Goal: Information Seeking & Learning: Learn about a topic

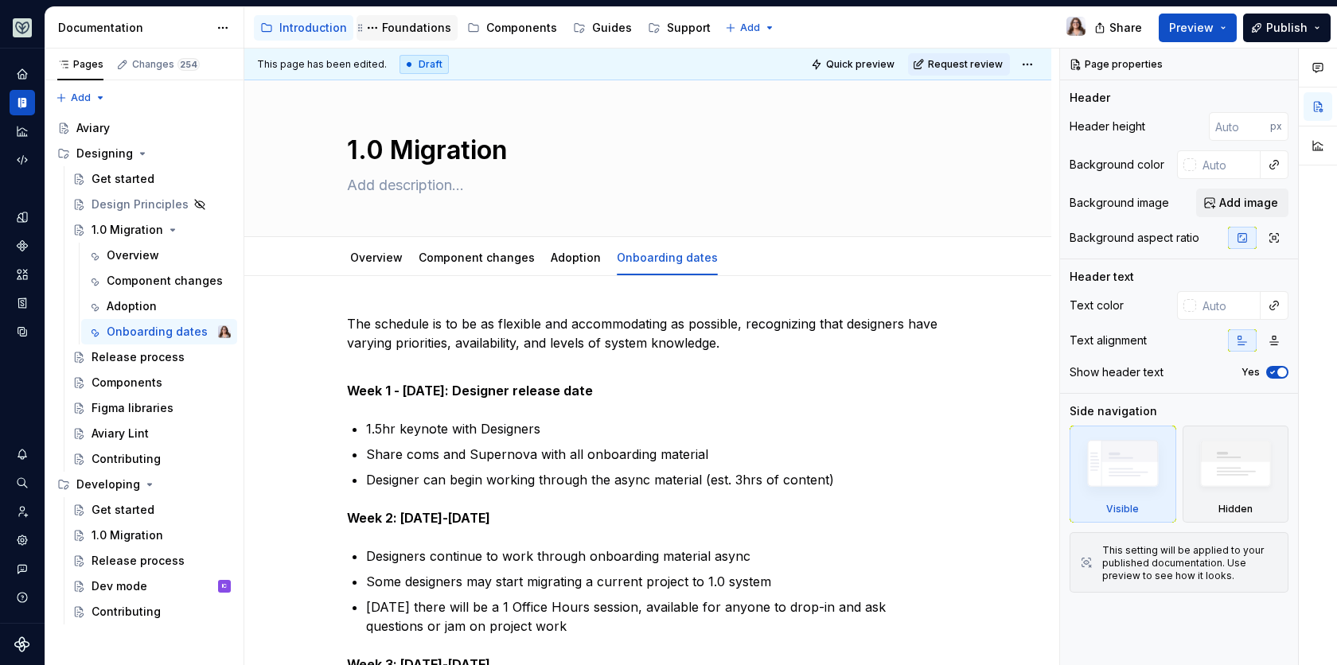
click at [411, 26] on div "Foundations" at bounding box center [416, 28] width 69 height 16
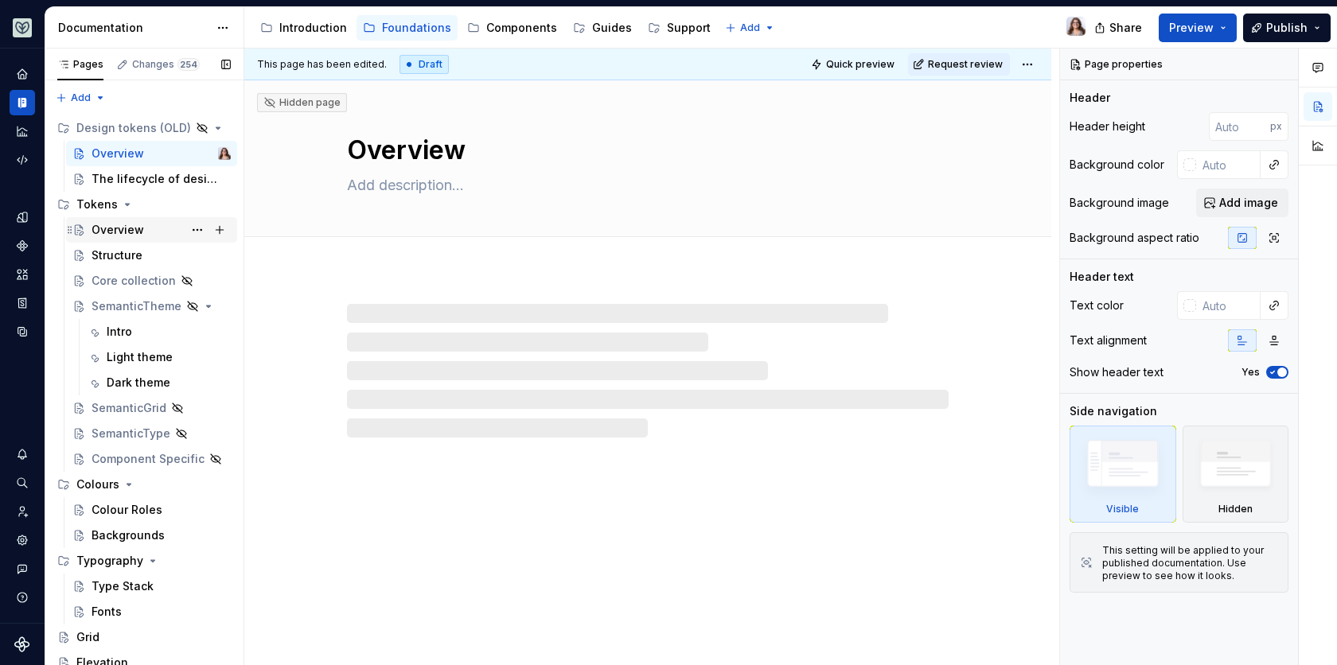
click at [123, 230] on div "Overview" at bounding box center [117, 230] width 53 height 16
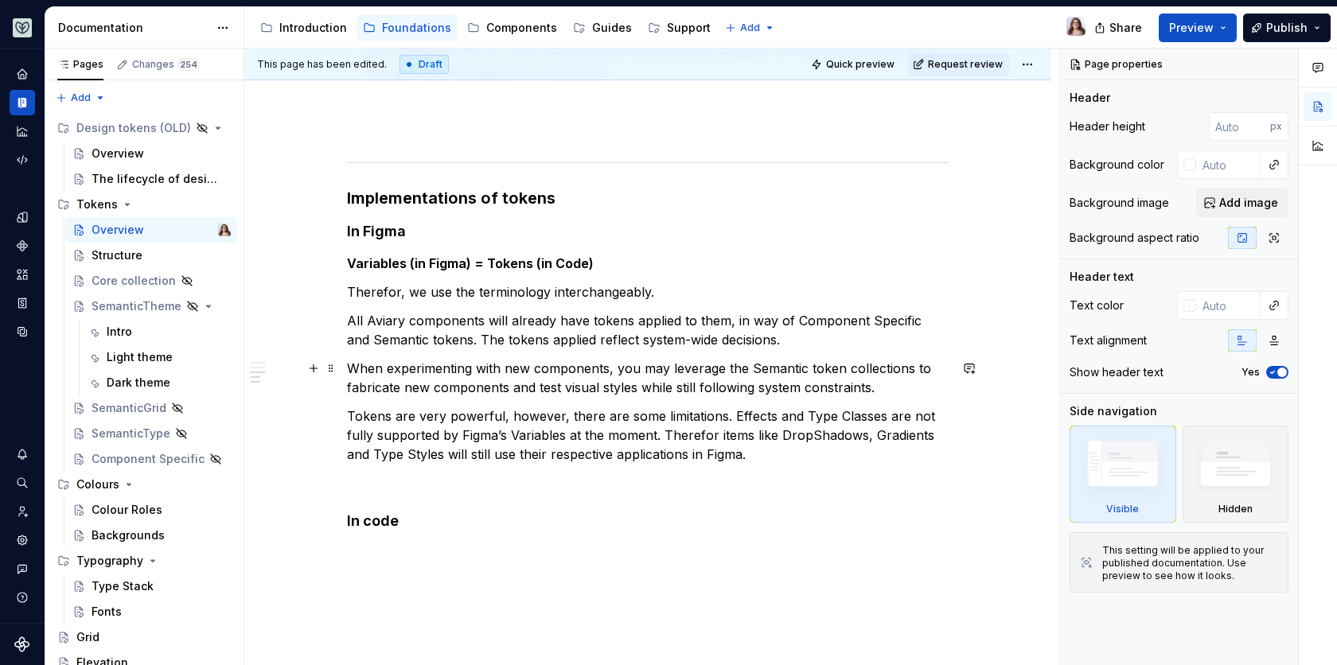
scroll to position [1012, 0]
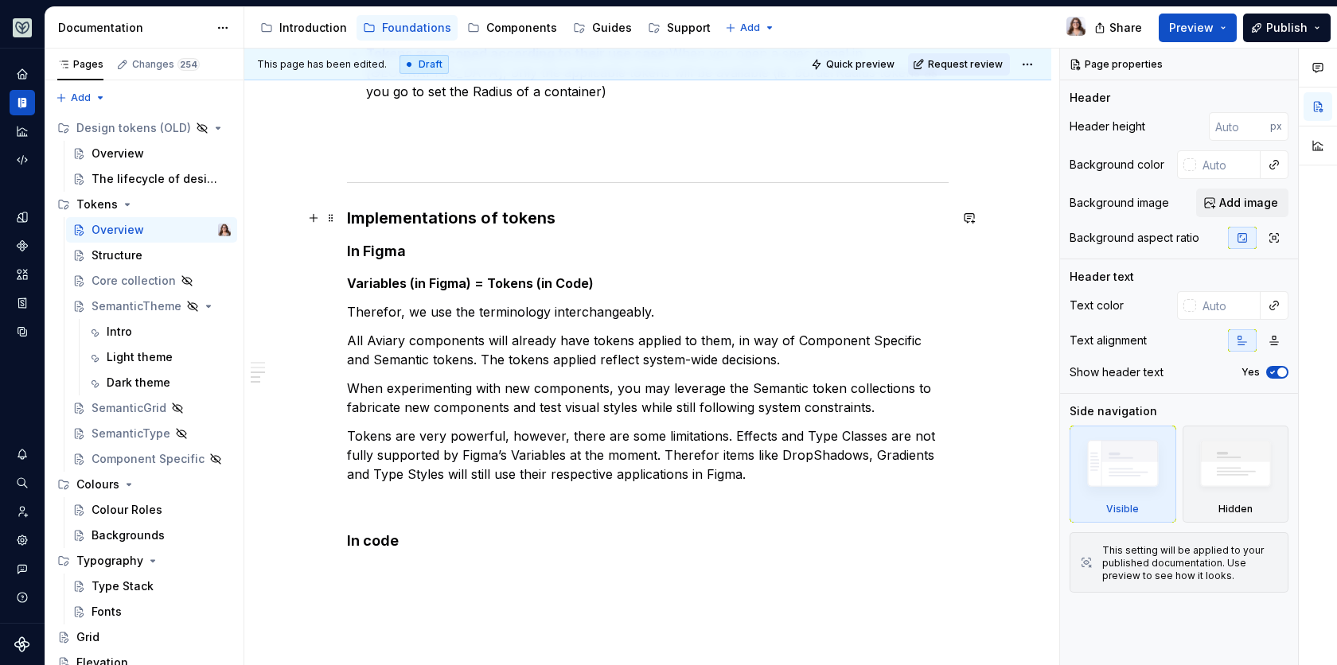
type textarea "*"
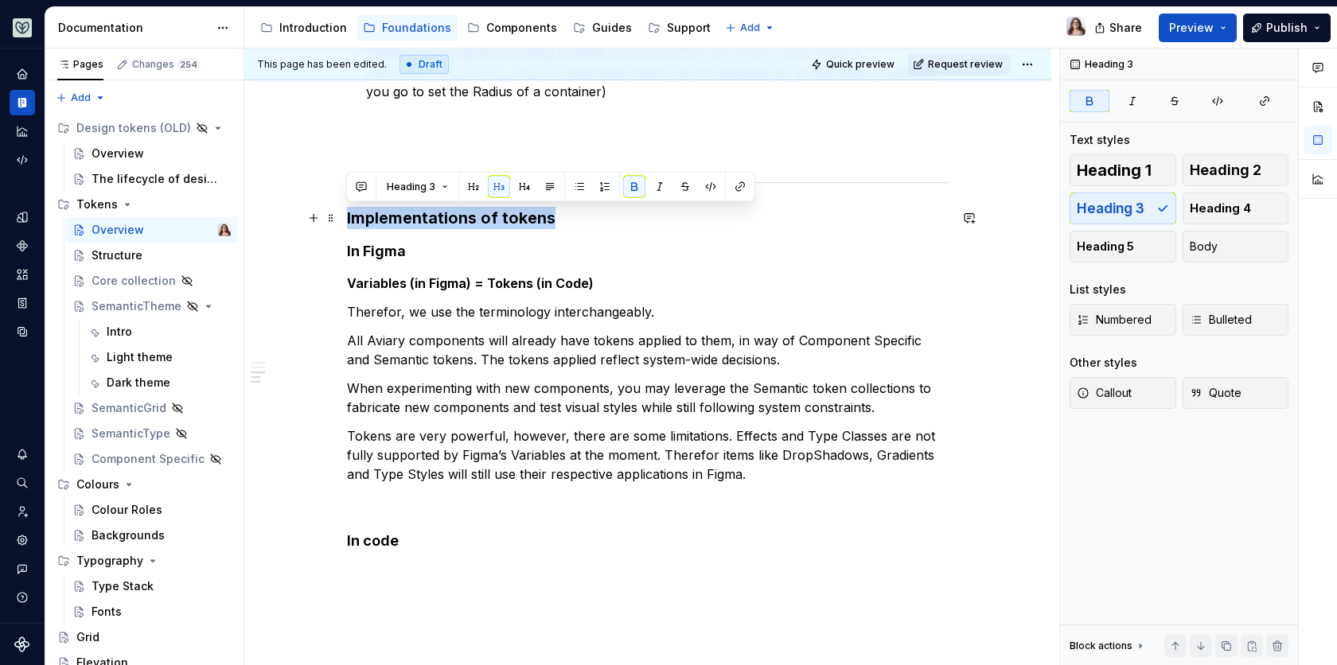
drag, startPoint x: 551, startPoint y: 218, endPoint x: 344, endPoint y: 219, distance: 206.9
click at [344, 219] on div "What are tokens in a design system? Design tokens are the named style values us…" at bounding box center [647, 34] width 807 height 1548
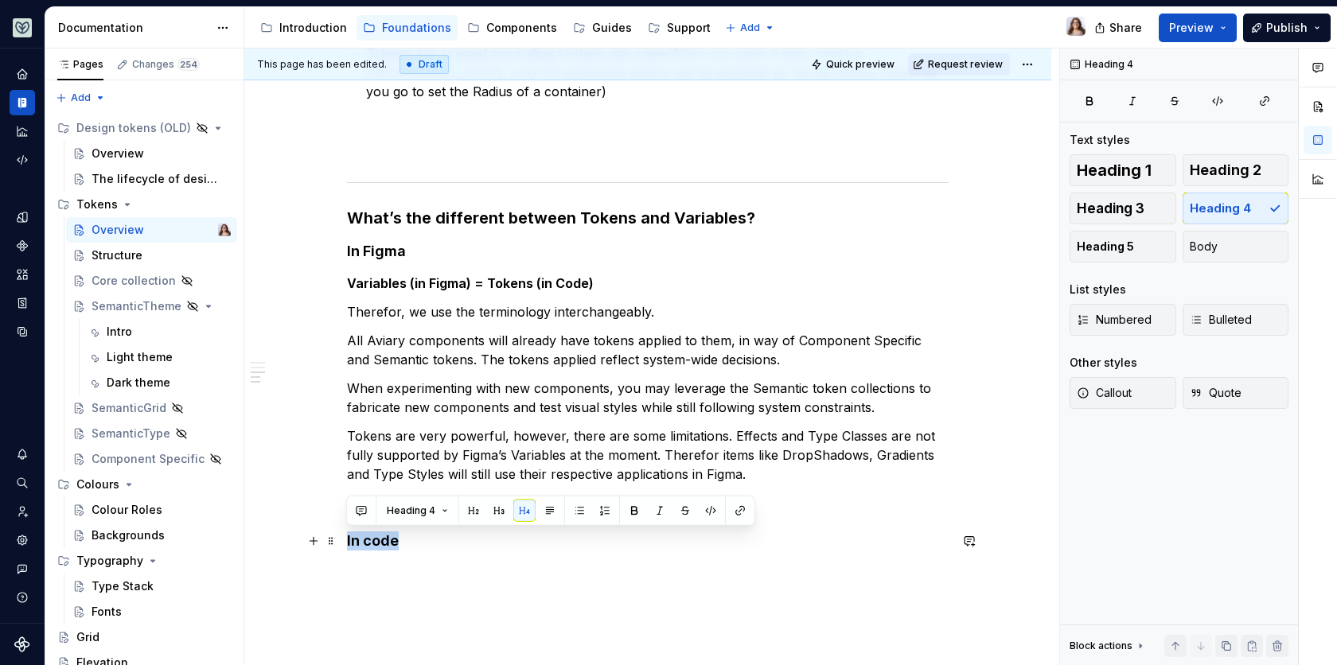
drag, startPoint x: 408, startPoint y: 543, endPoint x: 340, endPoint y: 543, distance: 68.4
click at [340, 543] on div "What are tokens in a design system? Design tokens are the named style values us…" at bounding box center [647, 34] width 807 height 1548
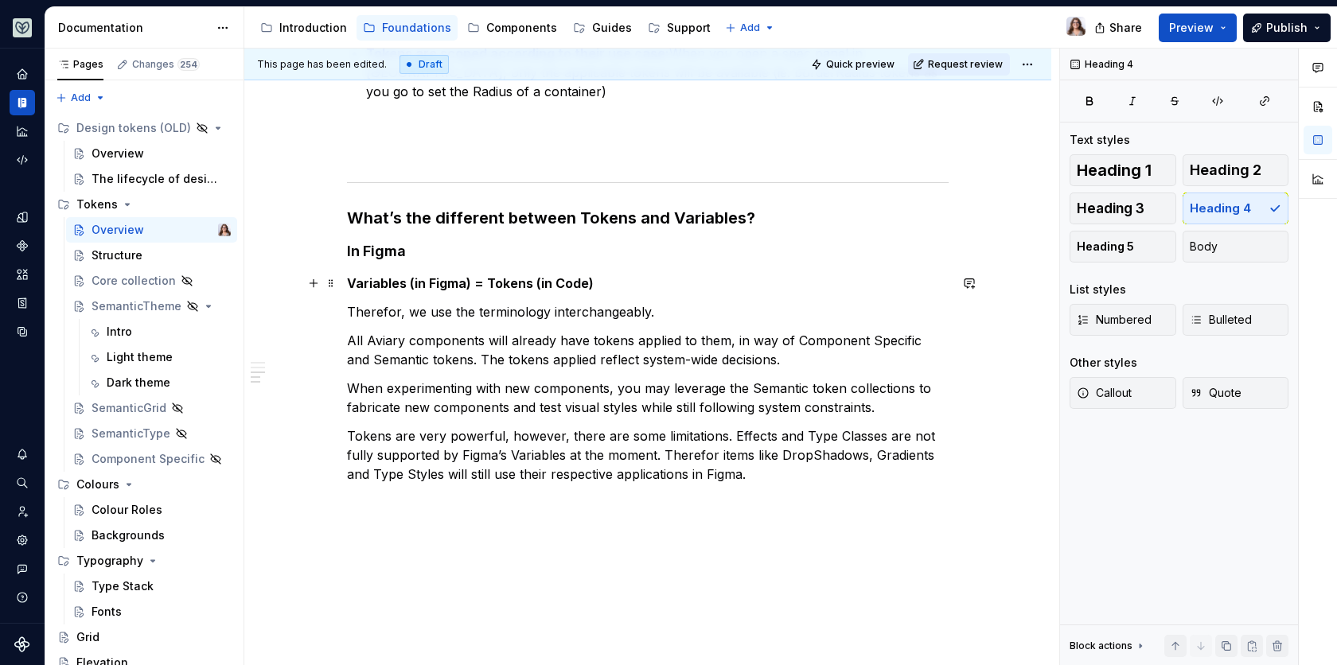
click at [347, 278] on strong "Variables (in Figma) = Tokens (in Code)" at bounding box center [470, 283] width 247 height 16
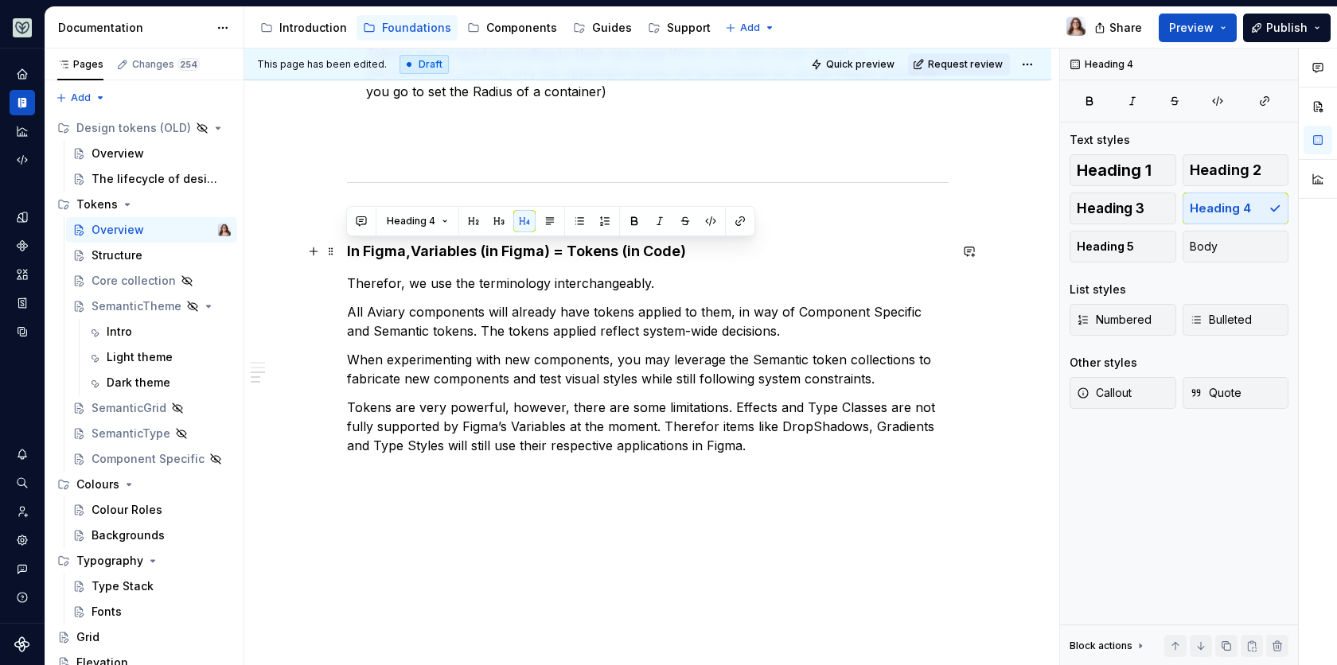
drag, startPoint x: 414, startPoint y: 251, endPoint x: 344, endPoint y: 249, distance: 70.1
click at [344, 249] on div "What are tokens in a design system? Design tokens are the named style values us…" at bounding box center [647, 19] width 807 height 1519
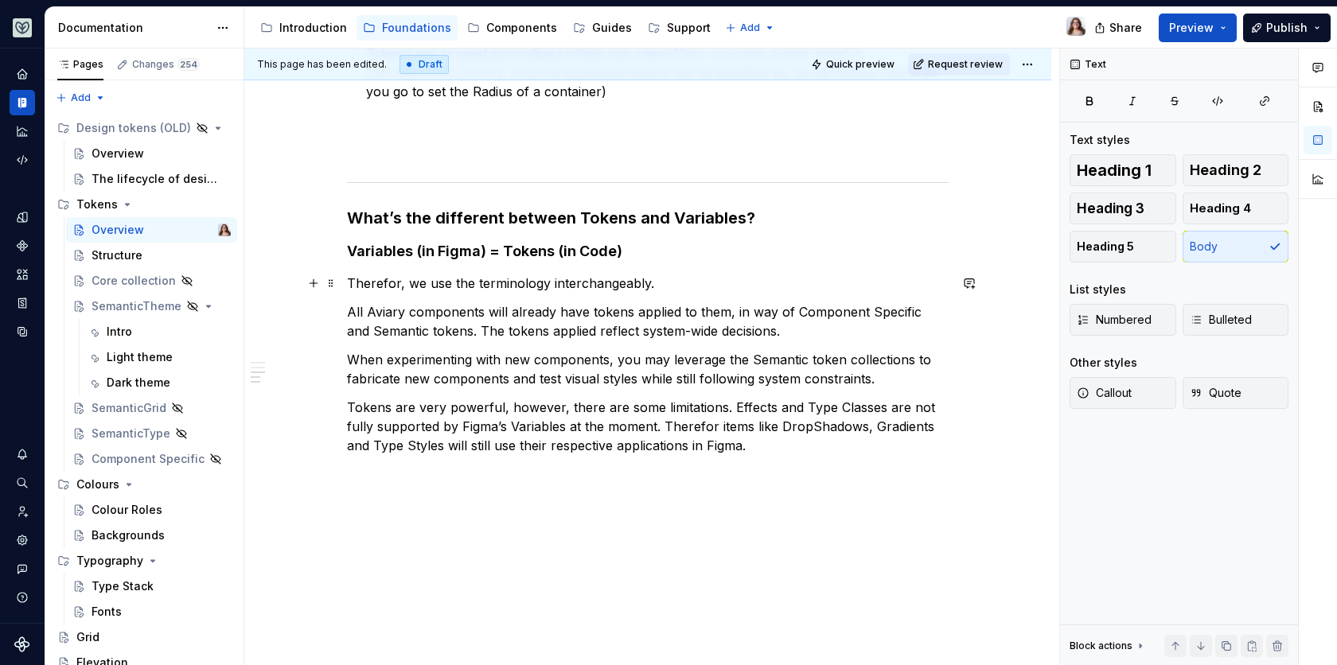
click at [659, 283] on p "Therefor, we use the terminology interchangeably." at bounding box center [647, 283] width 601 height 19
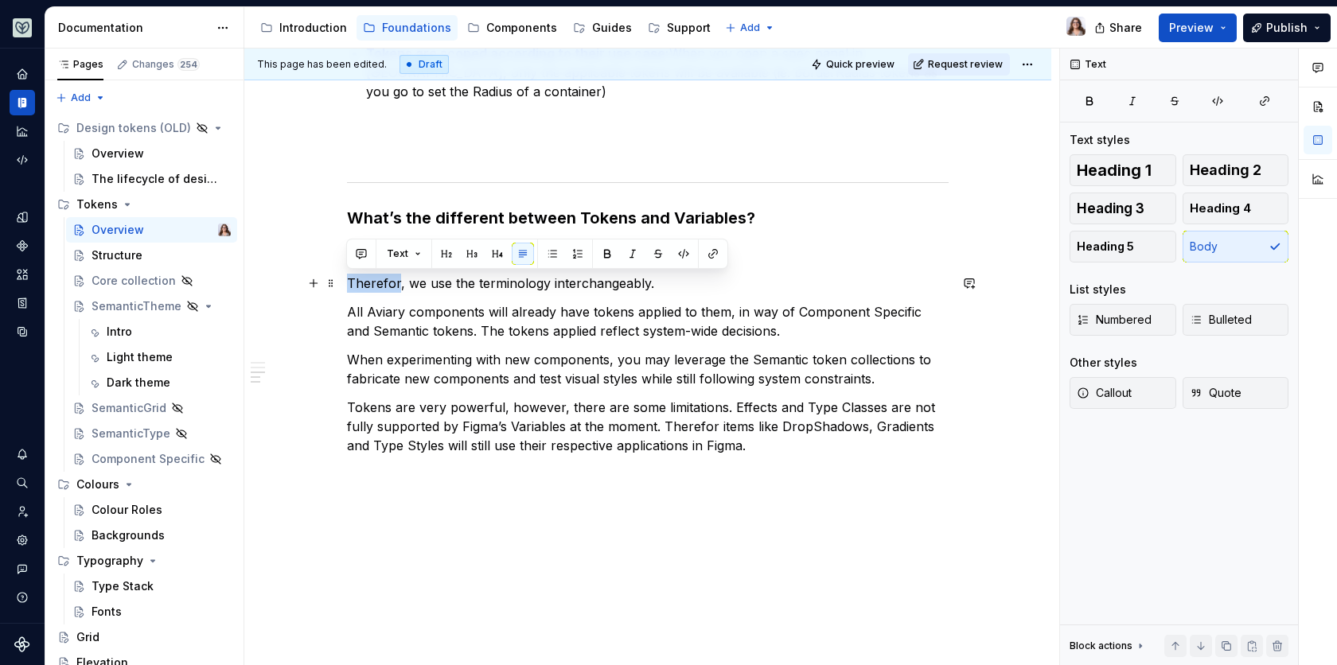
drag, startPoint x: 398, startPoint y: 282, endPoint x: 342, endPoint y: 282, distance: 55.7
click at [342, 282] on div "What are tokens in a design system? Design tokens are the named style values us…" at bounding box center [647, 19] width 807 height 1519
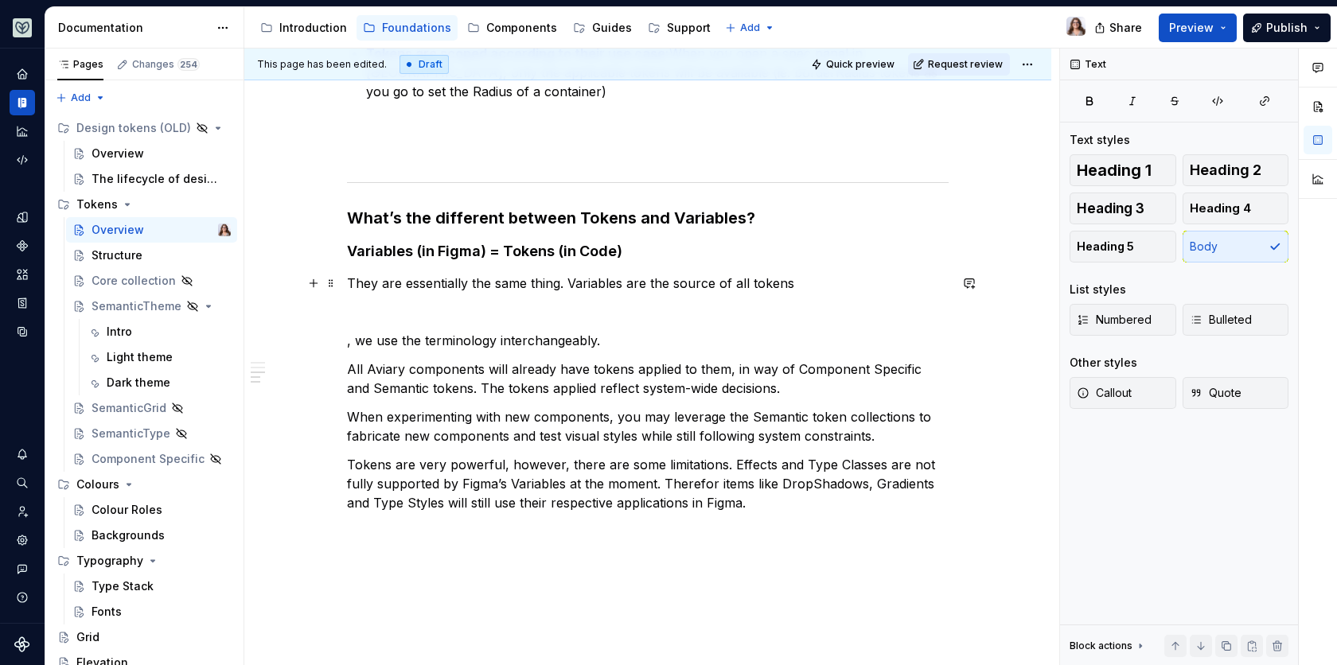
click at [621, 282] on p "They are essentially the same thing. Variables are the source of all tokens" at bounding box center [647, 283] width 601 height 19
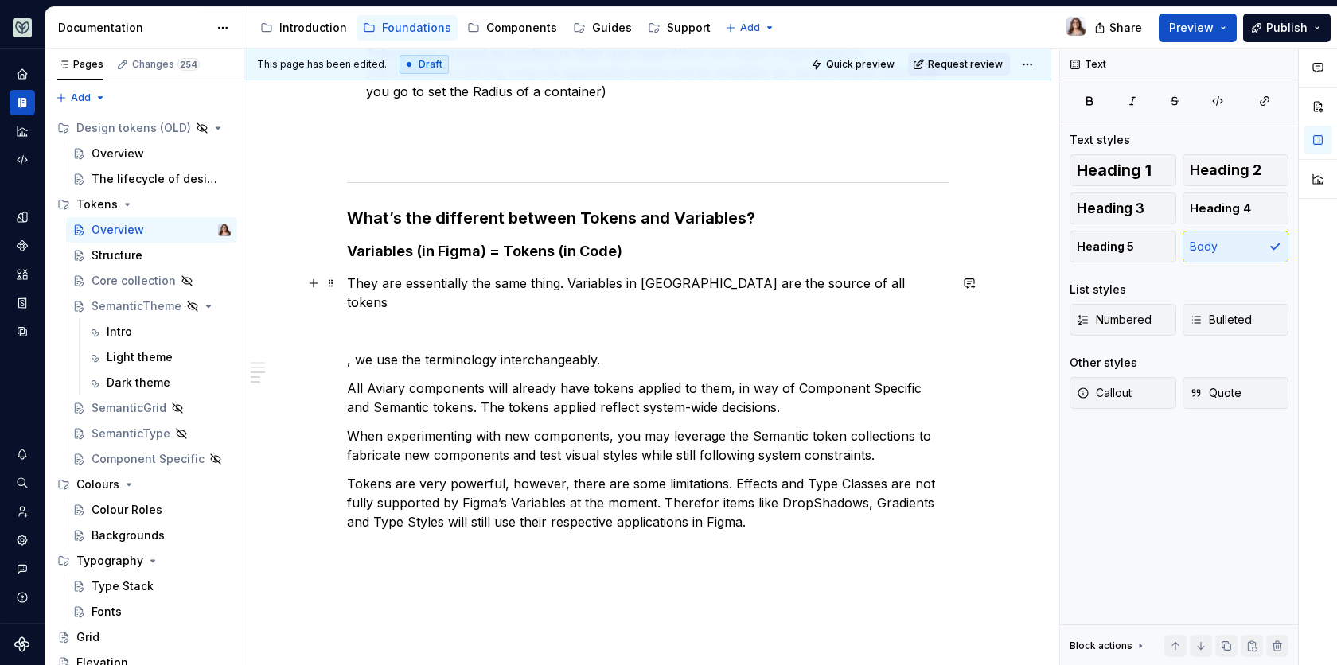
click at [842, 282] on p "They are essentially the same thing. Variables in [GEOGRAPHIC_DATA] are the sou…" at bounding box center [647, 293] width 601 height 38
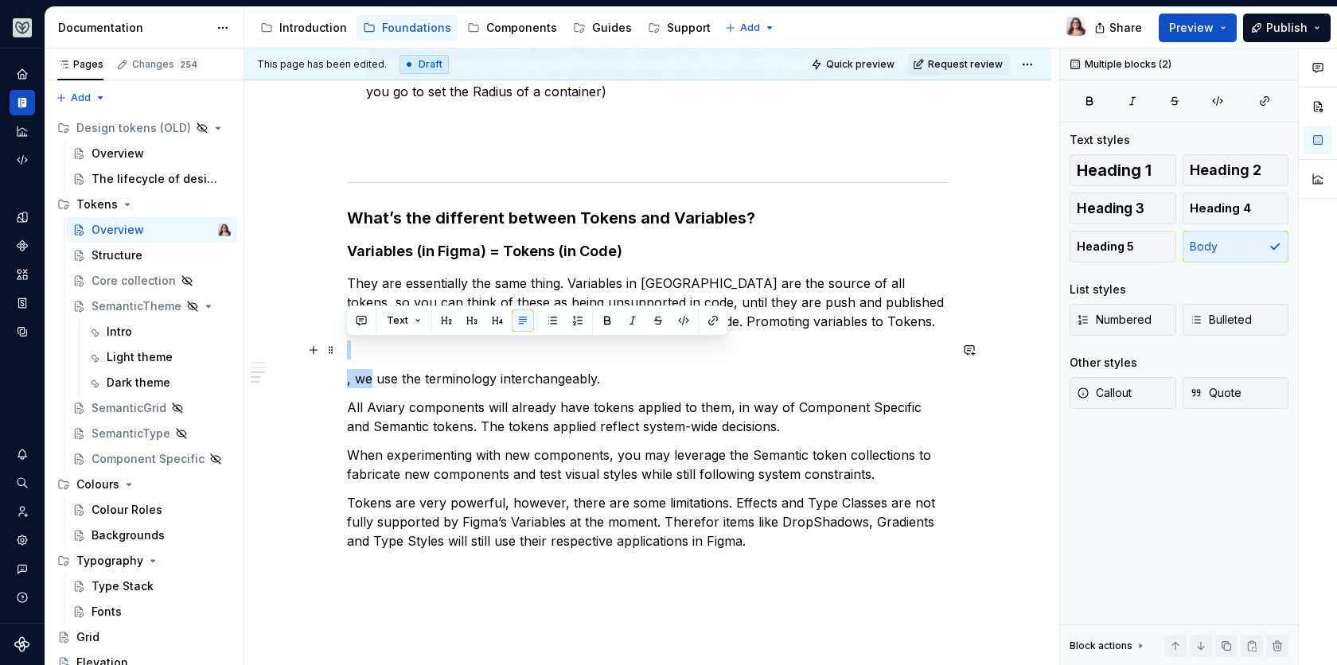
drag, startPoint x: 371, startPoint y: 377, endPoint x: 345, endPoint y: 351, distance: 37.1
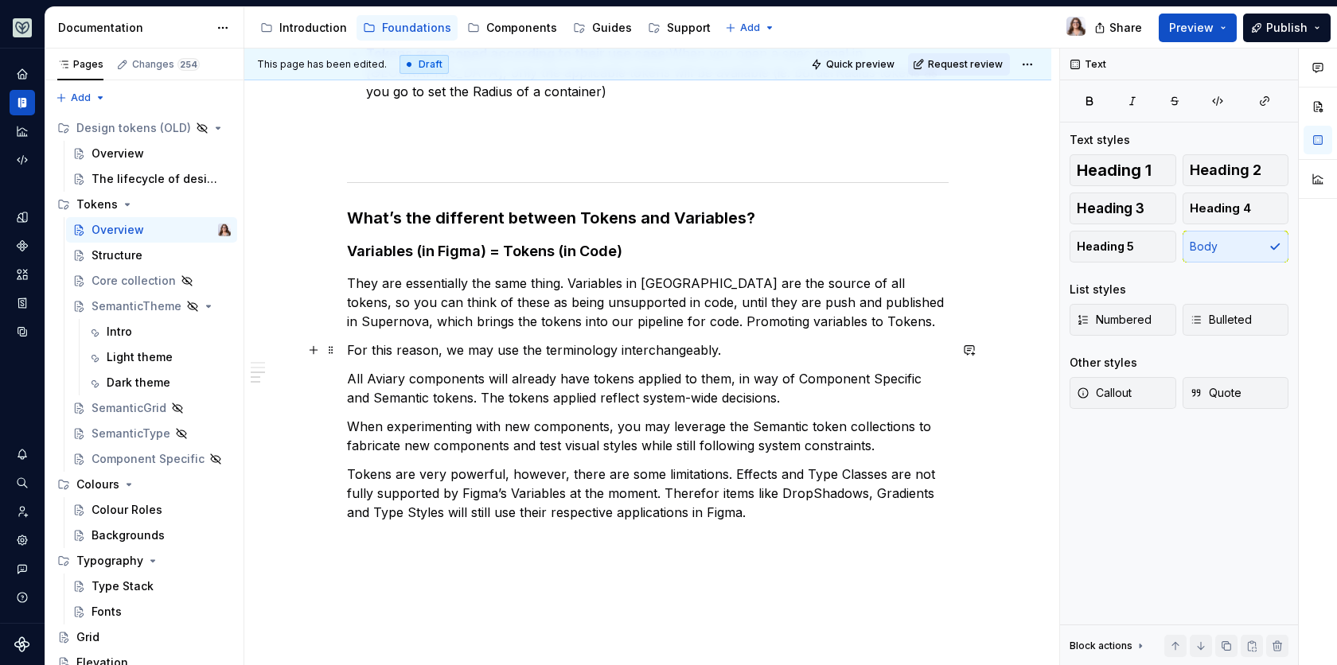
click at [715, 357] on p "For this reason, we may use the terminology interchangeably." at bounding box center [647, 350] width 601 height 19
drag, startPoint x: 784, startPoint y: 348, endPoint x: 748, endPoint y: 348, distance: 36.6
click at [748, 348] on p "For this reason, we may use the terminology interchangeably - but let’s" at bounding box center [647, 350] width 601 height 19
click at [778, 350] on p "For this reason, we may use the terminology interchangeably - but let’s" at bounding box center [647, 350] width 601 height 19
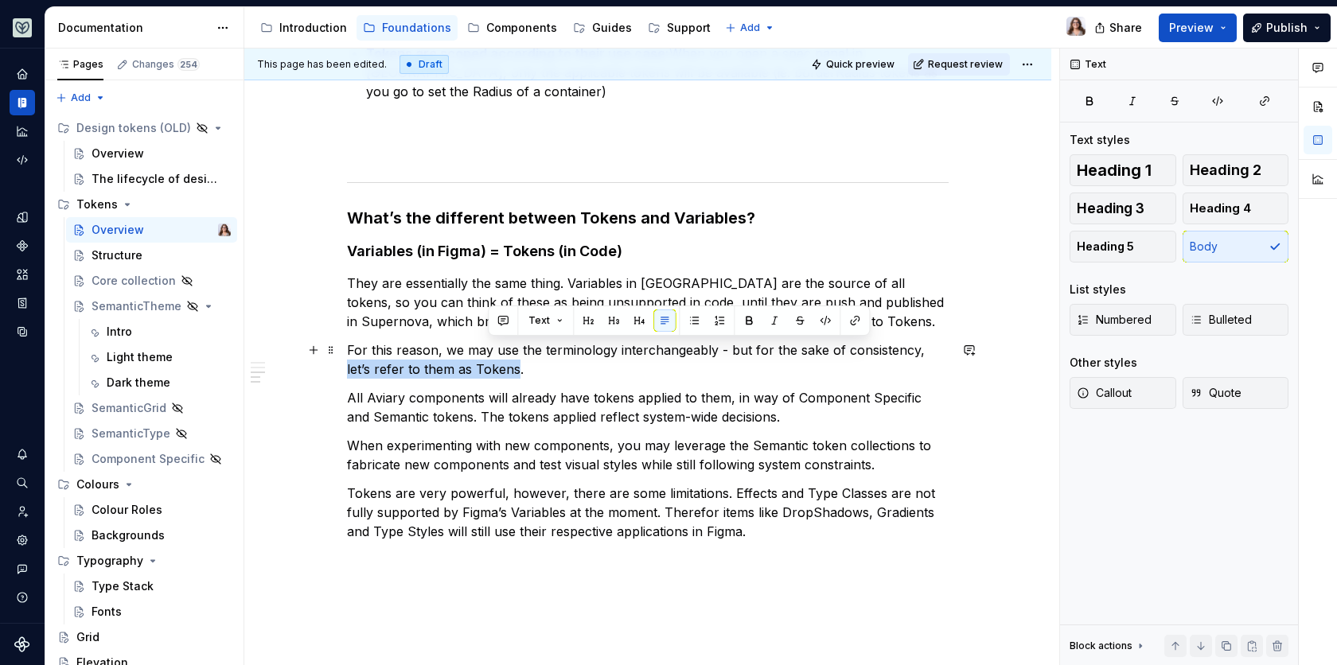
drag, startPoint x: 488, startPoint y: 370, endPoint x: 918, endPoint y: 350, distance: 430.9
click at [918, 350] on p "For this reason, we may use the terminology interchangeably - but for the sake …" at bounding box center [647, 360] width 601 height 38
click at [512, 371] on p "For this reason, we may use the terminology interchangeably - but for the sake …" at bounding box center [647, 360] width 601 height 38
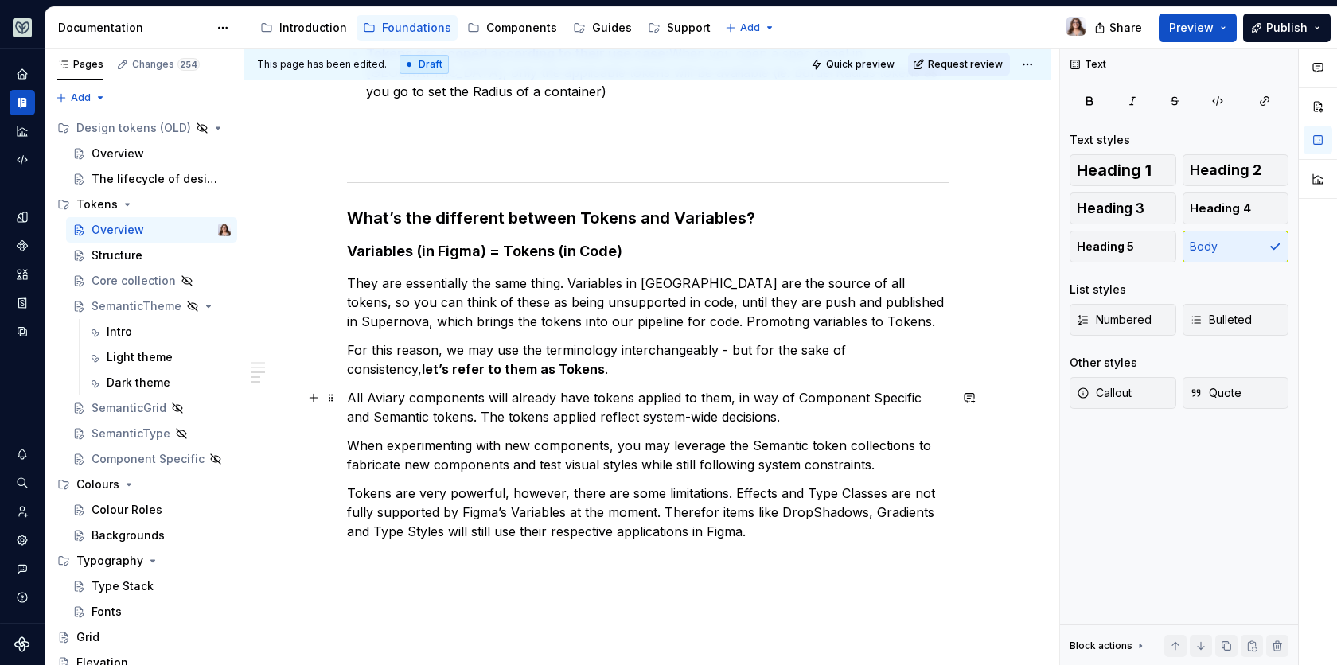
click at [348, 393] on p "All Aviary components will already have tokens applied to them, in way of Compo…" at bounding box center [647, 407] width 601 height 38
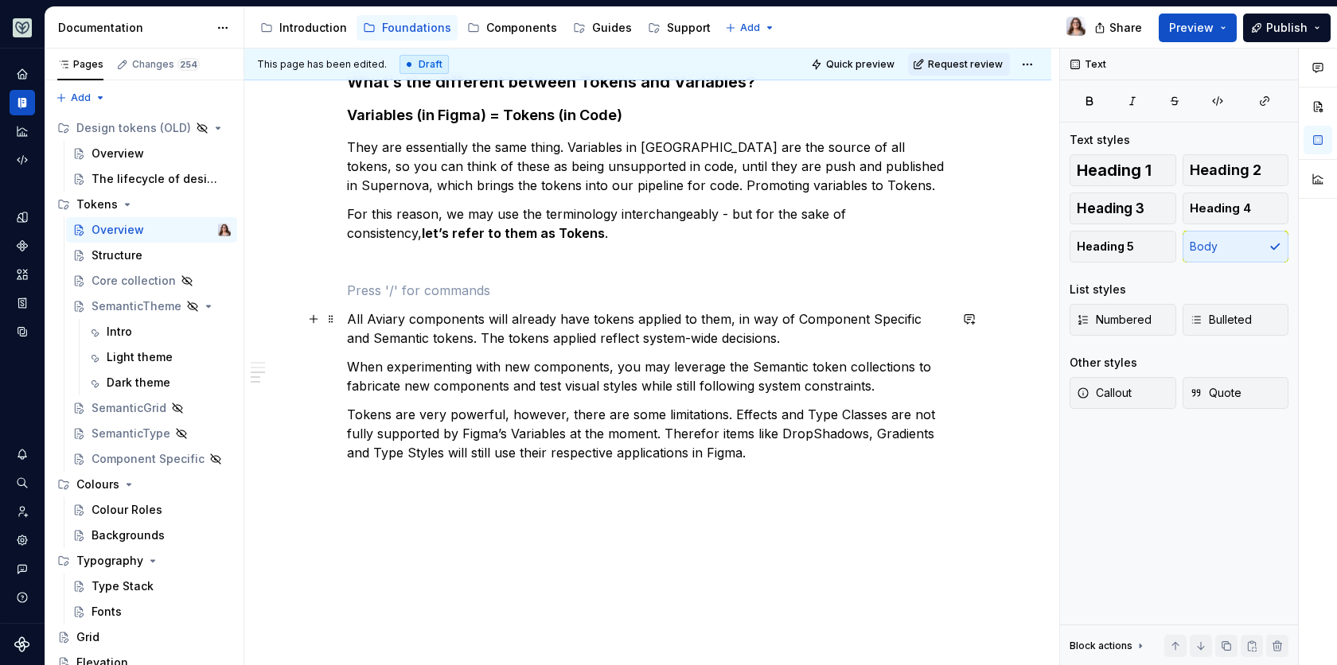
scroll to position [1184, 0]
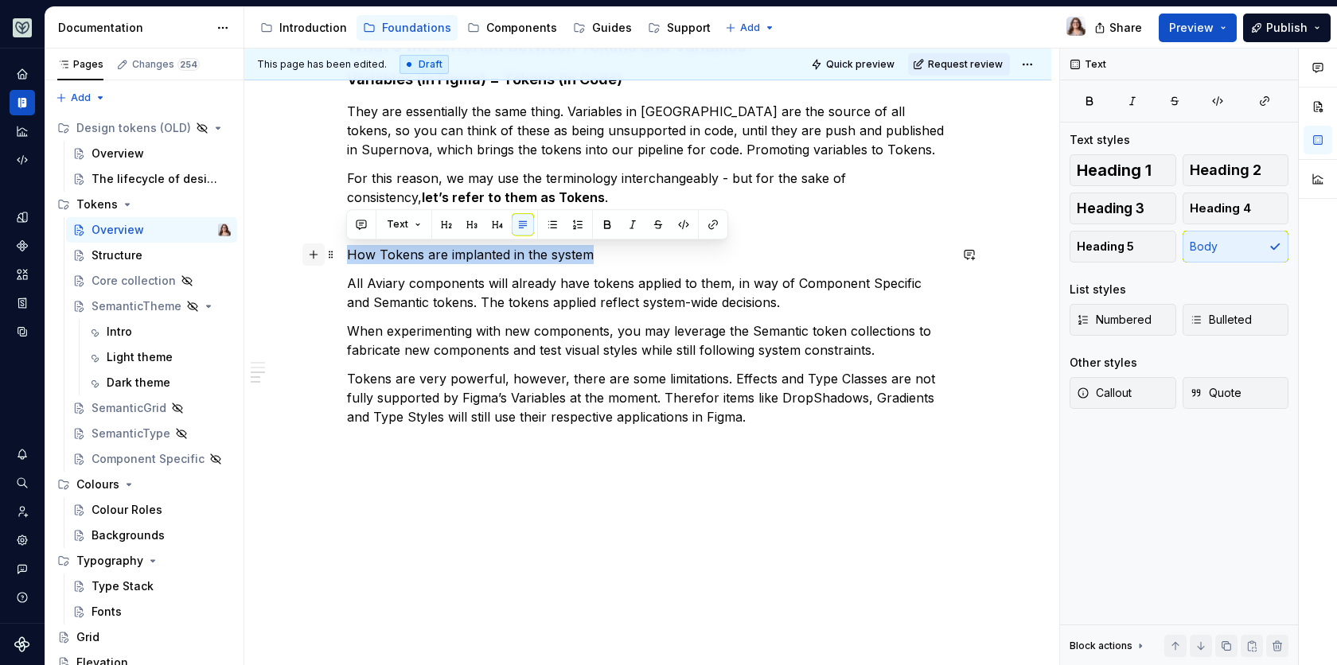
drag, startPoint x: 589, startPoint y: 251, endPoint x: 315, endPoint y: 251, distance: 273.7
click at [466, 227] on button "button" at bounding box center [472, 224] width 22 height 22
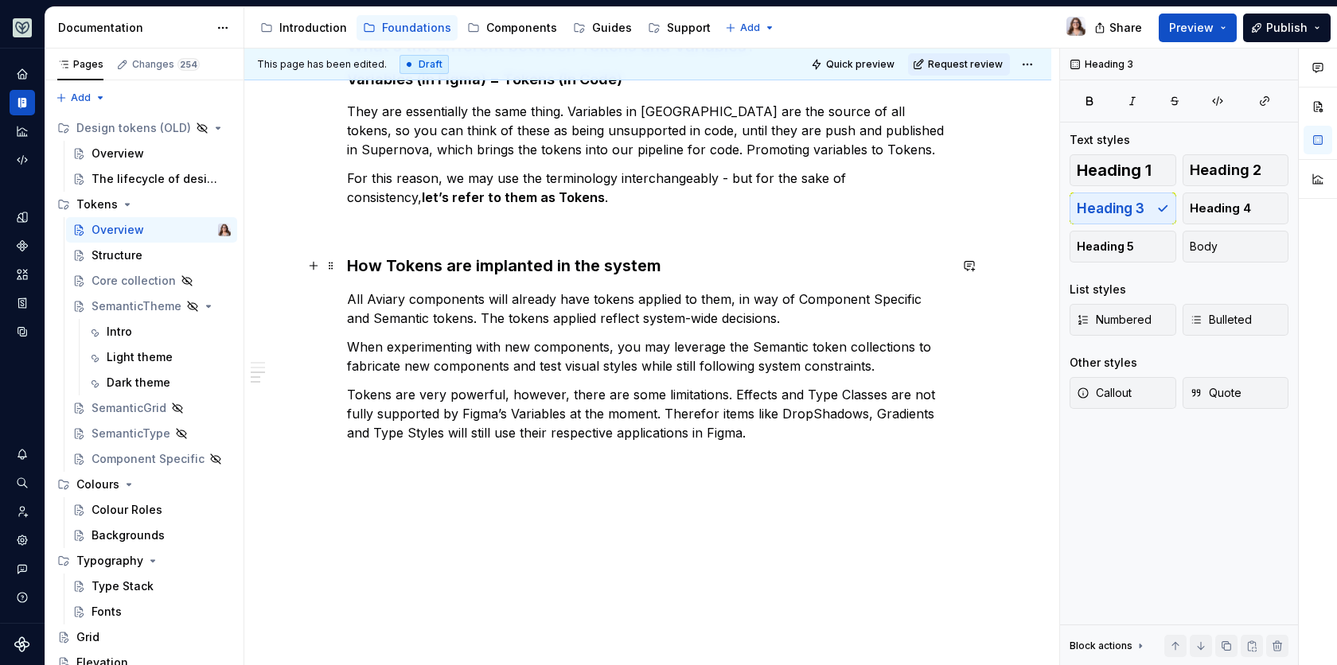
click at [677, 262] on h3 "How Tokens are implanted in the system" at bounding box center [647, 266] width 601 height 22
click at [775, 321] on p "All Aviary components will already have tokens applied to them, in way of Compo…" at bounding box center [647, 309] width 601 height 38
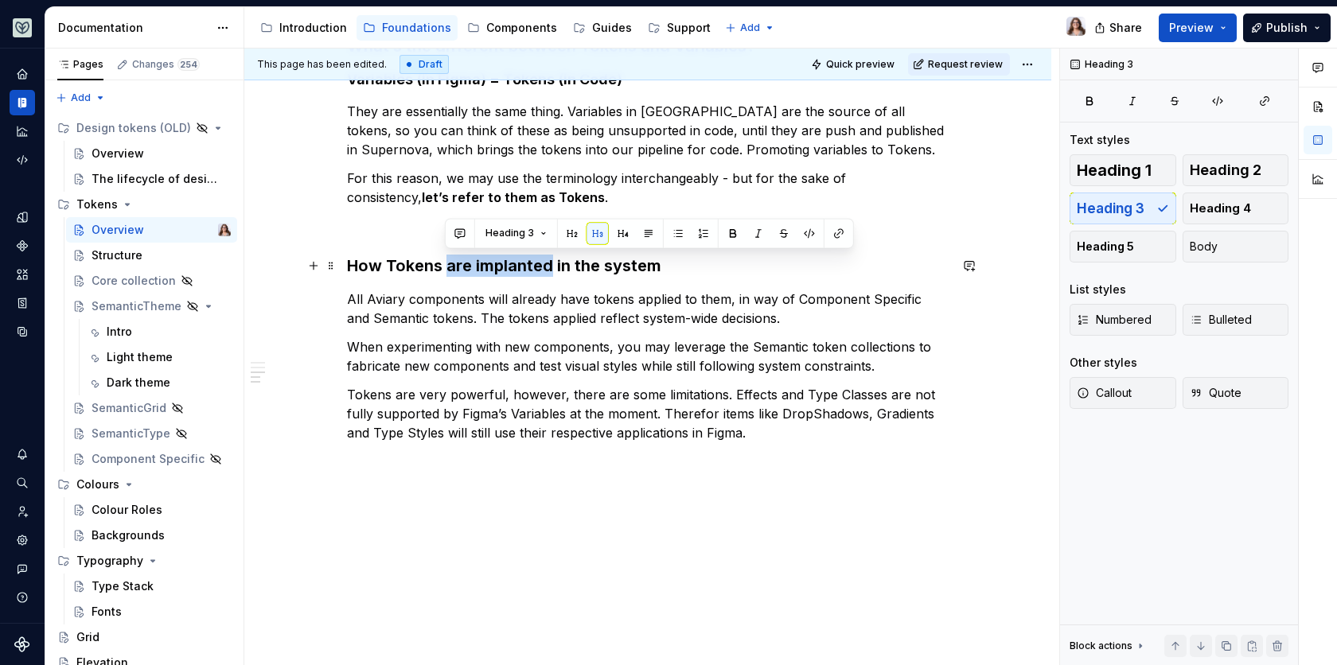
drag, startPoint x: 551, startPoint y: 267, endPoint x: 447, endPoint y: 263, distance: 103.5
click at [447, 263] on h3 "How Tokens are implanted in the system" at bounding box center [647, 266] width 601 height 22
drag, startPoint x: 539, startPoint y: 264, endPoint x: 583, endPoint y: 263, distance: 43.8
click at [583, 263] on h3 "How Tokens support our in the system" at bounding box center [647, 266] width 601 height 22
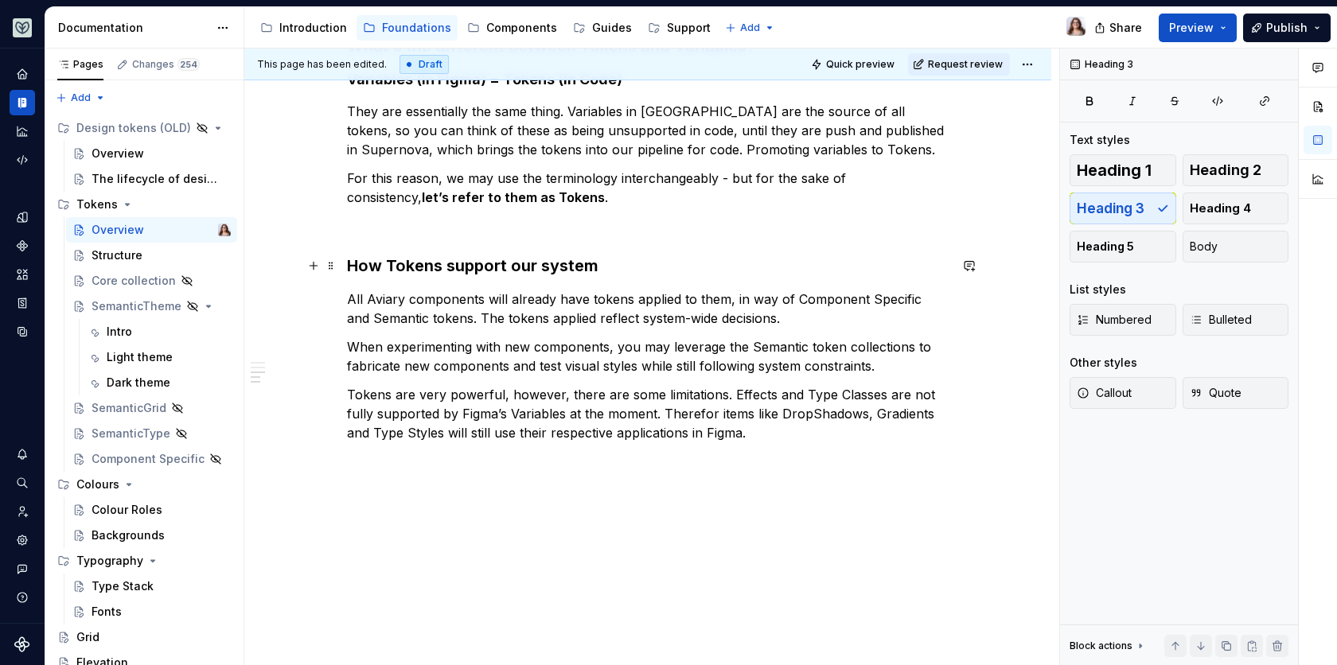
click at [596, 258] on h3 "How Tokens support our system" at bounding box center [647, 266] width 601 height 22
click at [776, 321] on p "All Aviary components will already have tokens applied to them, in way of Compo…" at bounding box center [647, 309] width 601 height 38
click at [367, 225] on p at bounding box center [647, 225] width 601 height 19
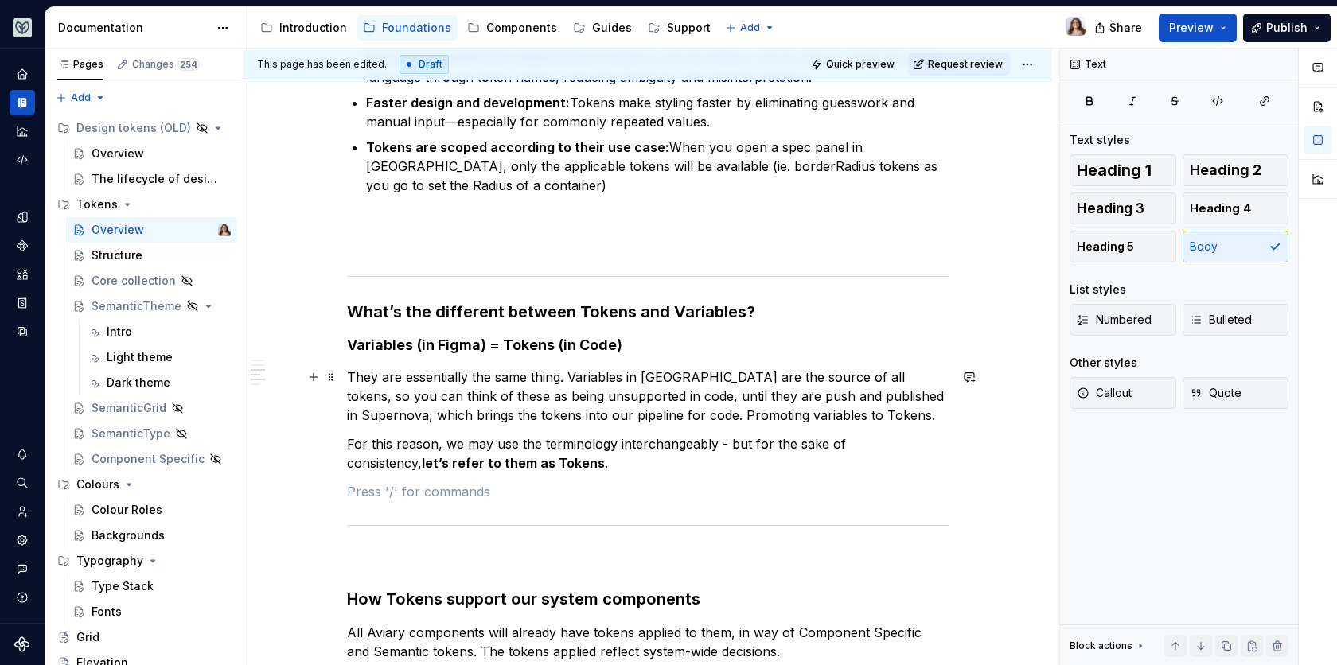
scroll to position [925, 0]
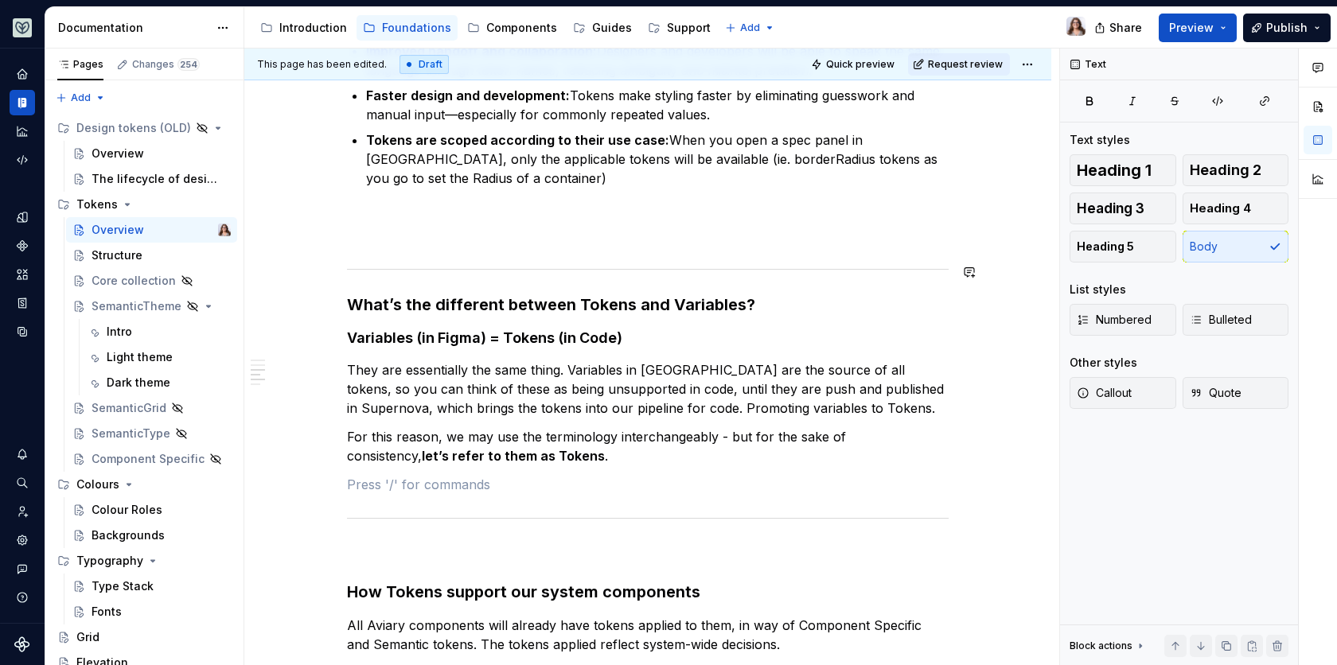
click at [394, 247] on div "What are tokens in a design system? Design tokens are the named style values us…" at bounding box center [647, 129] width 601 height 1489
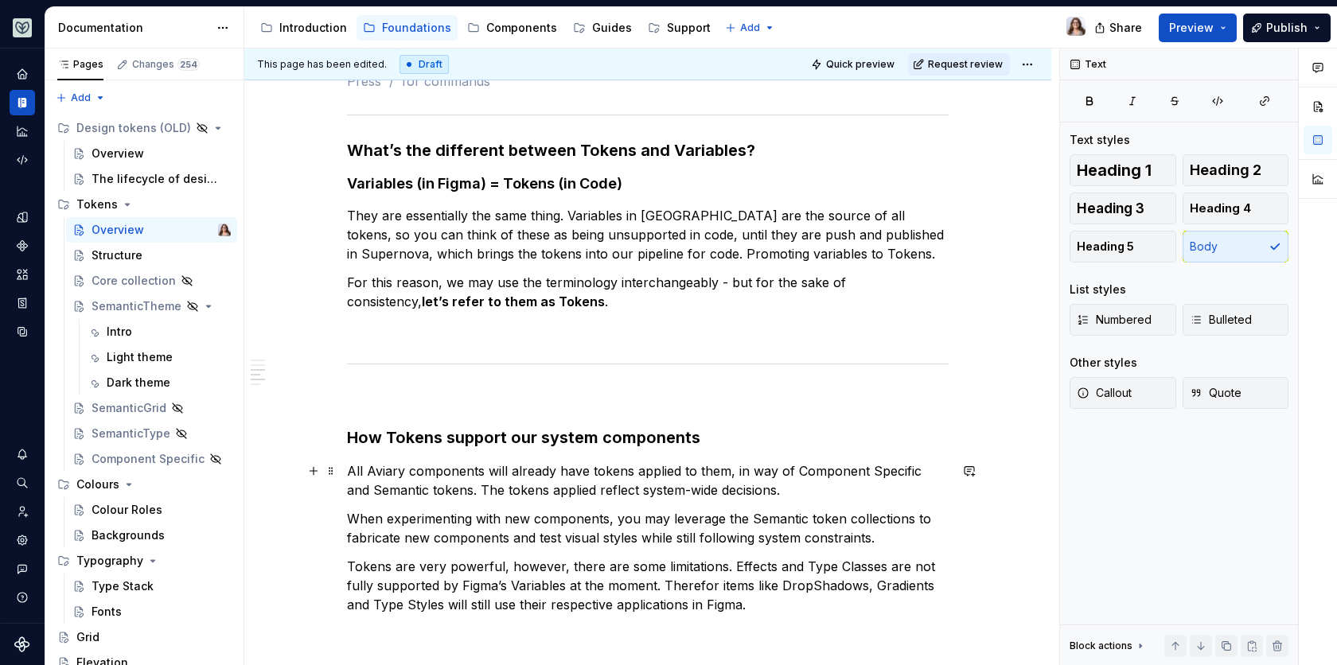
scroll to position [1096, 0]
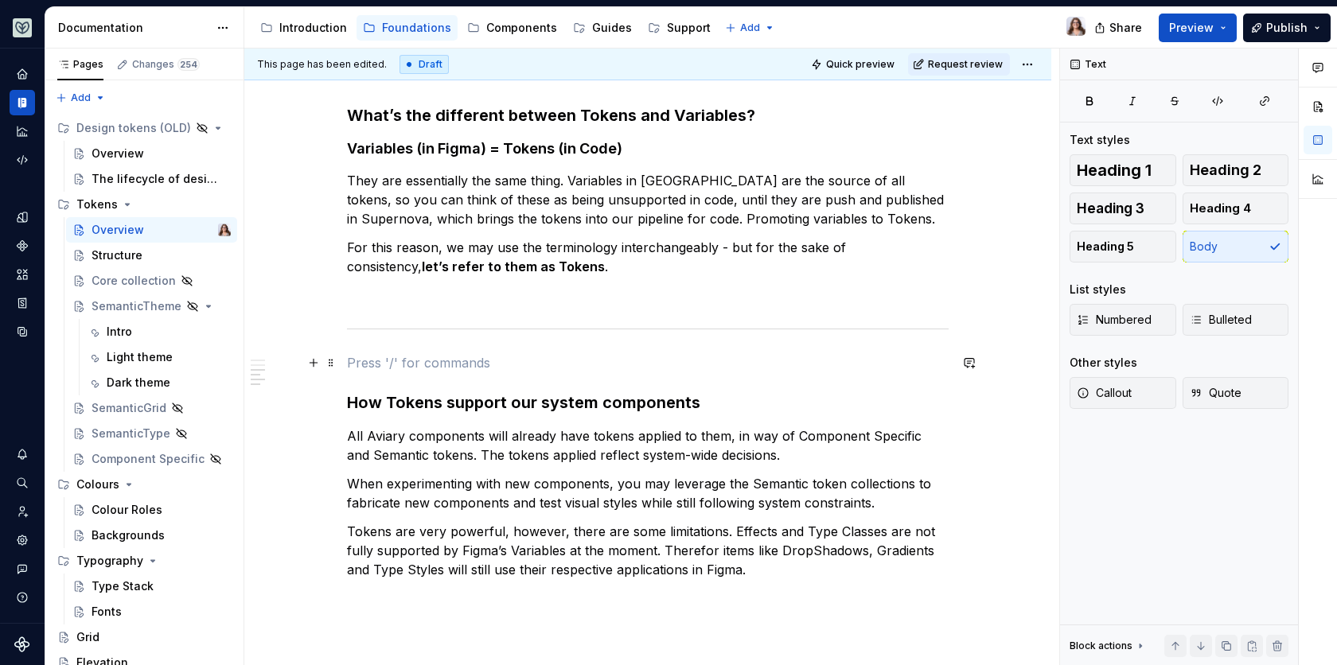
click at [363, 361] on p at bounding box center [647, 362] width 601 height 19
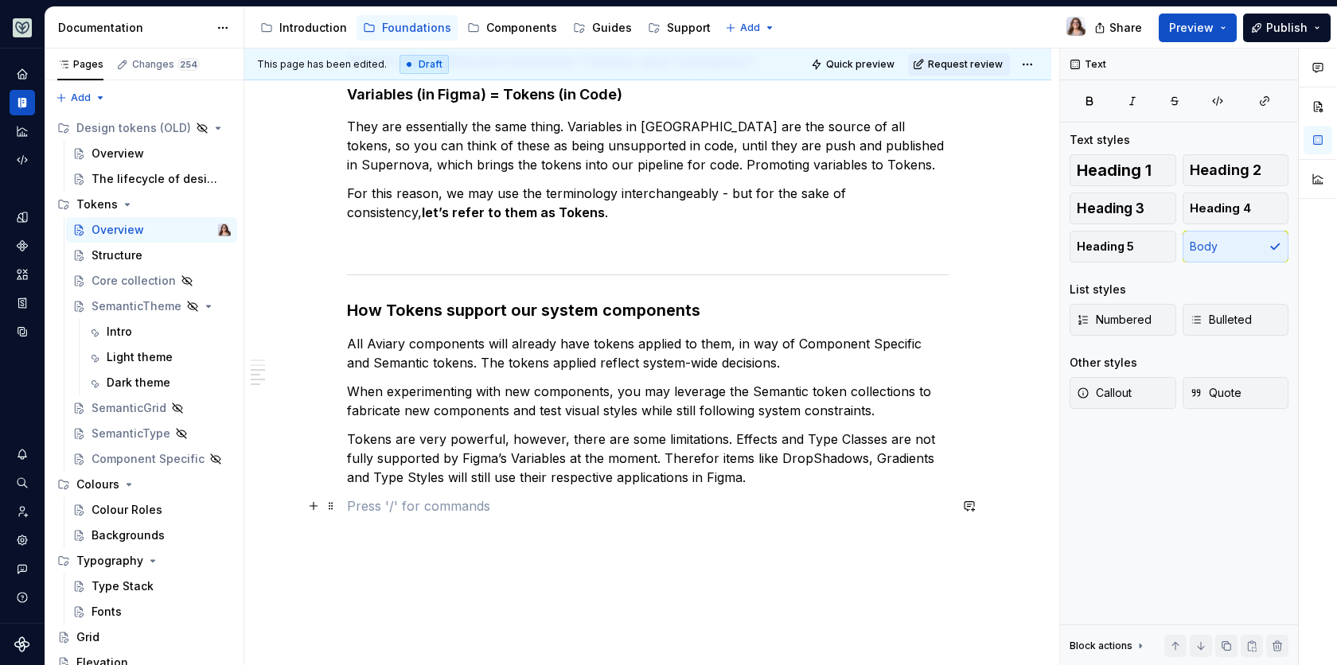
scroll to position [1159, 0]
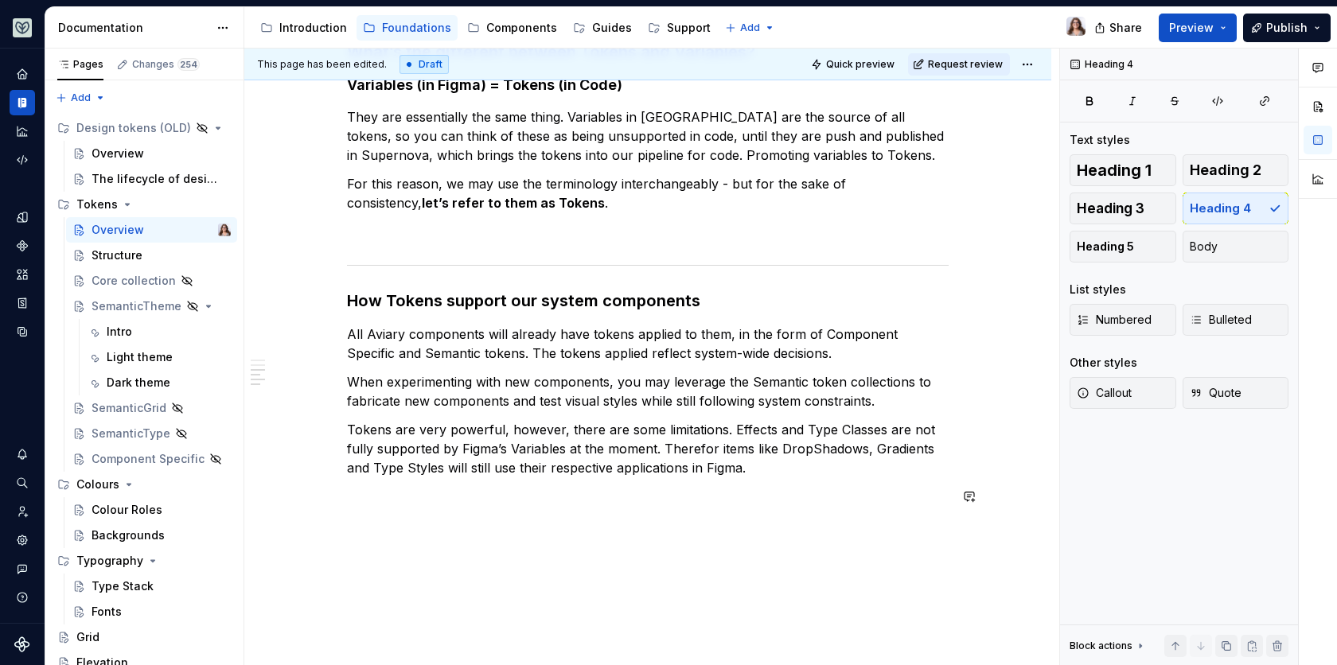
click at [794, 353] on p "All Aviary components will already have tokens applied to them, in the form of …" at bounding box center [647, 344] width 601 height 38
click at [794, 345] on p "All Aviary components will already have tokens applied to them, in the form of …" at bounding box center [647, 344] width 601 height 38
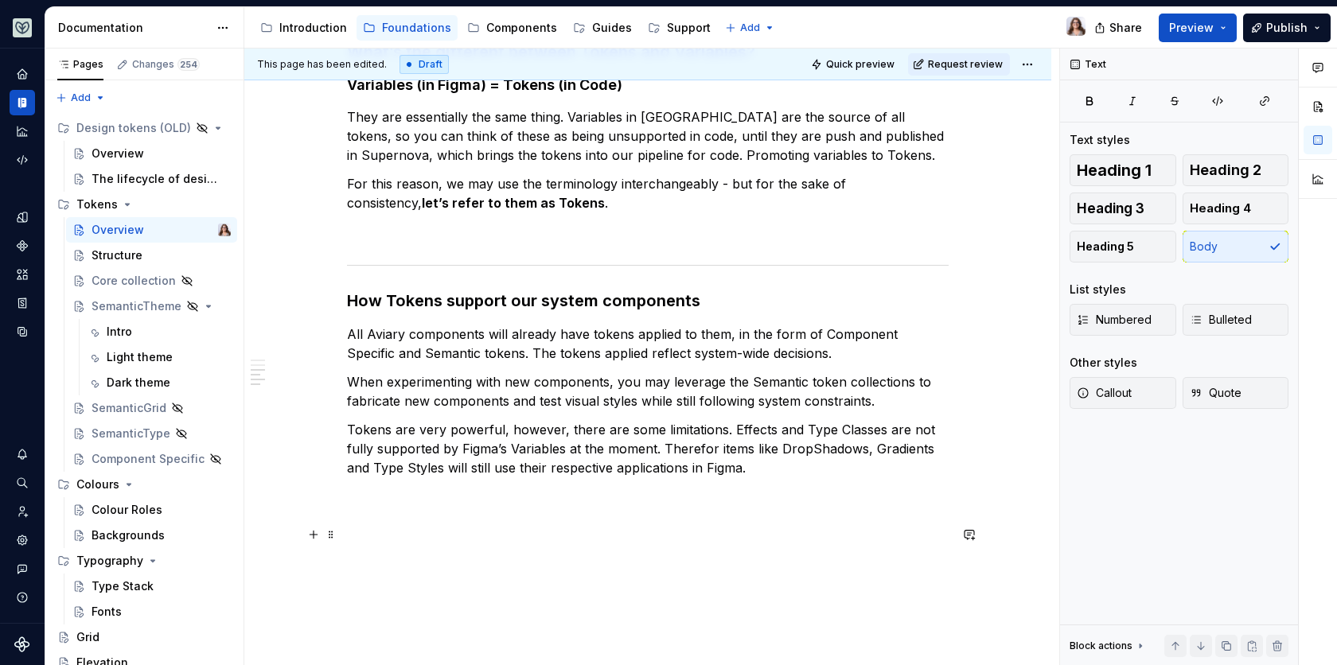
click at [535, 529] on h4 at bounding box center [647, 553] width 601 height 57
click at [707, 303] on h3 "How Tokens support our system components" at bounding box center [647, 301] width 601 height 22
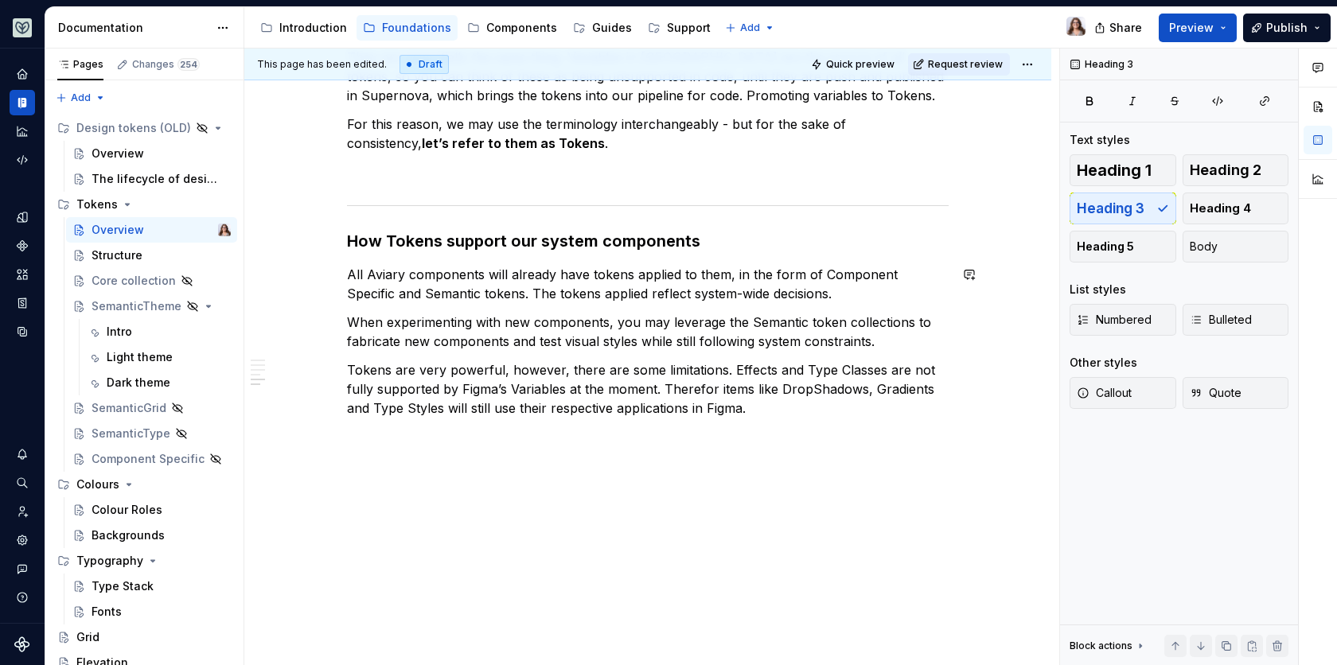
scroll to position [1224, 0]
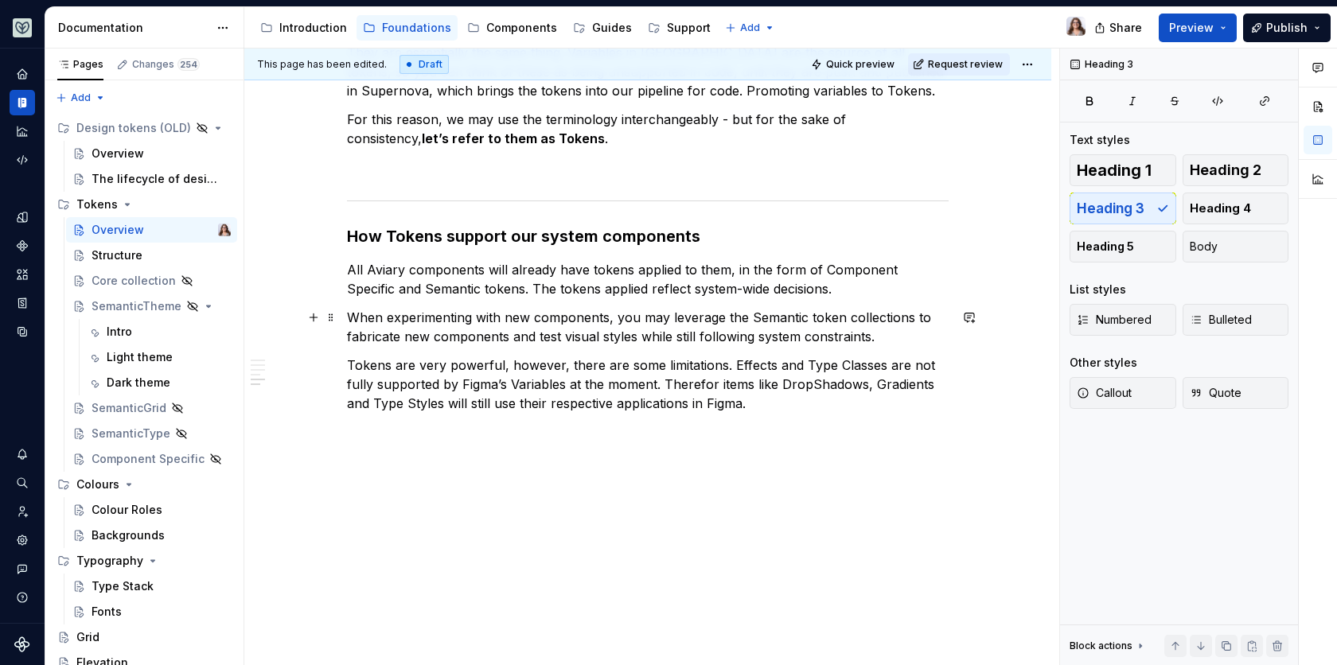
click at [886, 333] on p "When experimenting with new components, you may leverage the Semantic token col…" at bounding box center [647, 327] width 601 height 38
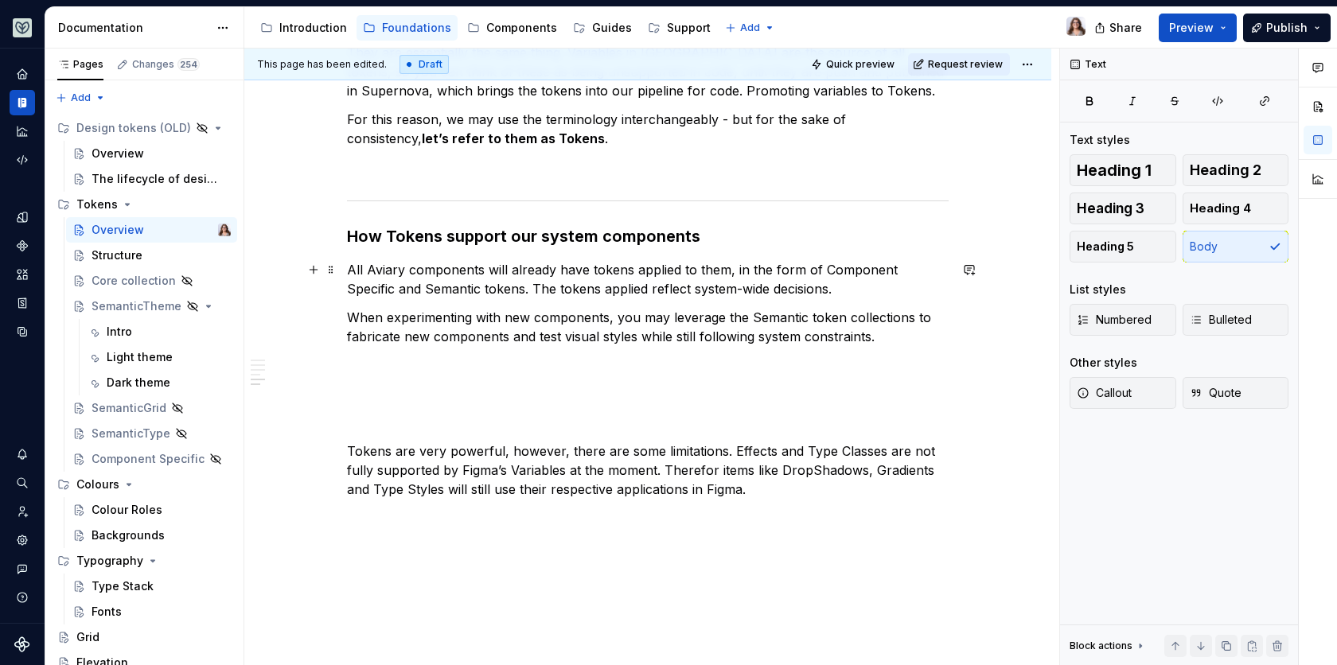
click at [846, 262] on p "All Aviary components will already have tokens applied to them, in the form of …" at bounding box center [647, 279] width 601 height 38
click at [455, 389] on p at bounding box center [647, 393] width 601 height 19
drag, startPoint x: 460, startPoint y: 395, endPoint x: 298, endPoint y: 395, distance: 162.3
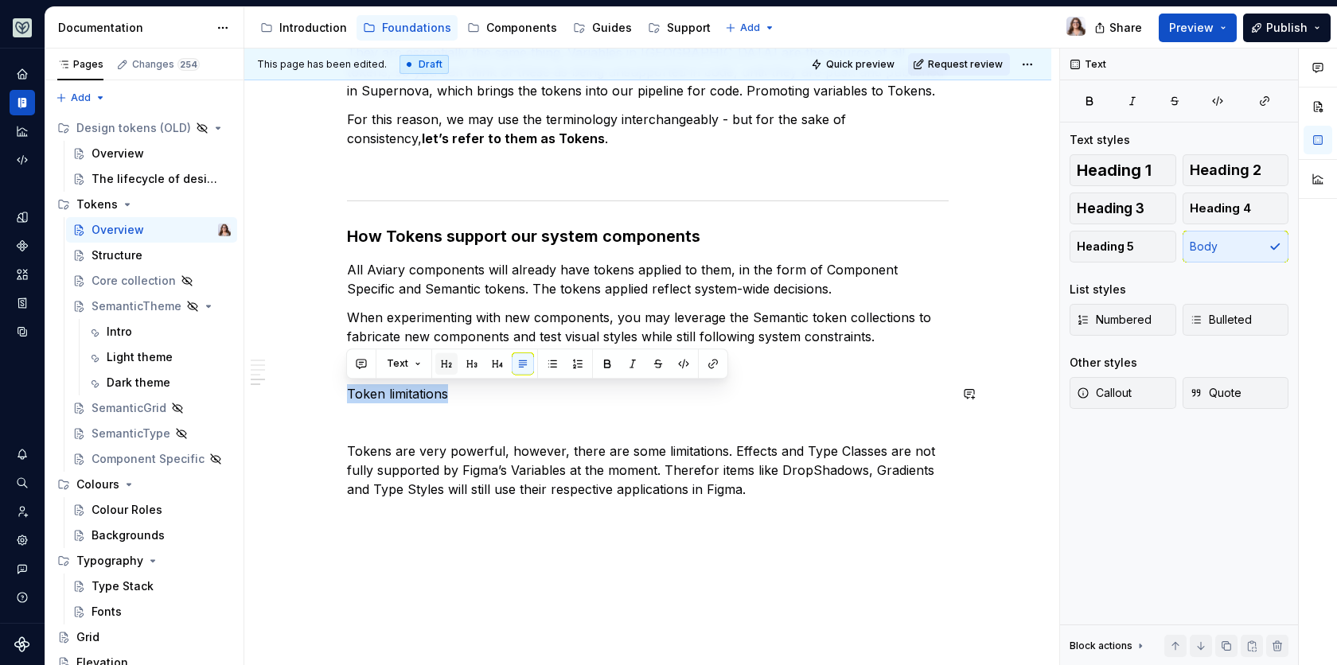
click at [452, 364] on button "button" at bounding box center [446, 363] width 22 height 22
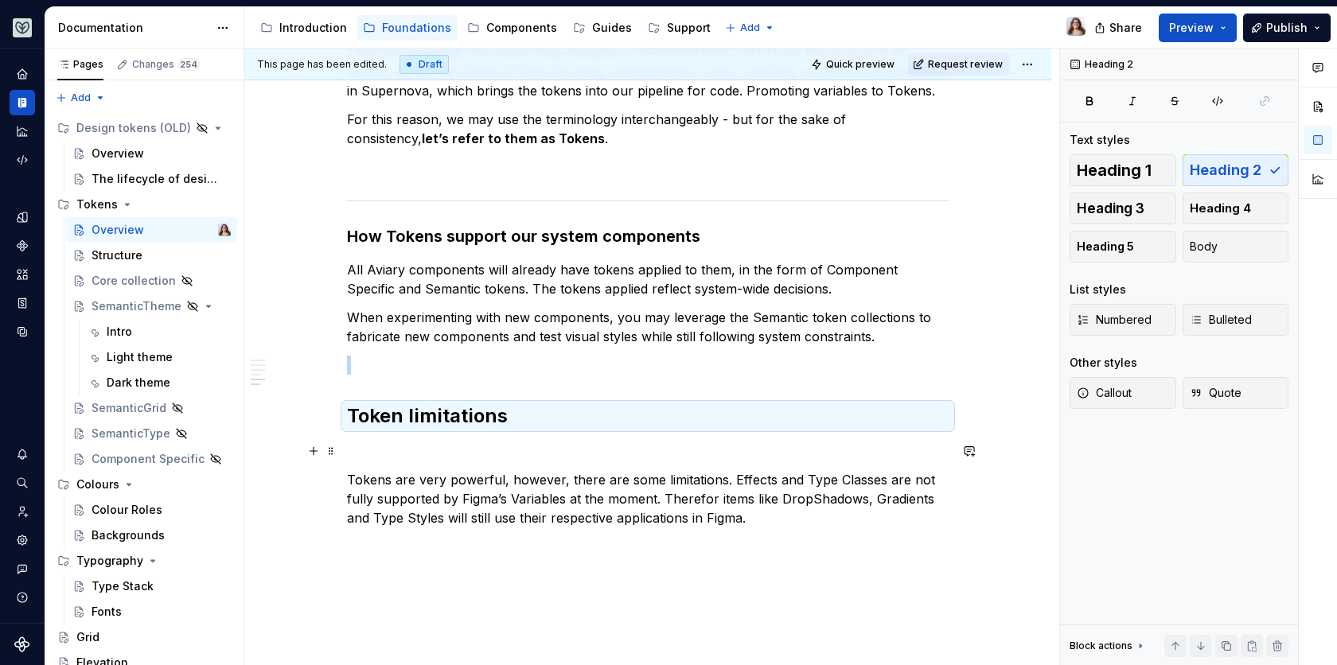
click at [391, 450] on p at bounding box center [647, 451] width 601 height 19
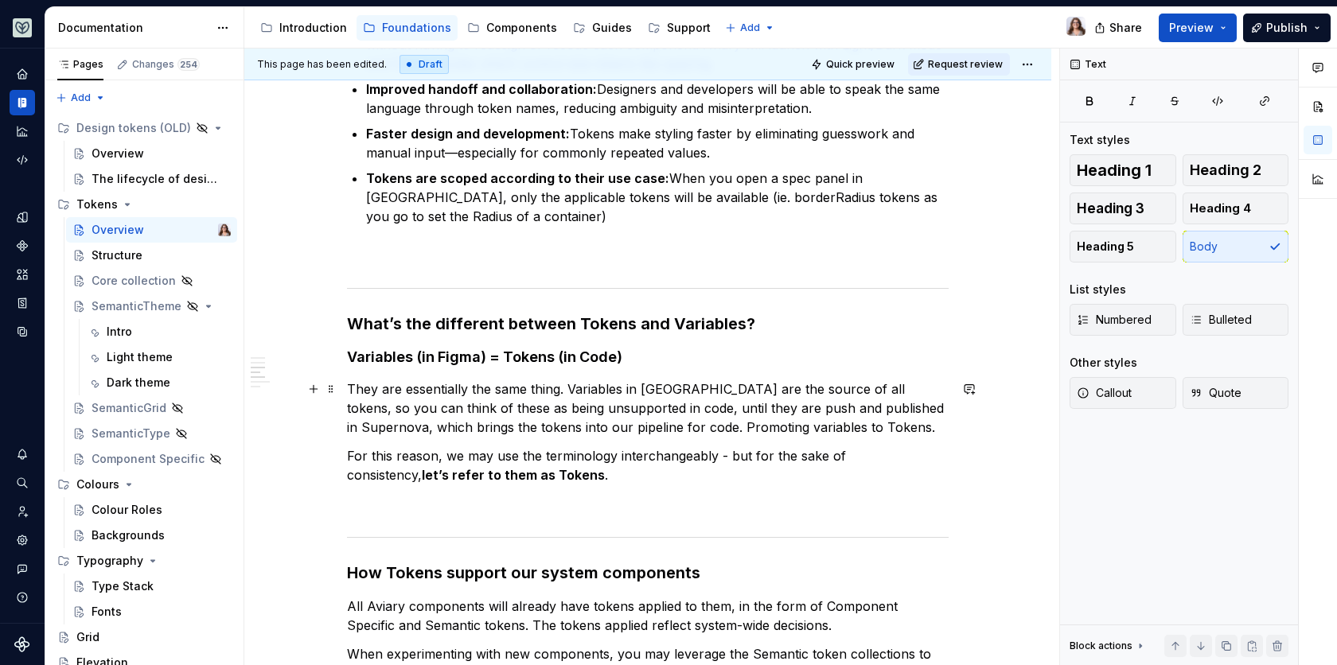
scroll to position [888, 0]
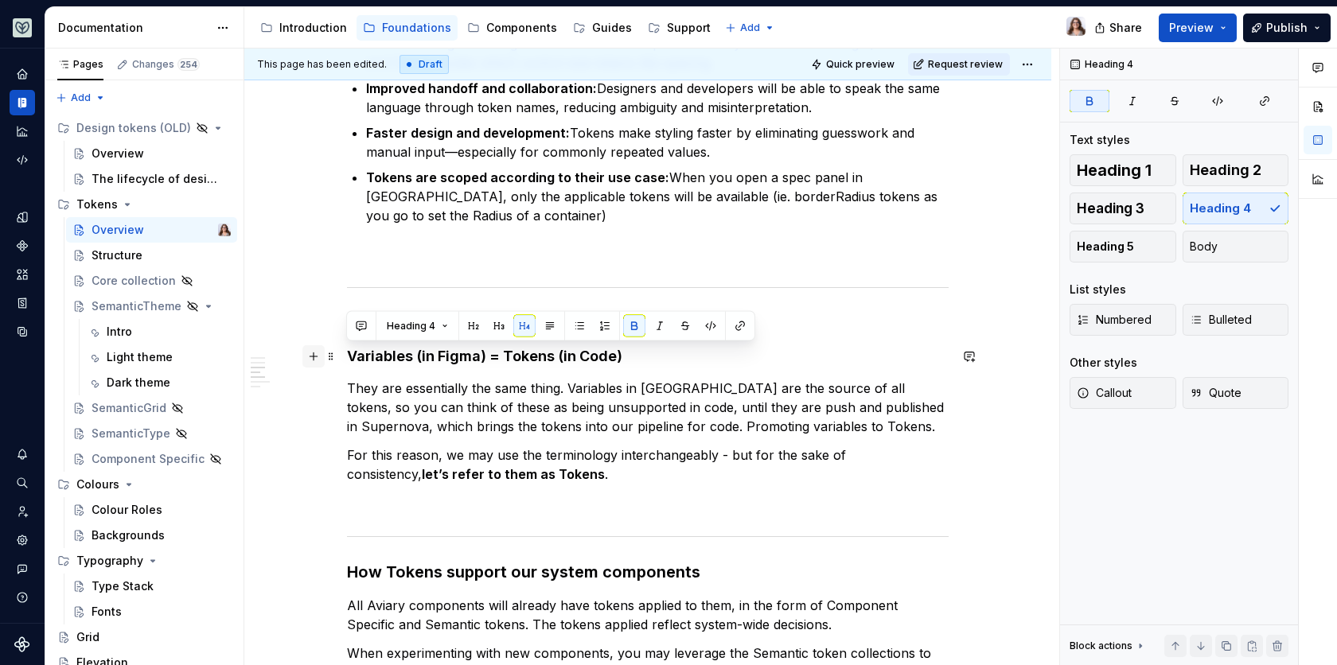
drag, startPoint x: 631, startPoint y: 353, endPoint x: 307, endPoint y: 353, distance: 323.8
click at [347, 353] on div "What are tokens in a design system? Design tokens are the named style values us…" at bounding box center [647, 204] width 601 height 1565
click at [524, 325] on button "button" at bounding box center [524, 326] width 22 height 22
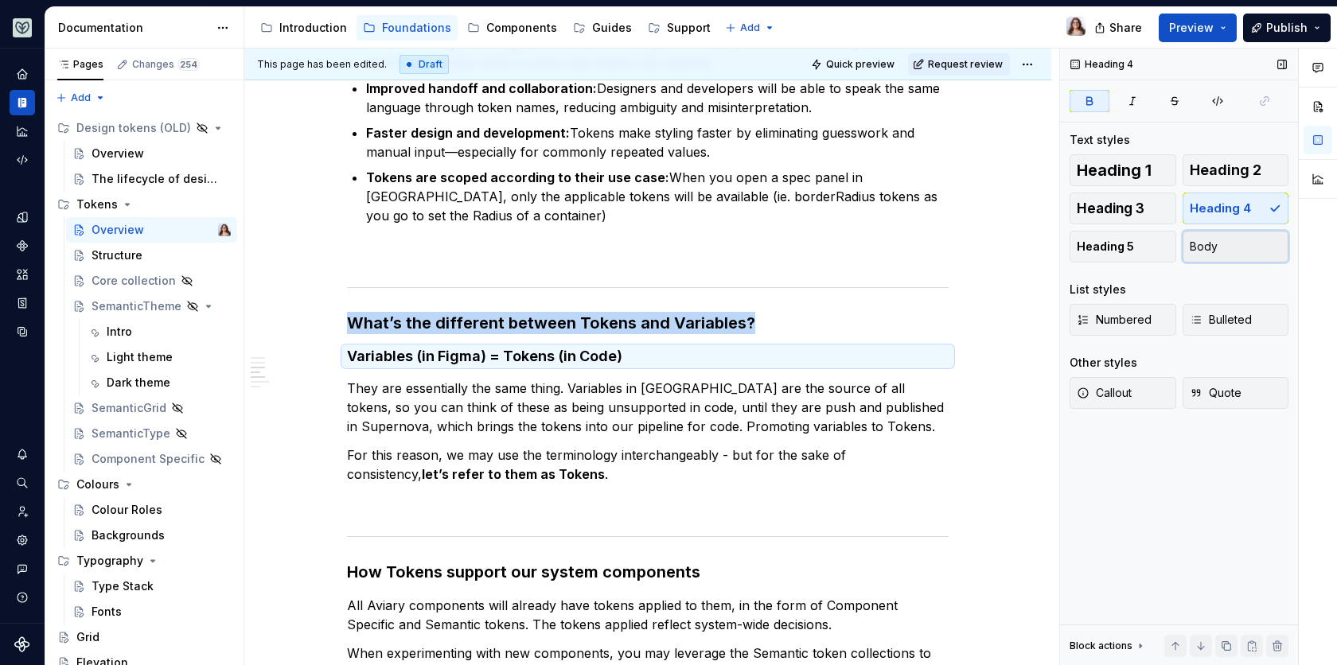
click at [1208, 236] on button "Body" at bounding box center [1235, 247] width 107 height 32
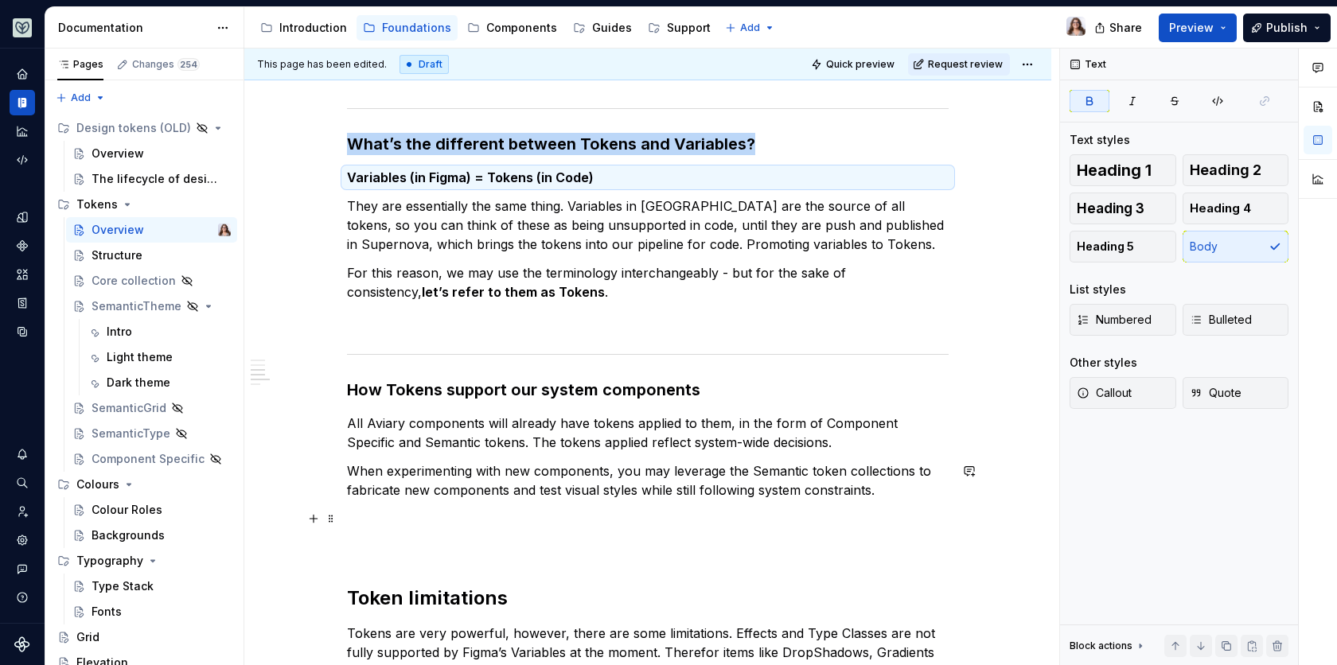
scroll to position [1098, 0]
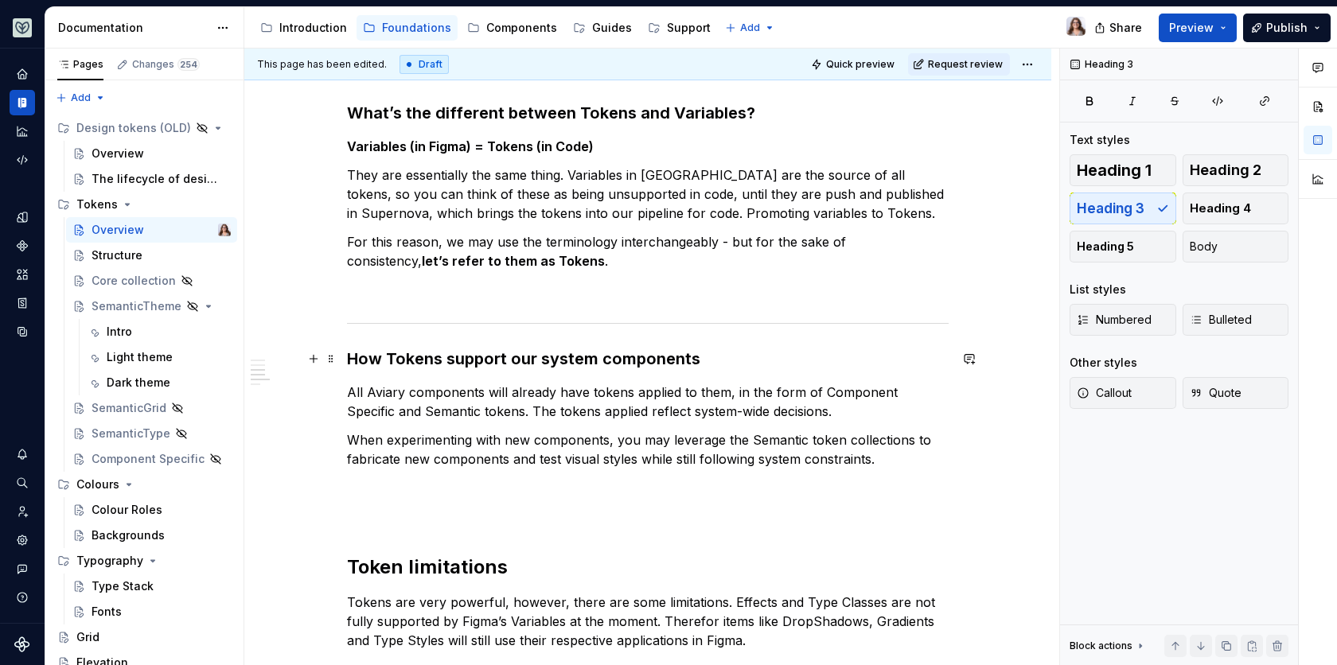
click at [636, 362] on h3 "How Tokens support our system components" at bounding box center [647, 359] width 601 height 22
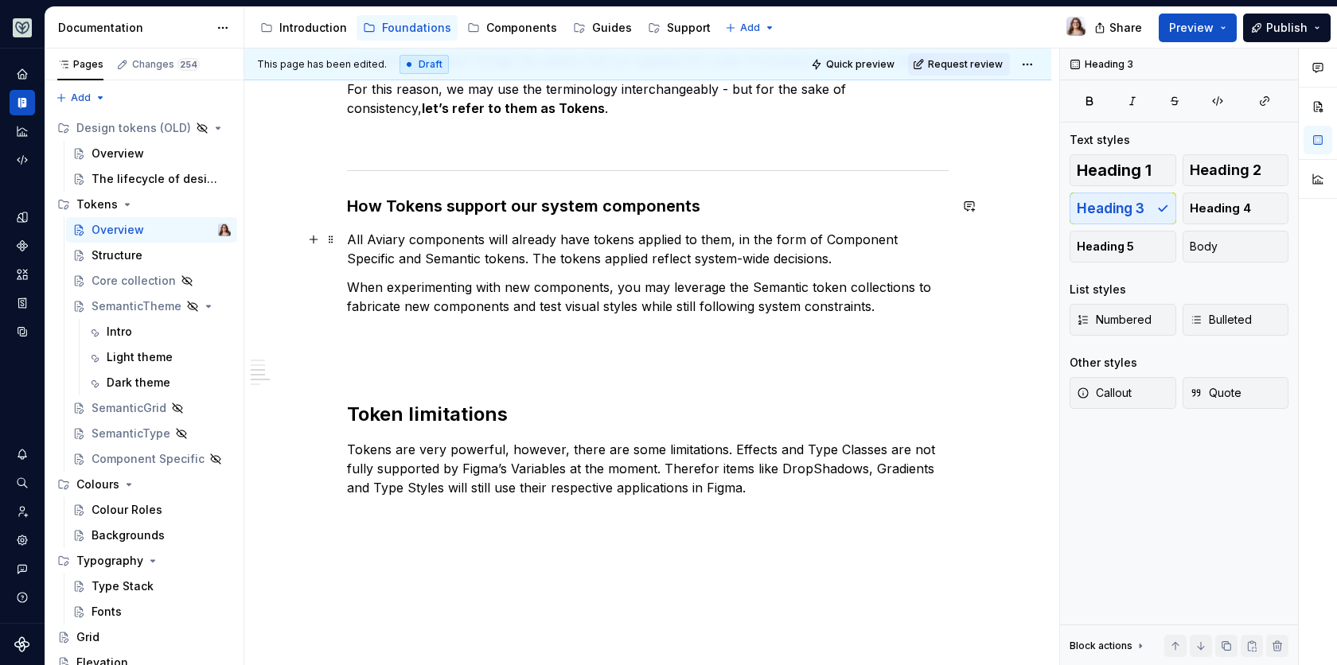
scroll to position [1254, 0]
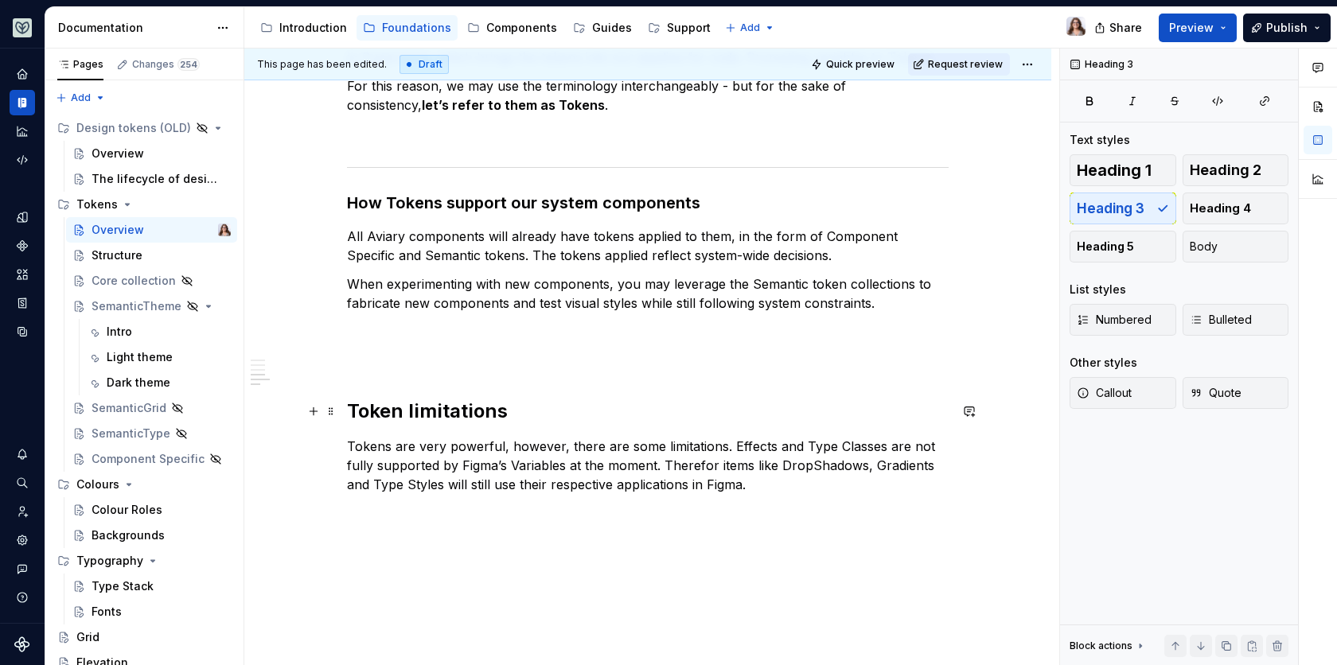
click at [460, 408] on h2 "Token limitations" at bounding box center [647, 411] width 601 height 25
click at [1121, 217] on button "Heading 3" at bounding box center [1122, 209] width 107 height 32
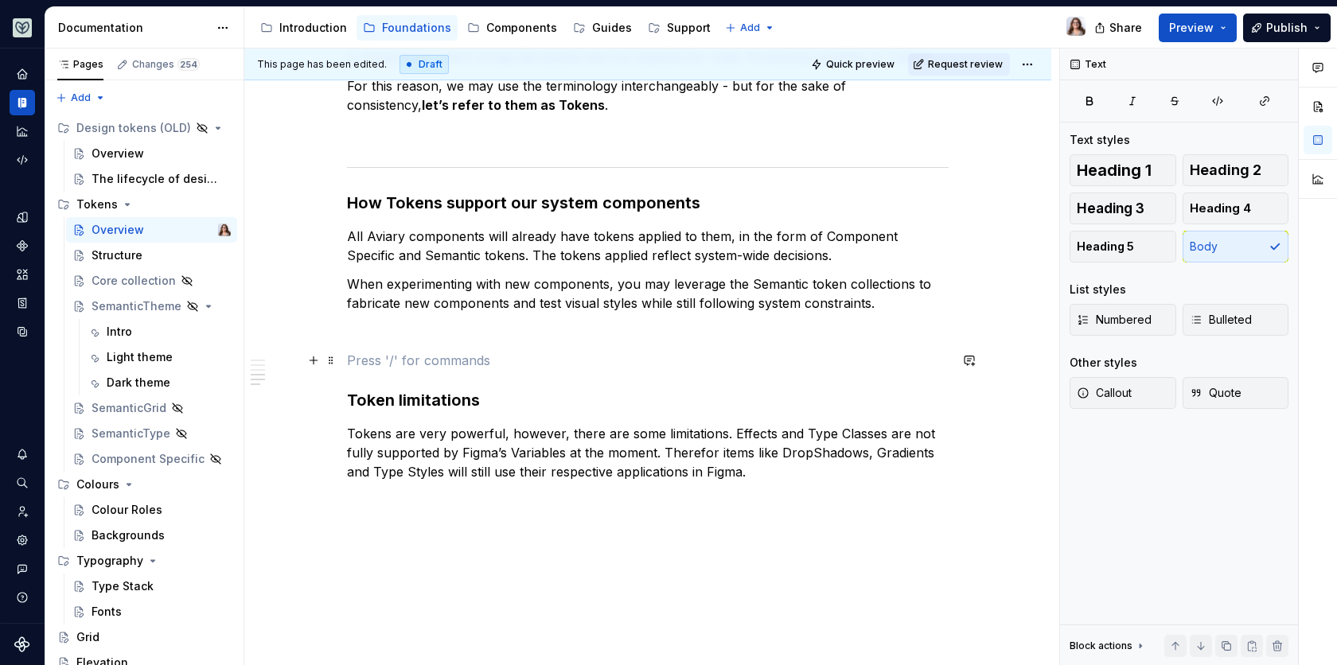
click at [371, 358] on p at bounding box center [647, 360] width 601 height 19
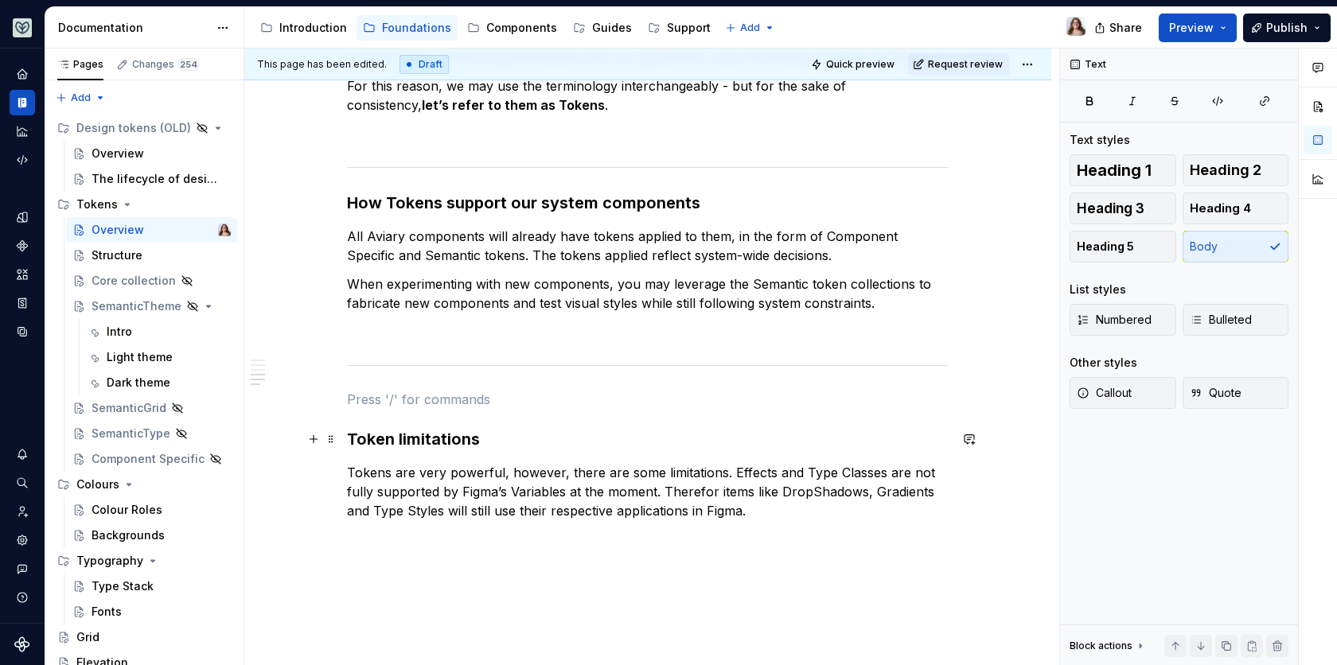
click at [349, 434] on h3 "Token limitations" at bounding box center [647, 439] width 601 height 22
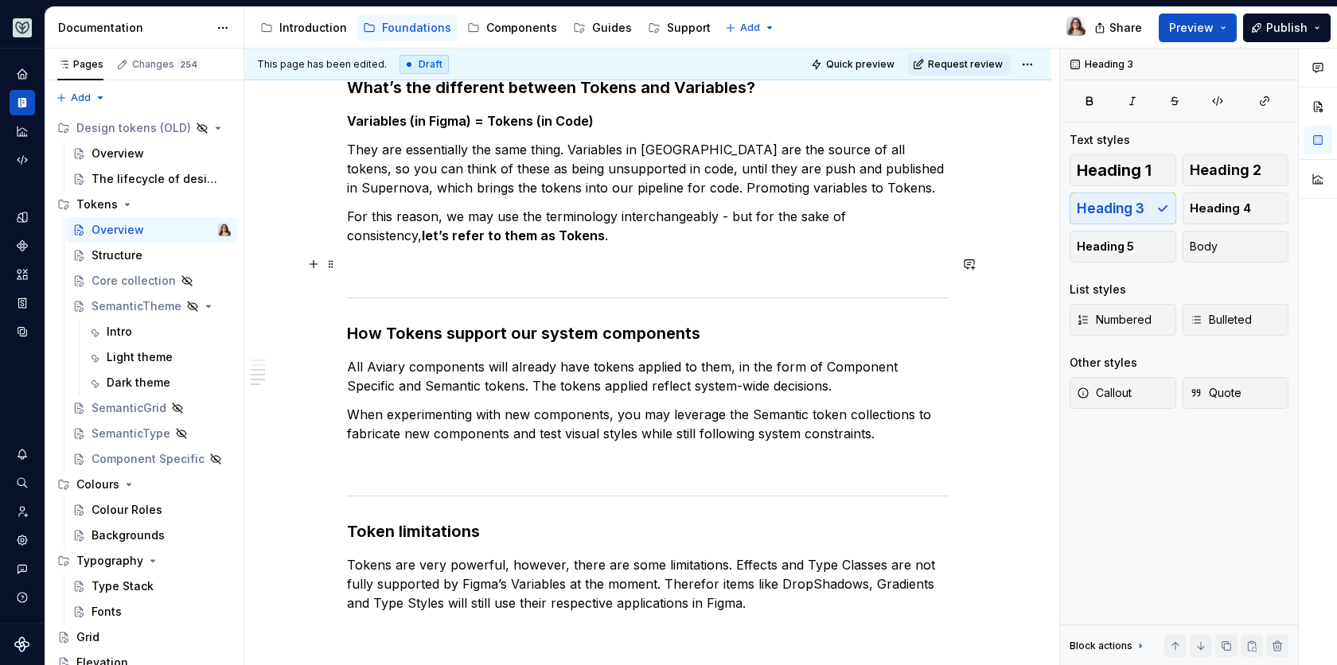
scroll to position [1125, 0]
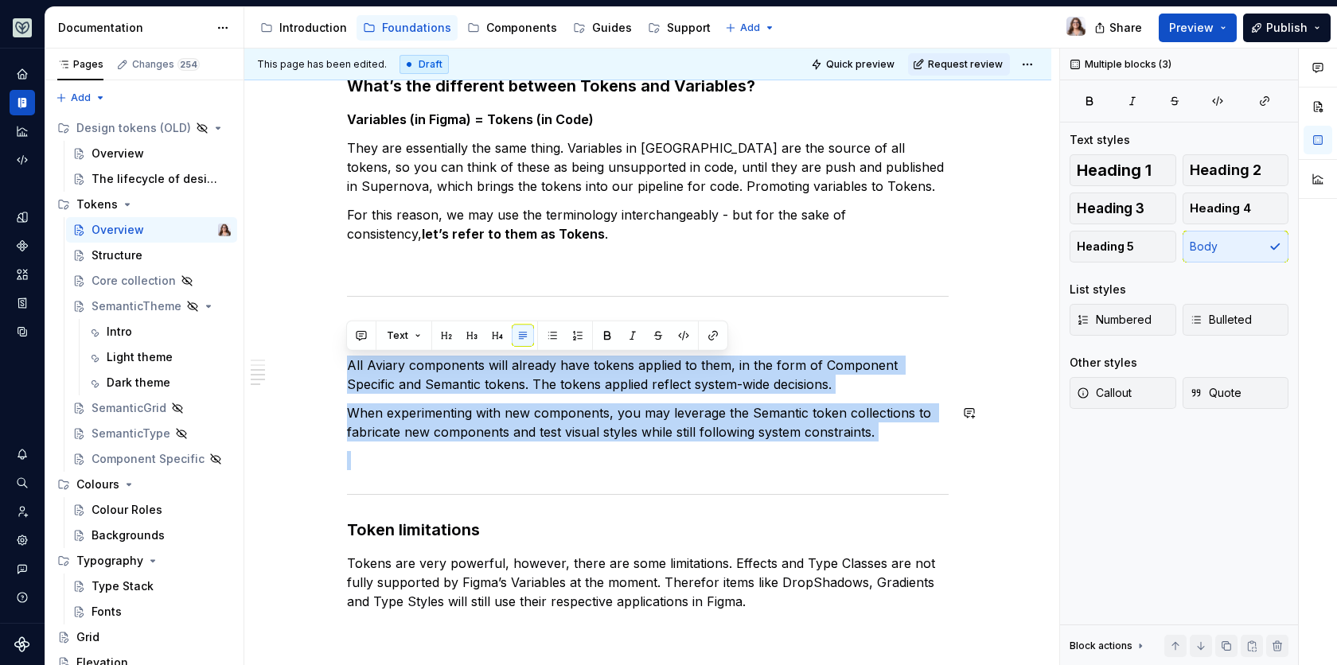
drag, startPoint x: 345, startPoint y: 363, endPoint x: 952, endPoint y: 445, distance: 611.8
click at [952, 445] on div "What are tokens in a design system? Design tokens are the named style values us…" at bounding box center [647, 41] width 807 height 1788
copy div "All Aviary components will already have tokens applied to them, in the form of …"
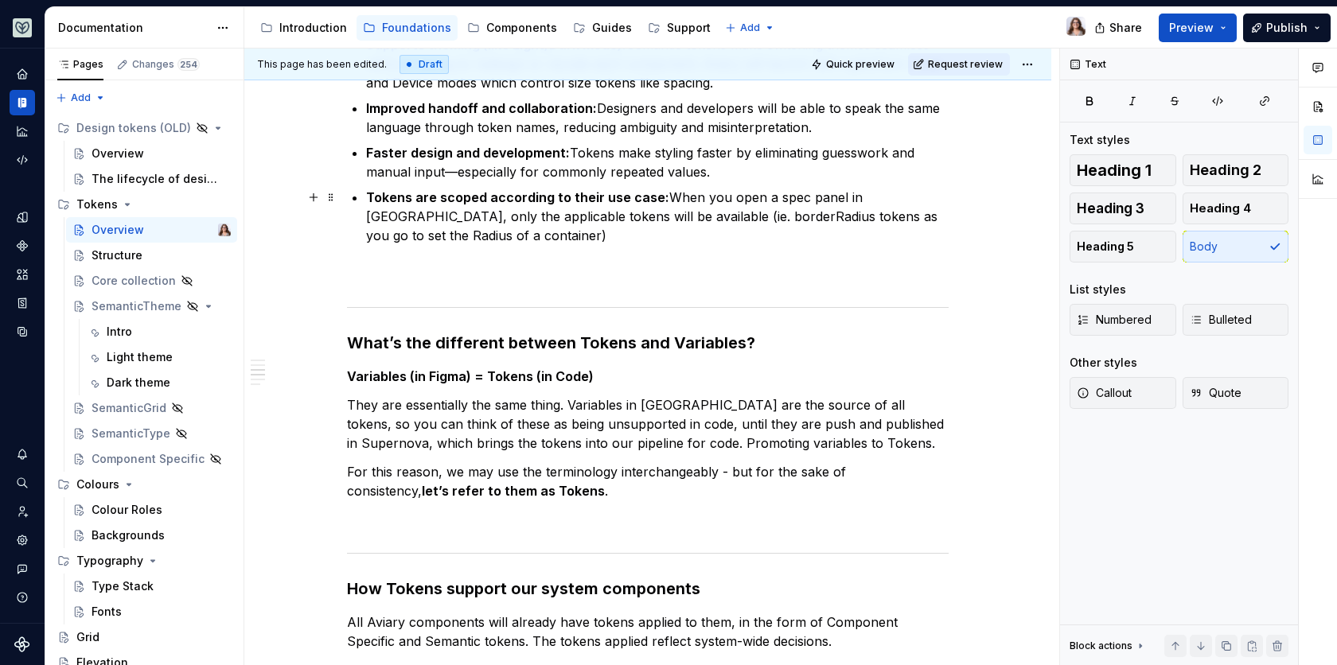
scroll to position [879, 0]
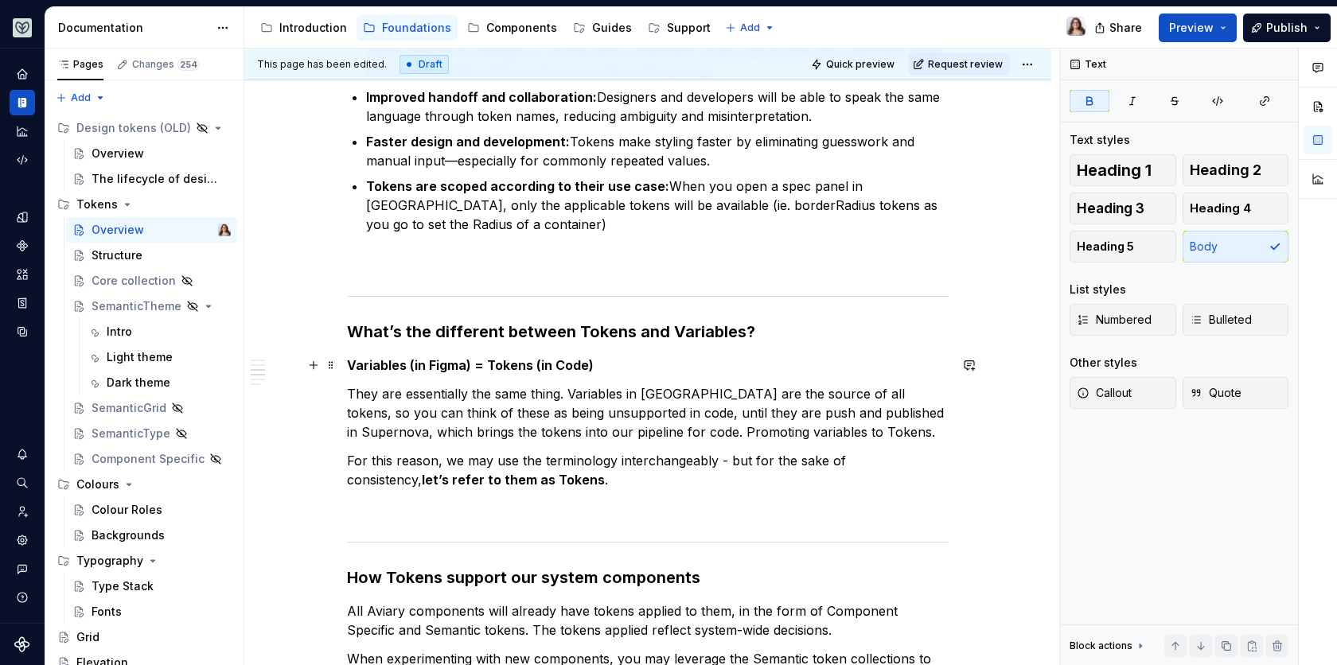
click at [594, 369] on p "Variables (in Figma) = Tokens (in Code)" at bounding box center [647, 365] width 601 height 19
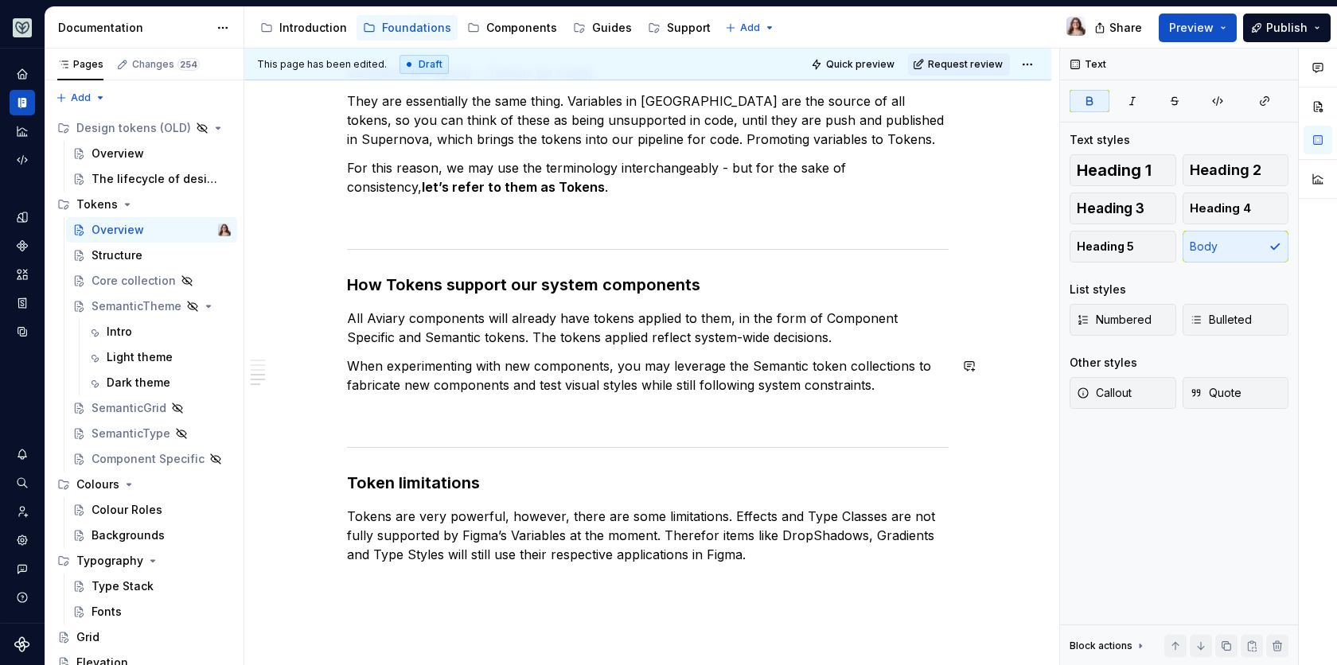
scroll to position [1170, 0]
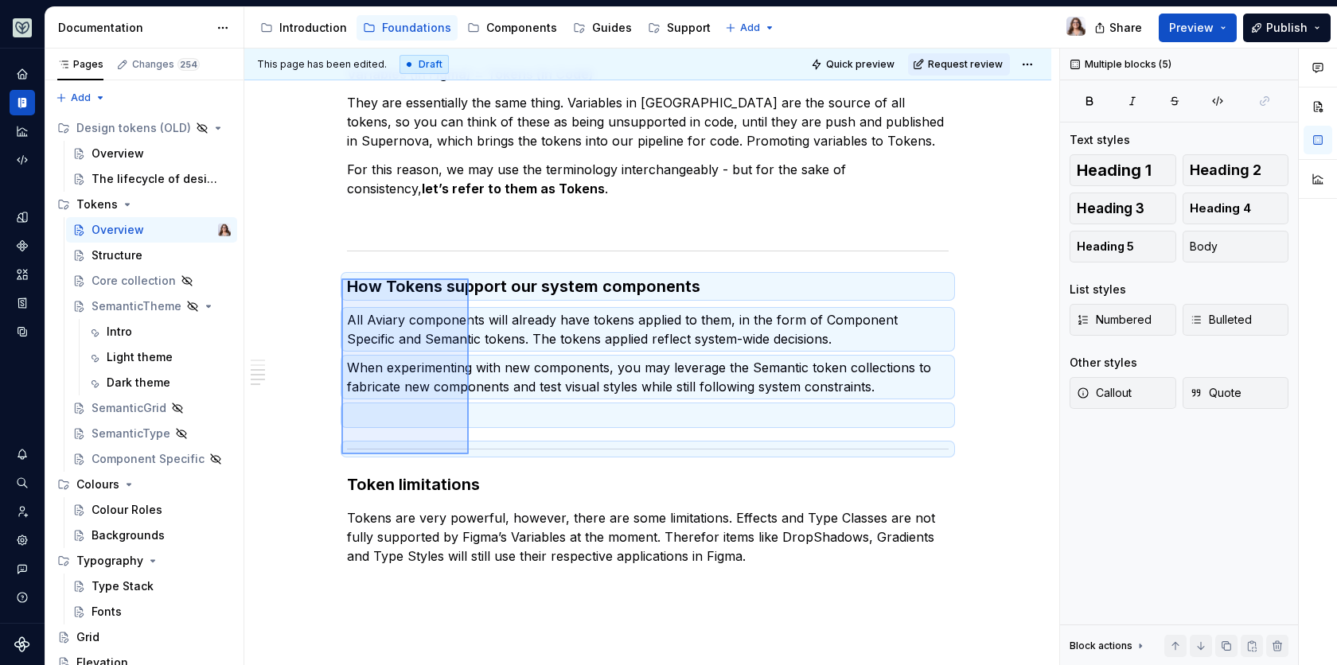
drag, startPoint x: 341, startPoint y: 278, endPoint x: 469, endPoint y: 454, distance: 217.1
click at [469, 454] on div "This page has been edited. Draft Quick preview Request review Overview Edit hea…" at bounding box center [651, 357] width 815 height 617
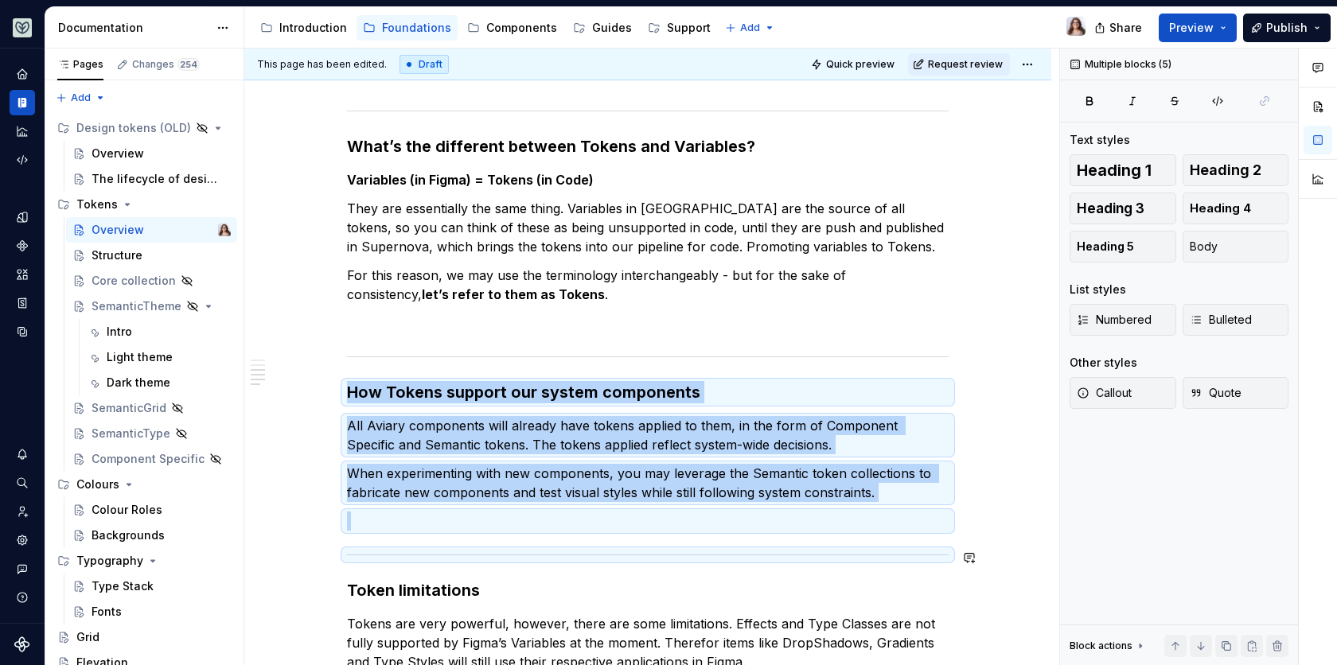
scroll to position [1059, 0]
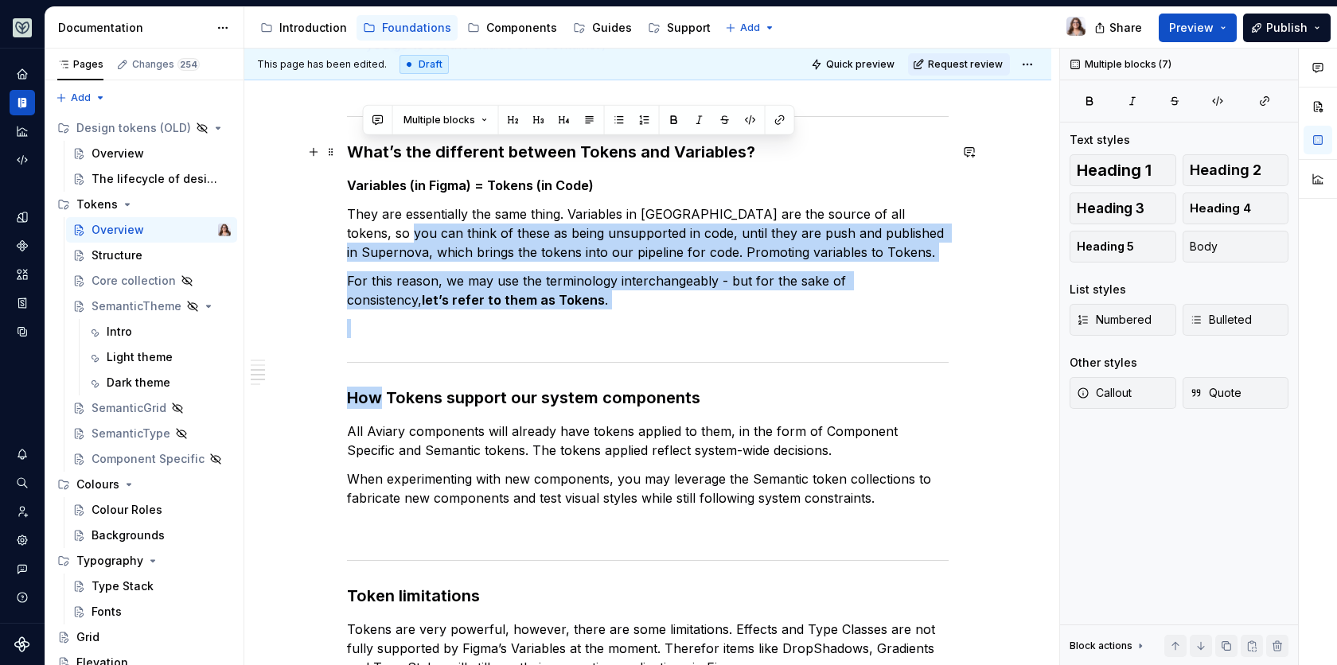
drag, startPoint x: 378, startPoint y: 399, endPoint x: 370, endPoint y: 224, distance: 175.2
click at [371, 226] on div "What are tokens in a design system? Design tokens are the named style values us…" at bounding box center [647, 16] width 601 height 1531
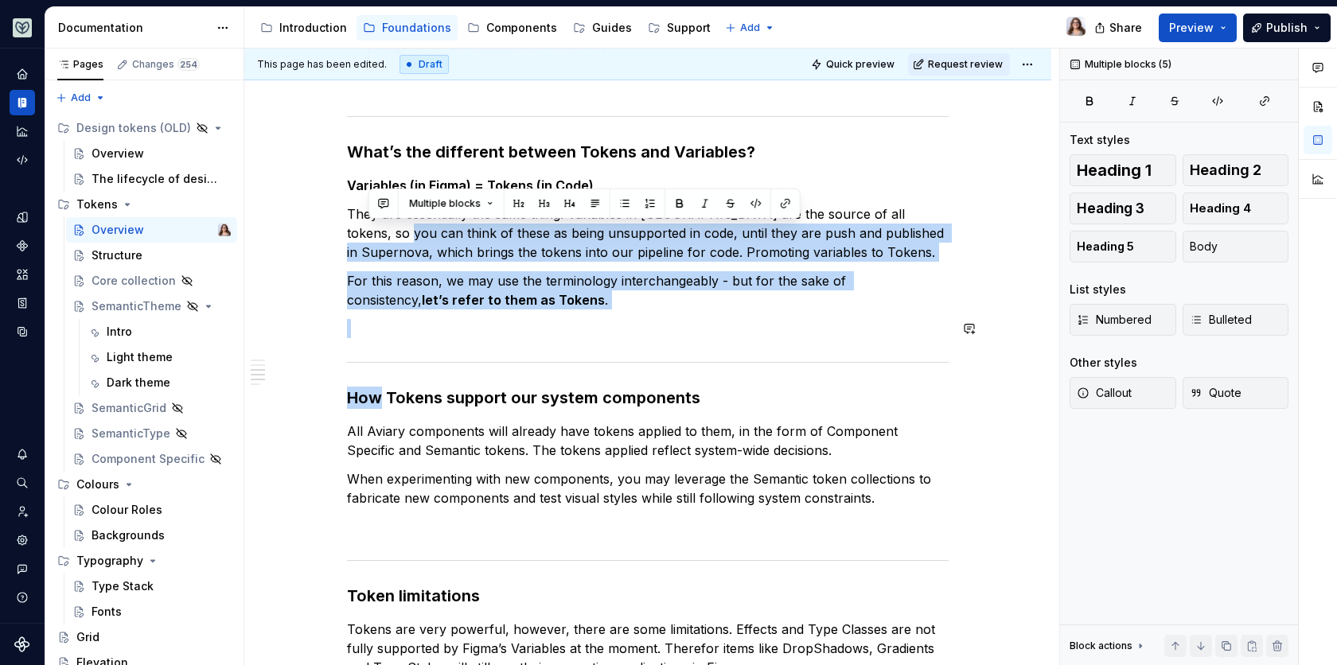
click at [422, 345] on div "What are tokens in a design system? Design tokens are the named style values us…" at bounding box center [647, 16] width 601 height 1531
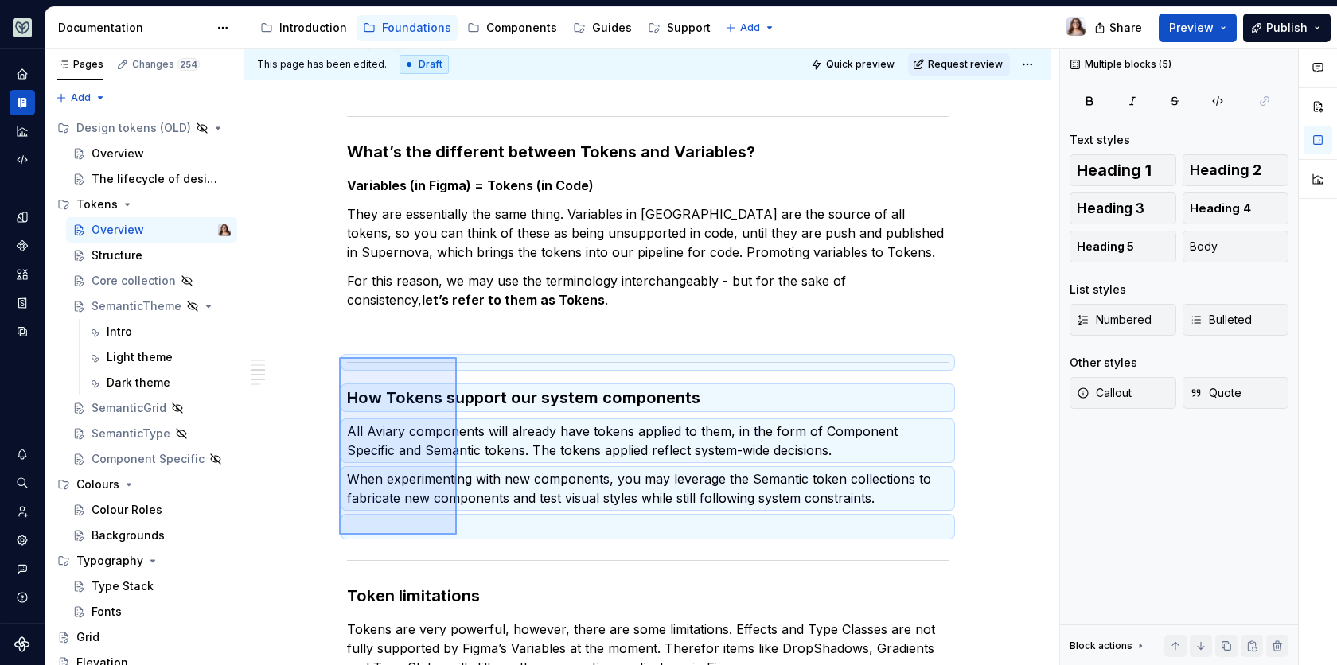
drag, startPoint x: 339, startPoint y: 357, endPoint x: 457, endPoint y: 535, distance: 214.0
click at [457, 535] on div "This page has been edited. Draft Quick preview Request review Overview Edit hea…" at bounding box center [651, 357] width 815 height 617
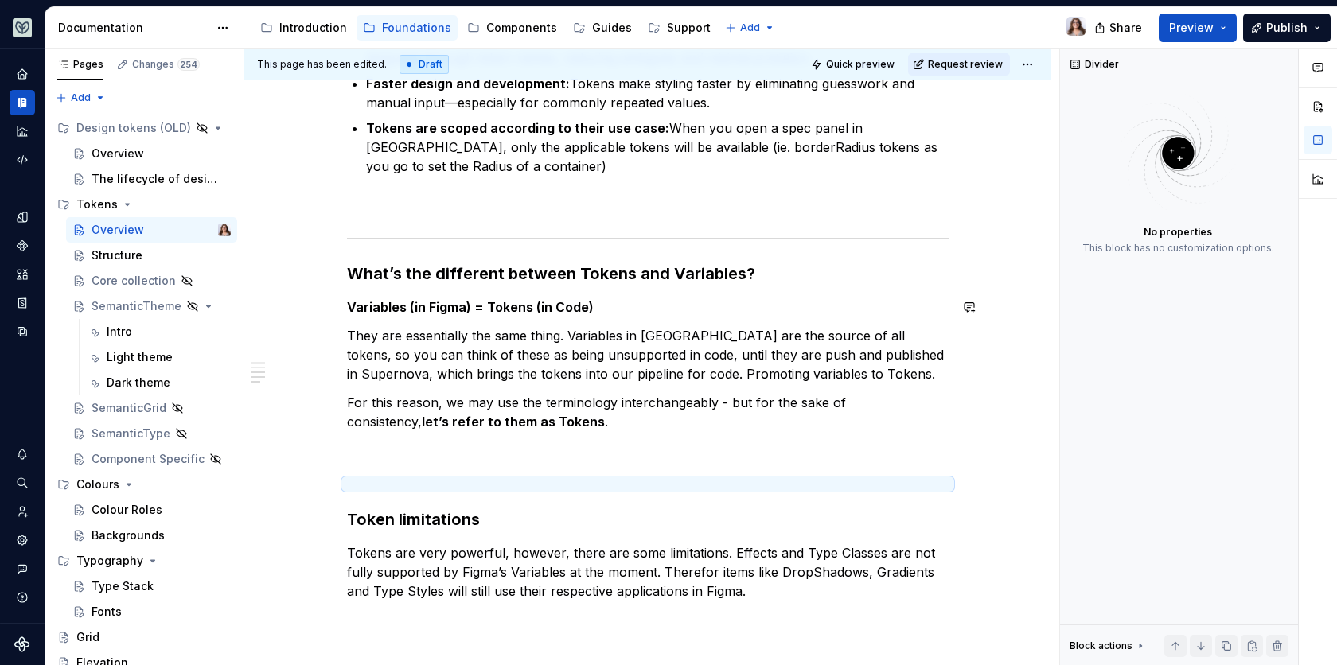
scroll to position [931, 0]
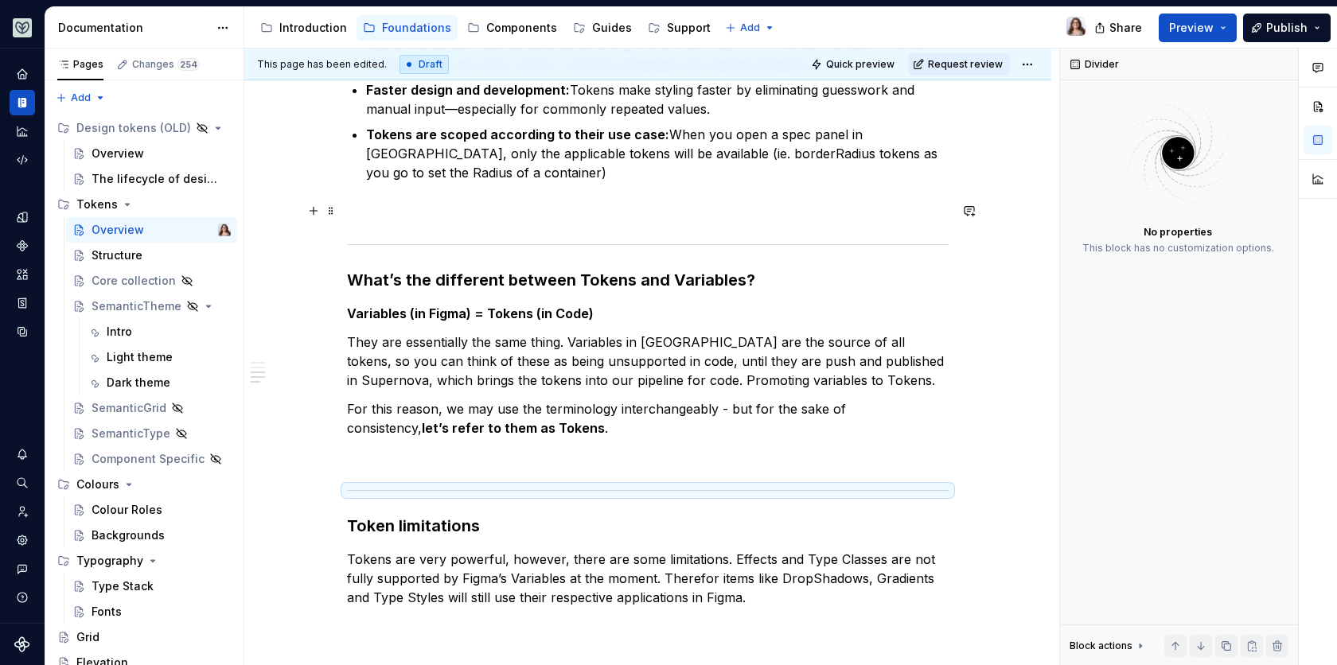
click at [350, 203] on p at bounding box center [647, 210] width 601 height 19
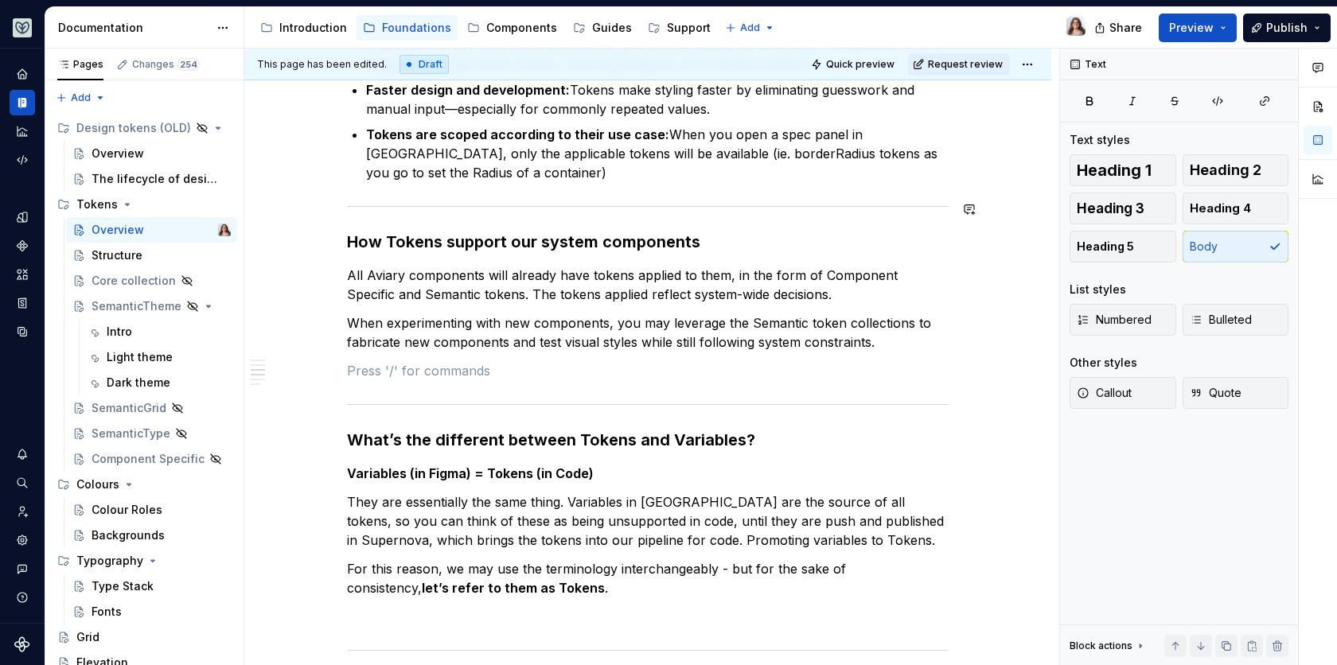
click at [368, 197] on div "What are tokens in a design system? Design tokens are the named style values us…" at bounding box center [647, 125] width 601 height 1493
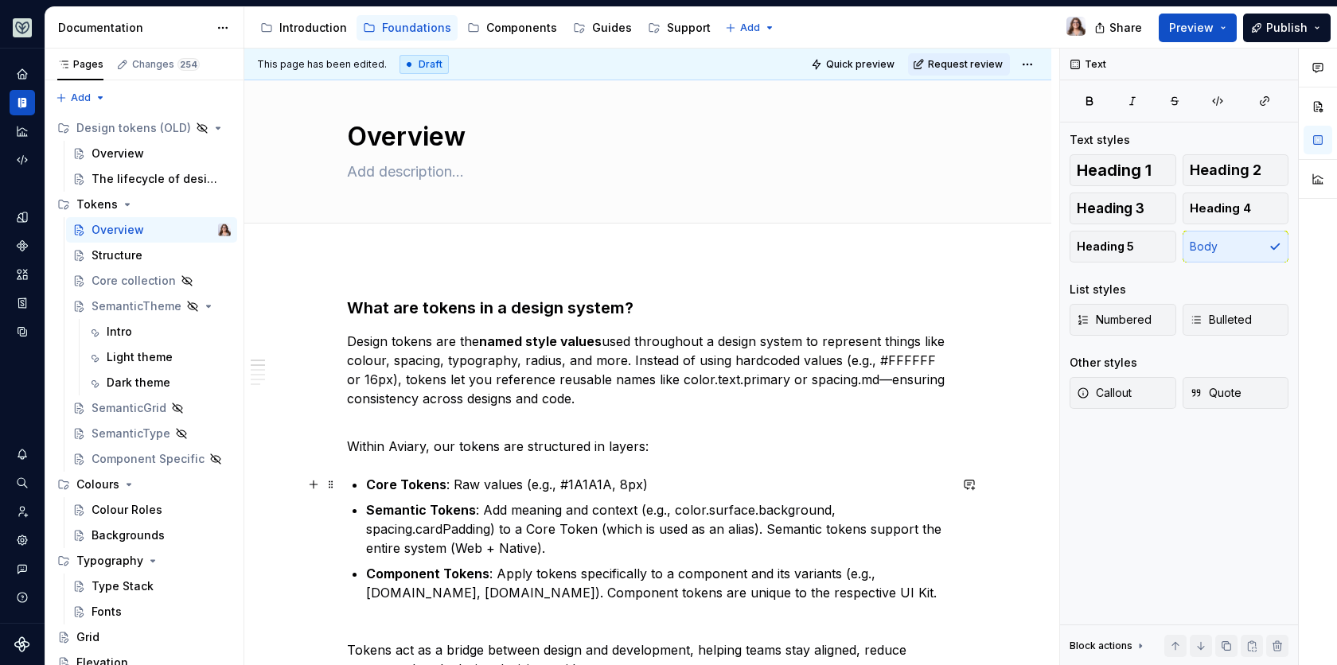
scroll to position [0, 0]
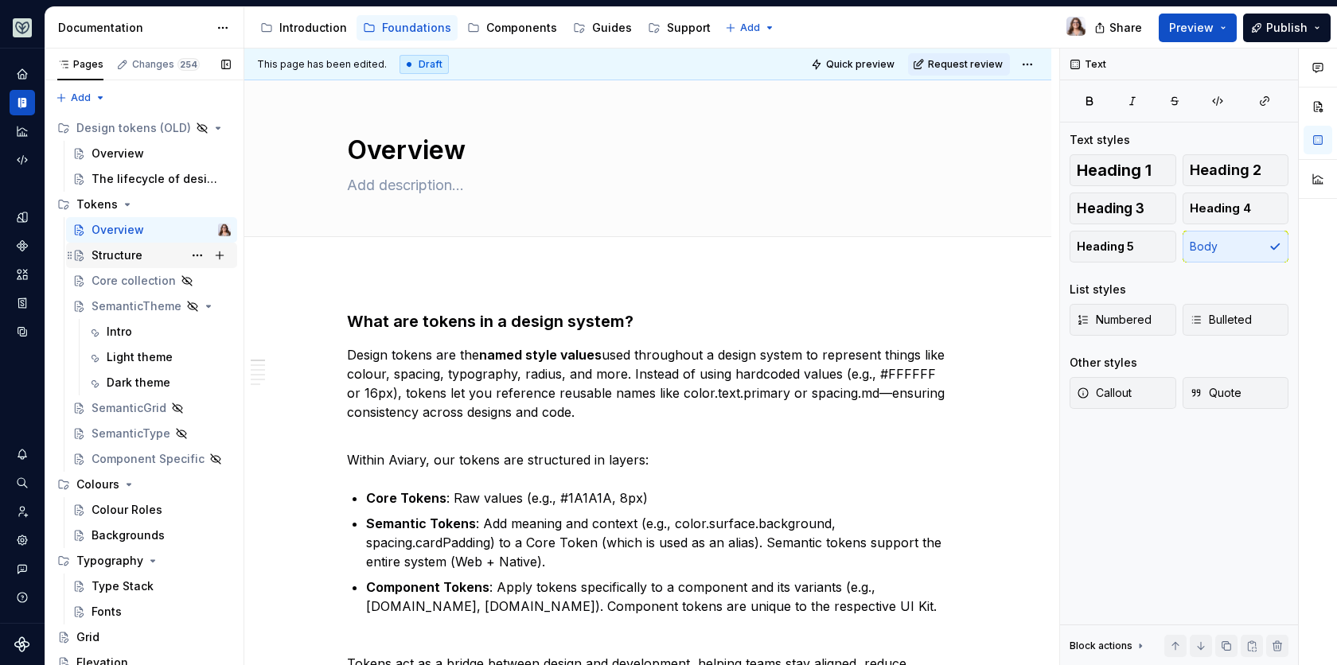
click at [91, 251] on div "Structure" at bounding box center [116, 255] width 51 height 16
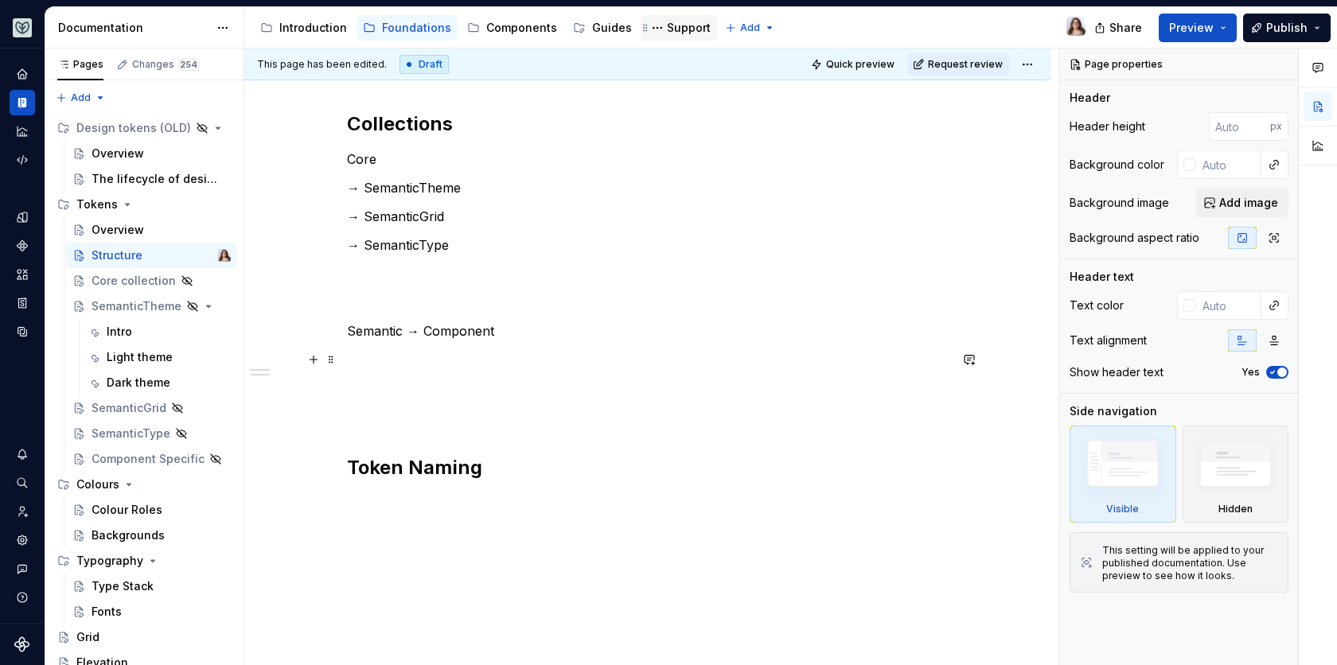
scroll to position [198, 0]
click at [135, 308] on div "SemanticTheme" at bounding box center [120, 306] width 58 height 16
click at [104, 341] on div "Intro" at bounding box center [159, 332] width 143 height 22
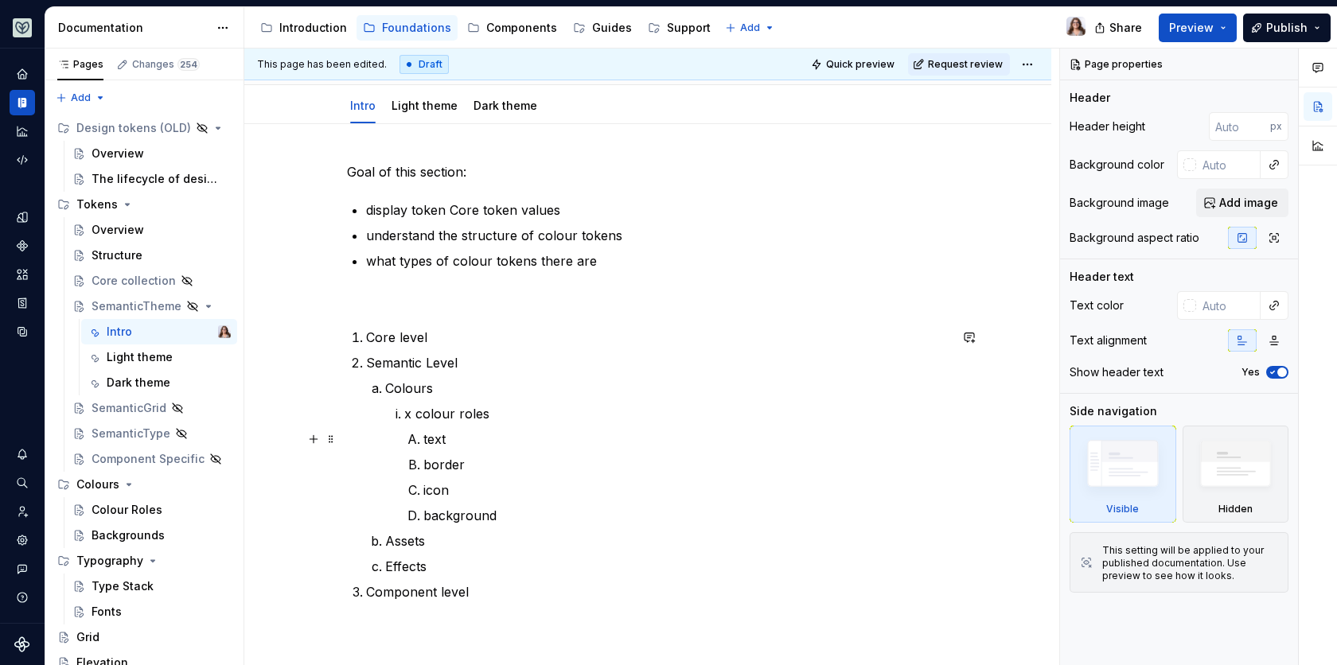
scroll to position [145, 0]
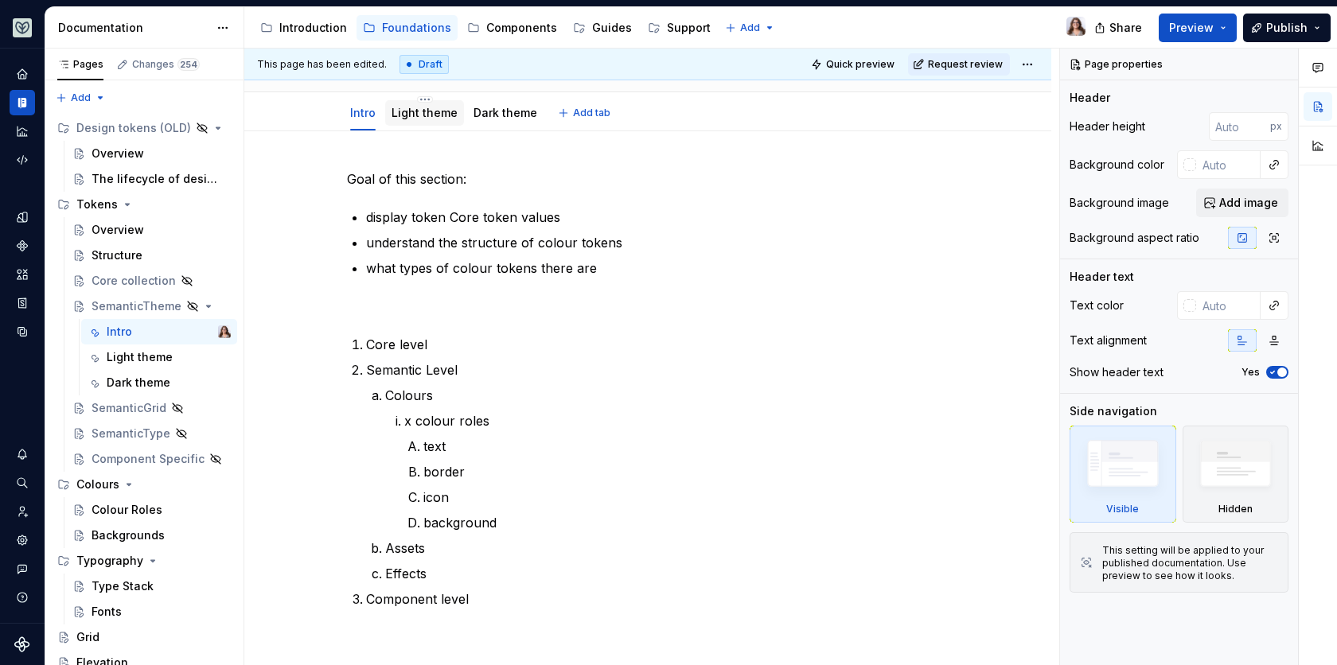
click at [434, 105] on div "Light theme" at bounding box center [424, 113] width 66 height 16
click at [485, 123] on div "Dark theme" at bounding box center [505, 112] width 76 height 25
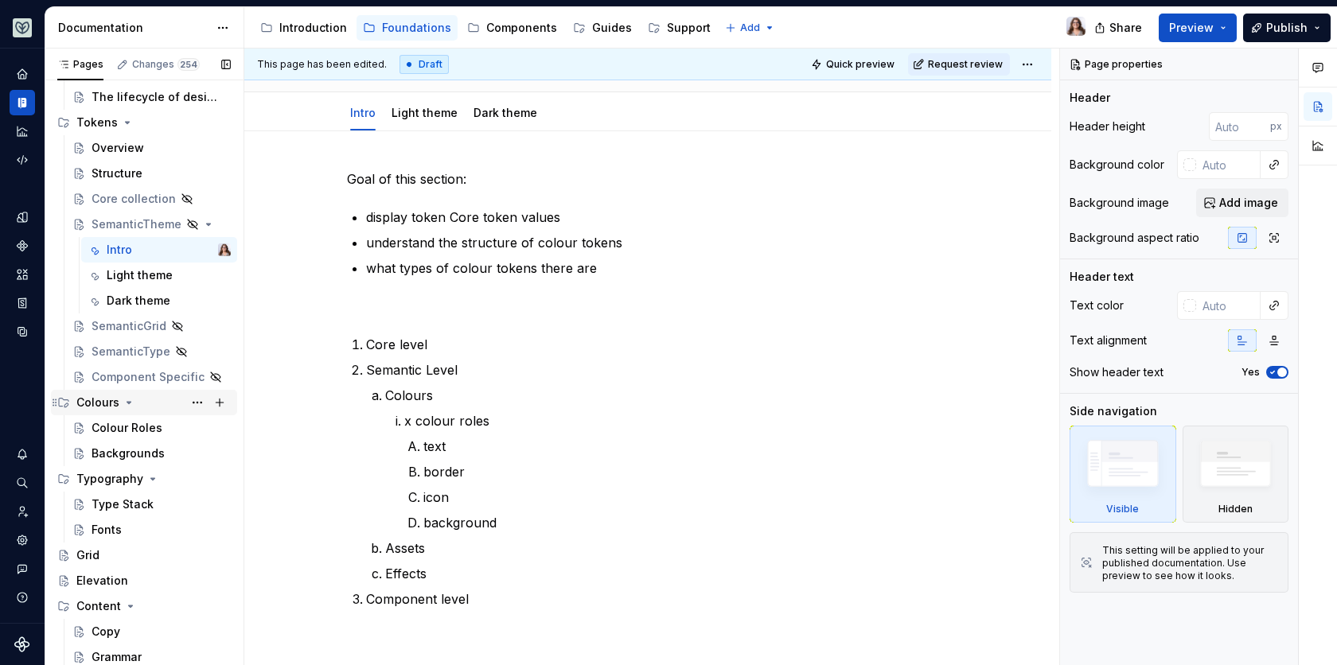
scroll to position [84, 0]
click at [111, 328] on div "SemanticGrid" at bounding box center [128, 325] width 74 height 16
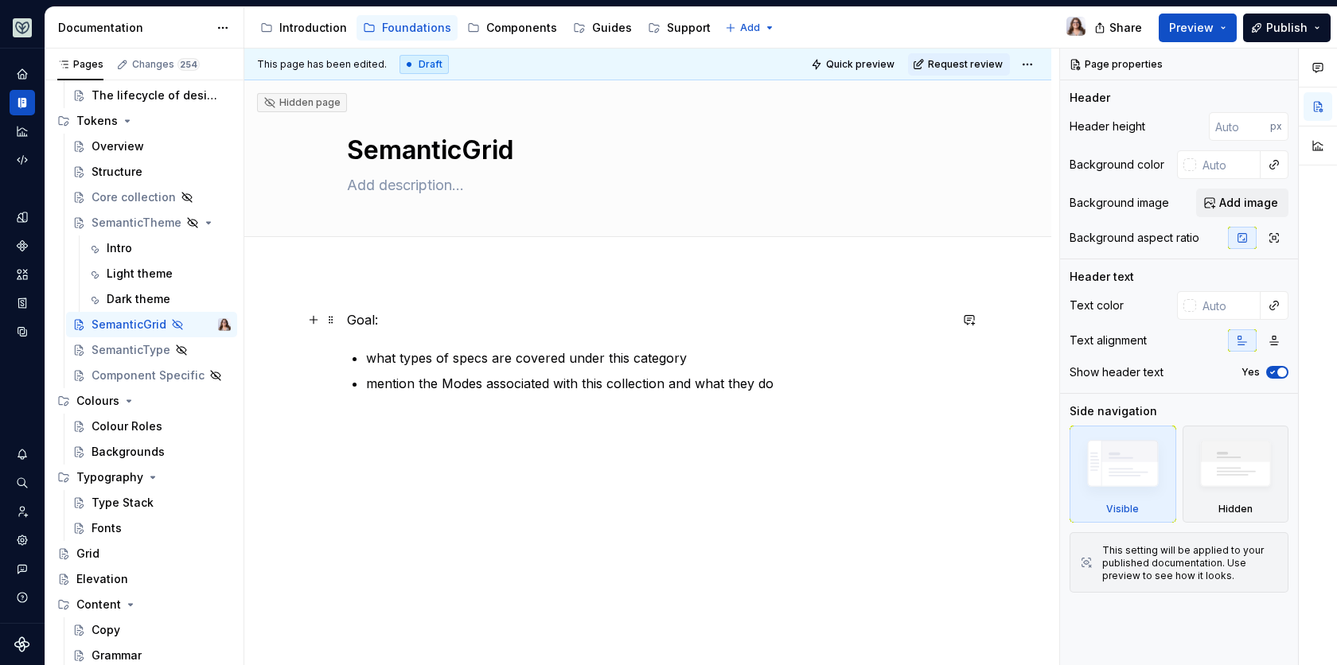
click at [379, 320] on p "Goal:" at bounding box center [647, 319] width 601 height 19
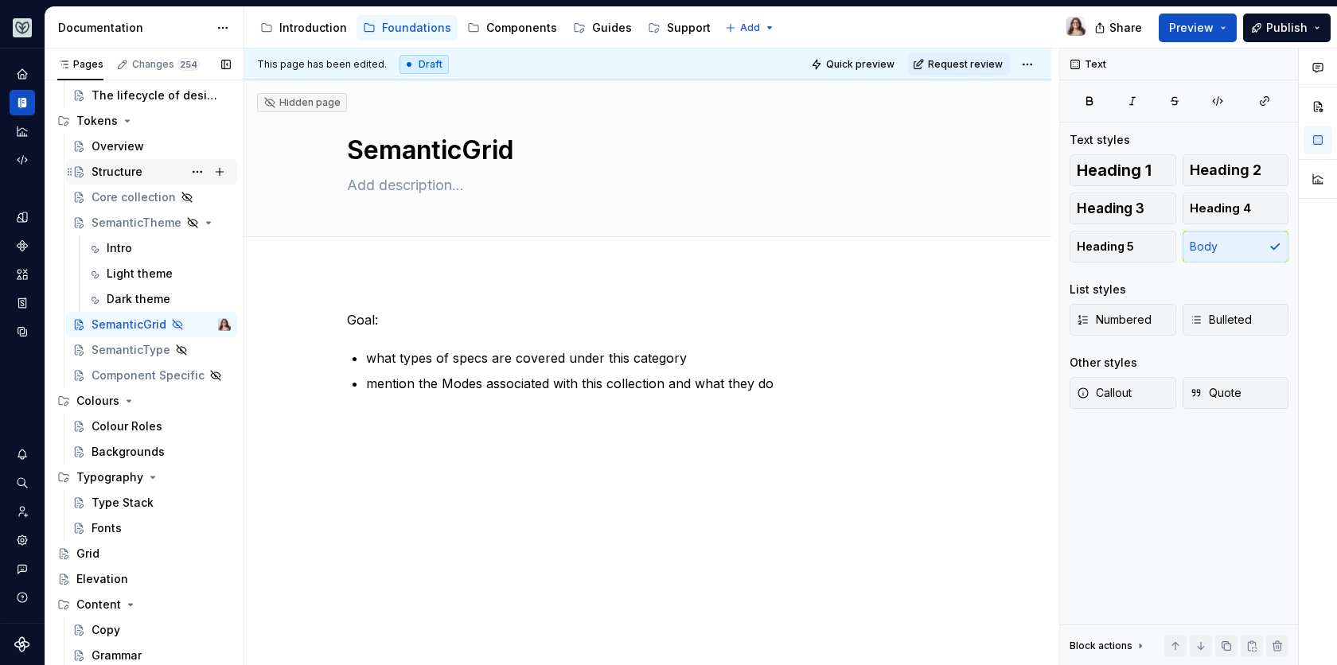
click at [122, 167] on div "Structure" at bounding box center [116, 172] width 51 height 16
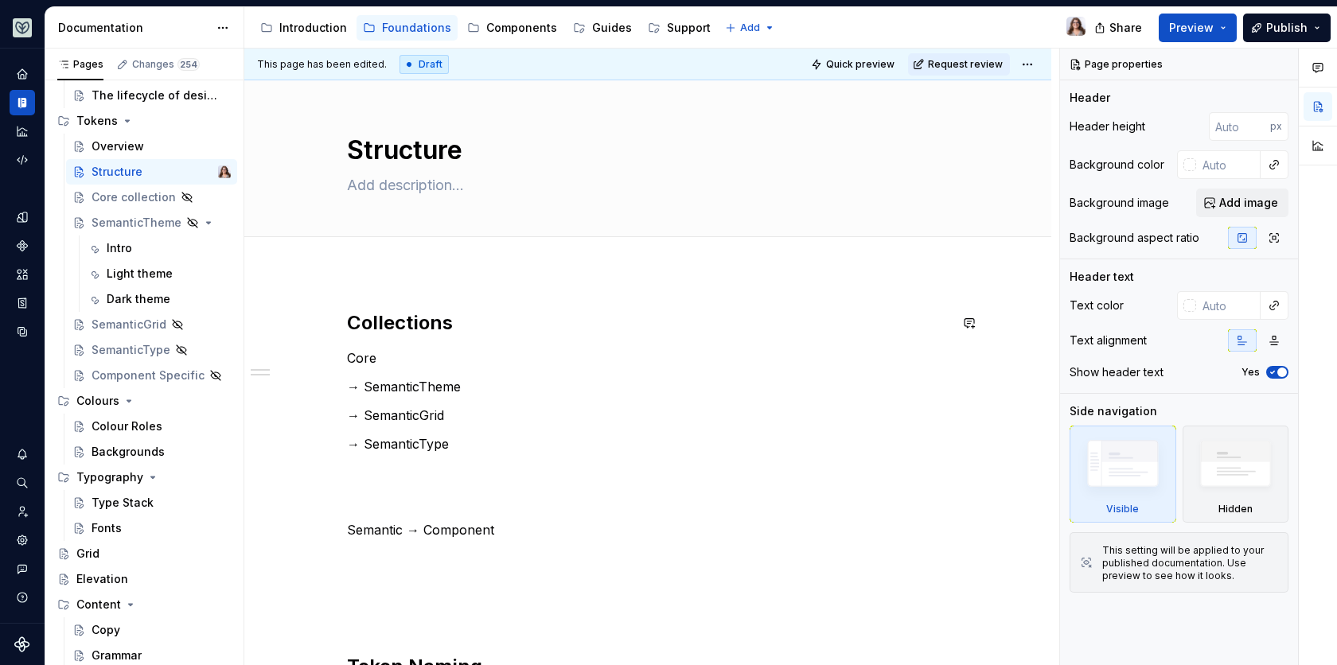
click at [361, 297] on div "Collections Core → SemanticTheme → SemanticGrid → SemanticType Semantic → Compo…" at bounding box center [647, 601] width 807 height 658
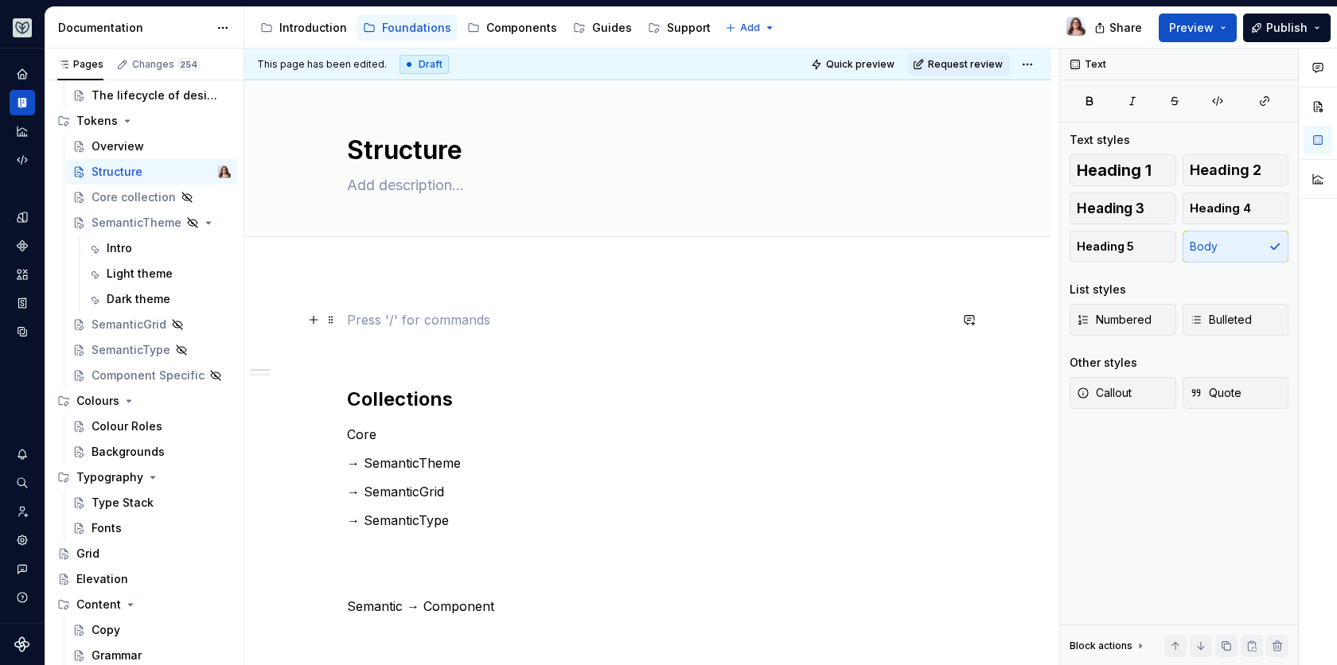
click at [368, 319] on p at bounding box center [647, 319] width 601 height 19
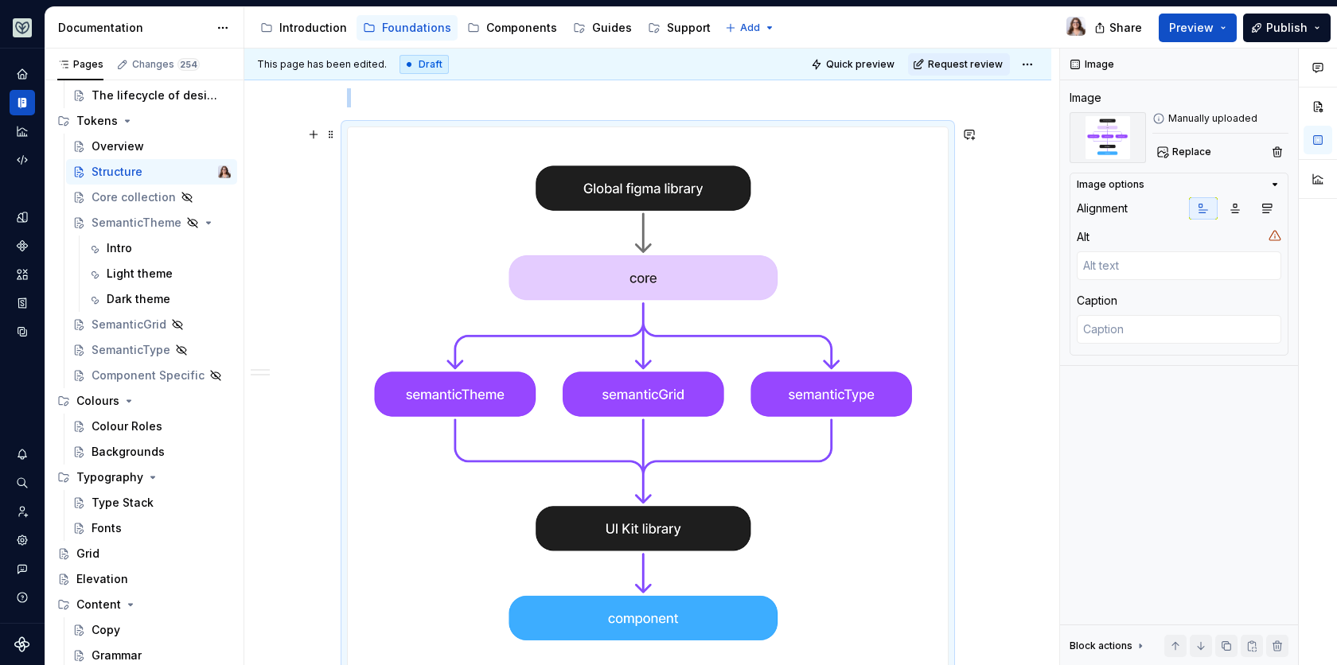
click at [623, 385] on img at bounding box center [648, 412] width 600 height 570
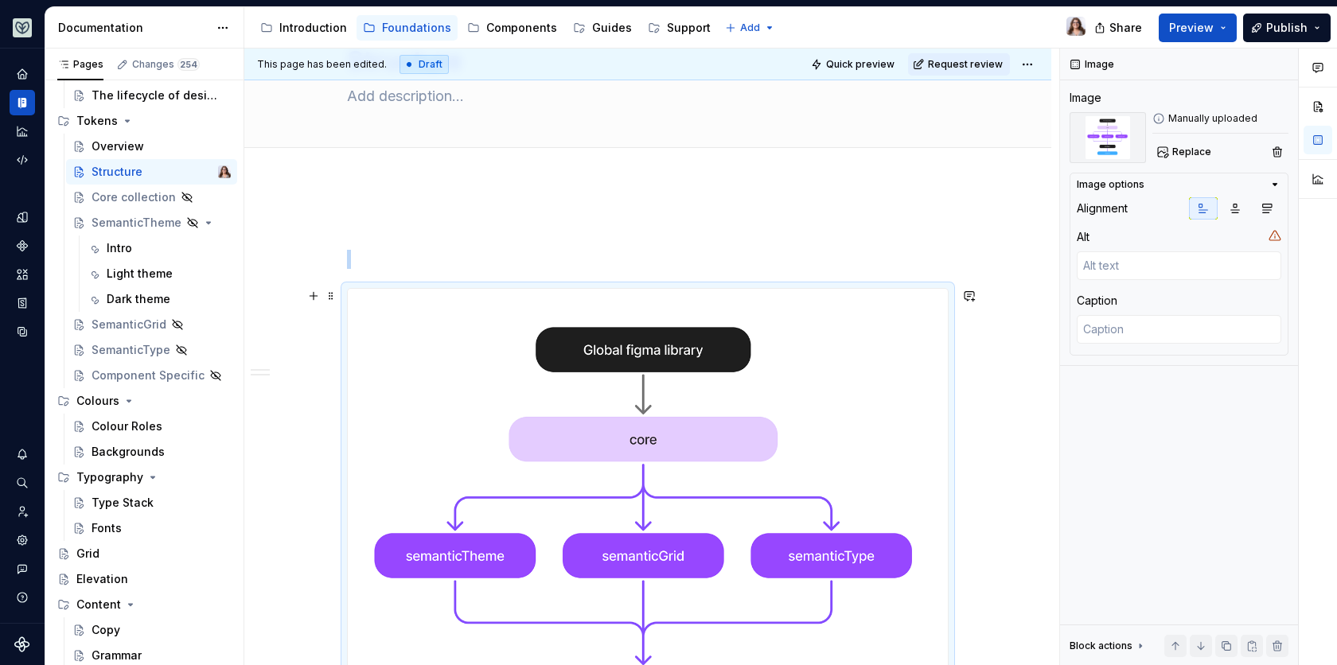
scroll to position [80, 0]
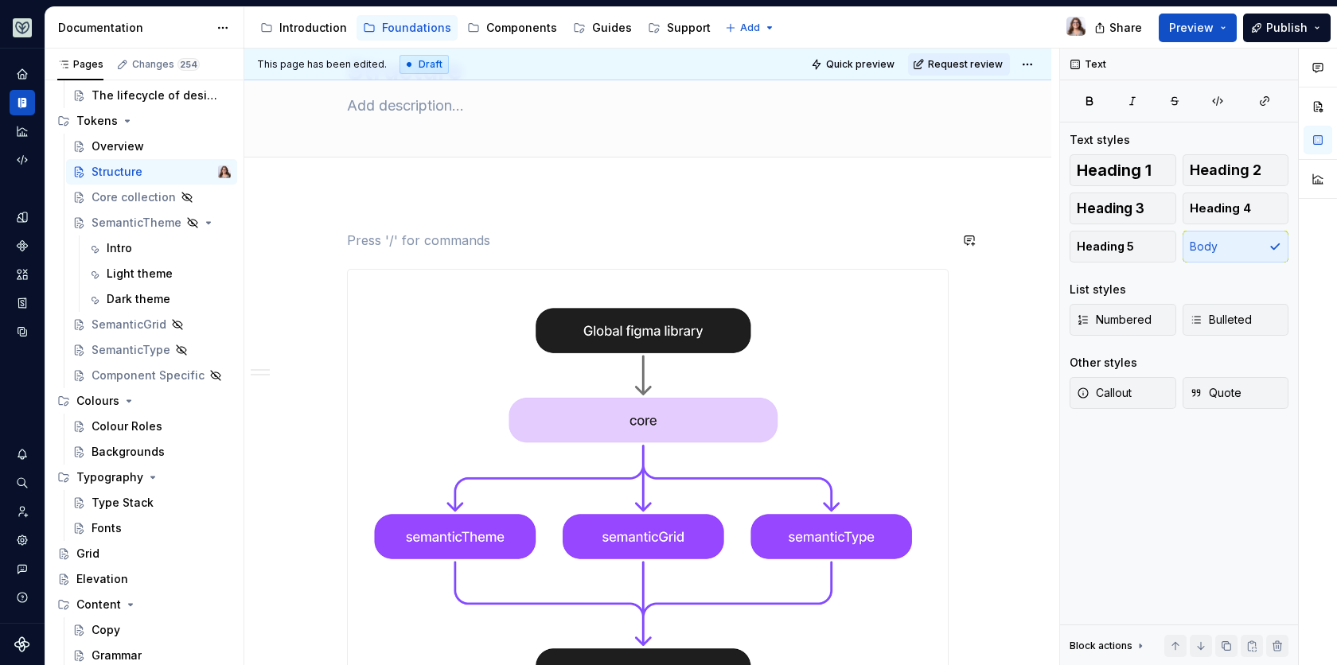
scroll to position [0, 0]
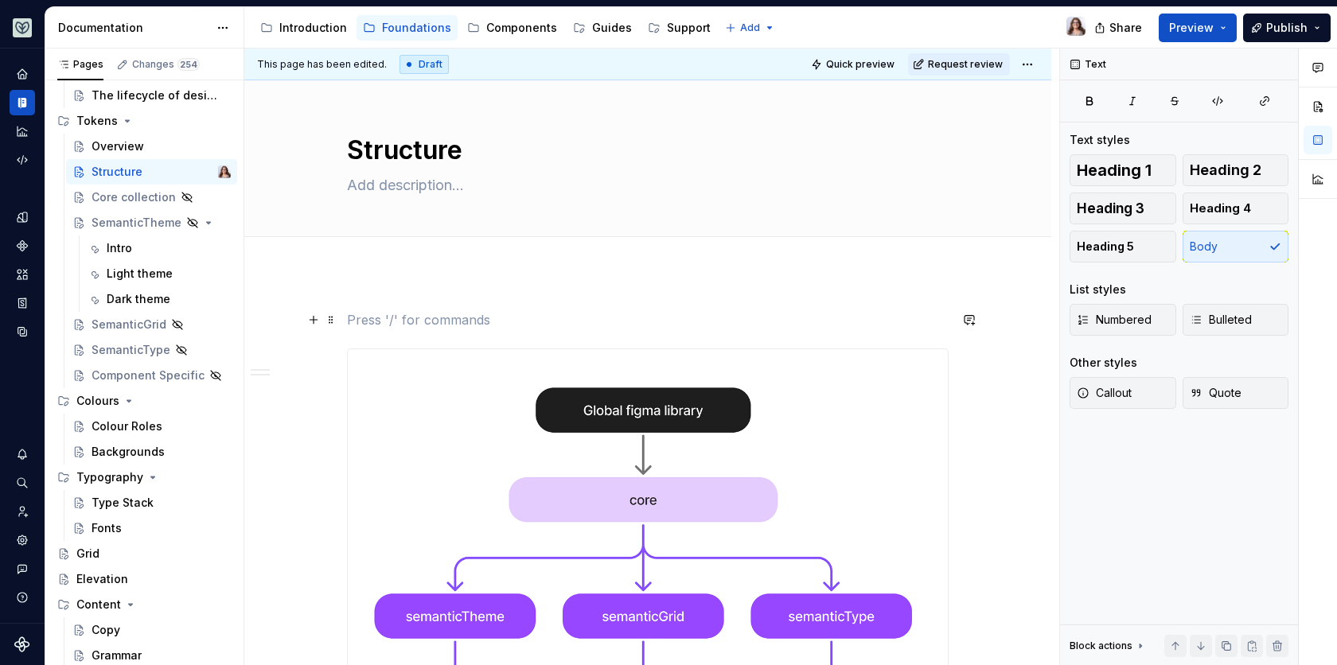
click at [369, 323] on p at bounding box center [647, 319] width 601 height 19
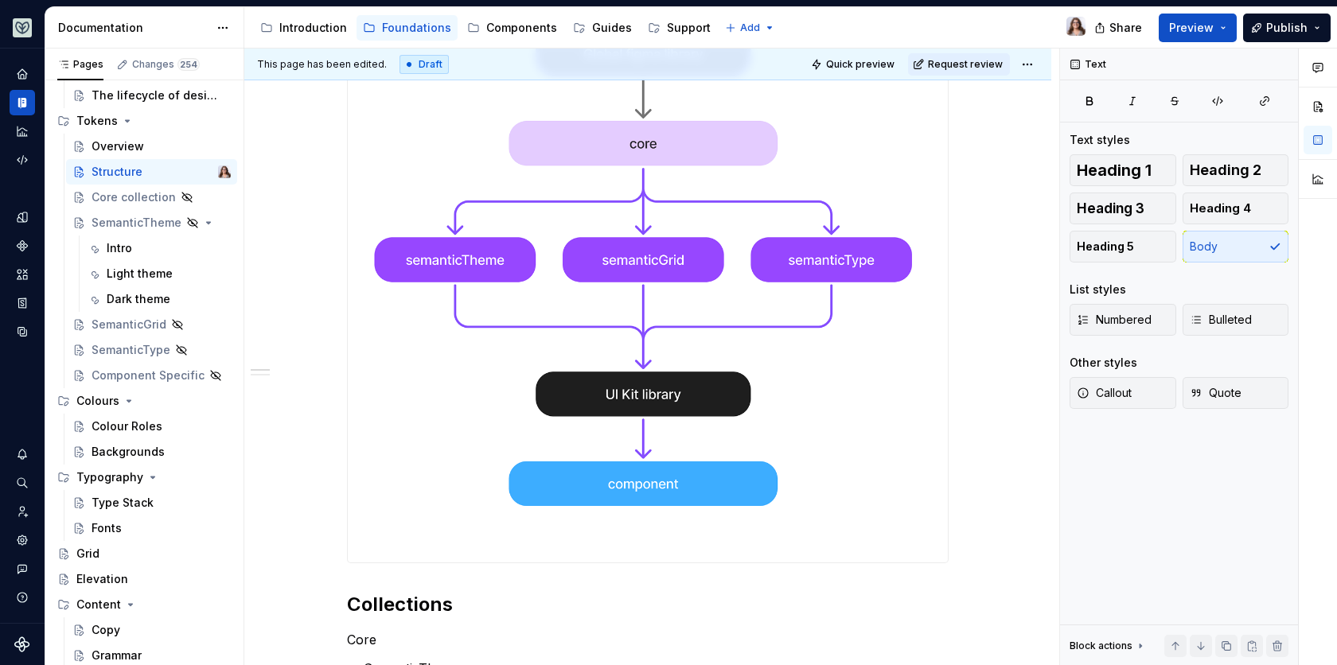
click at [660, 224] on img at bounding box center [648, 278] width 600 height 570
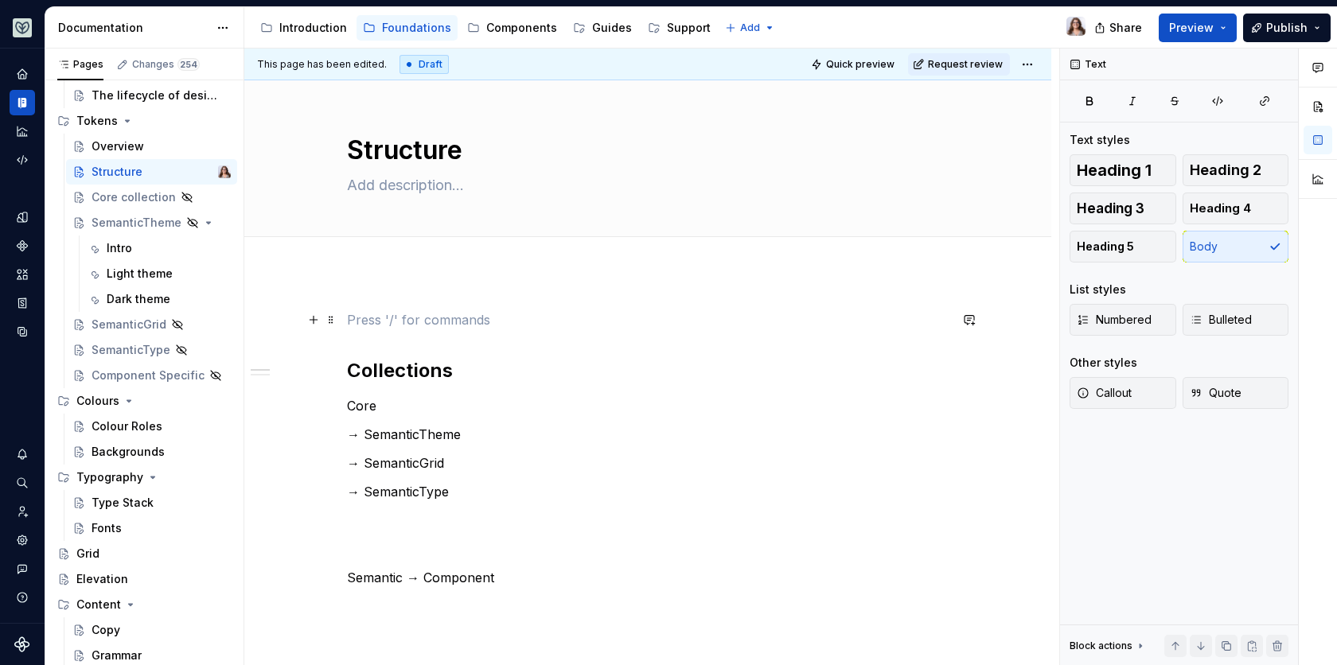
click at [377, 313] on p at bounding box center [647, 319] width 601 height 19
type textarea "*"
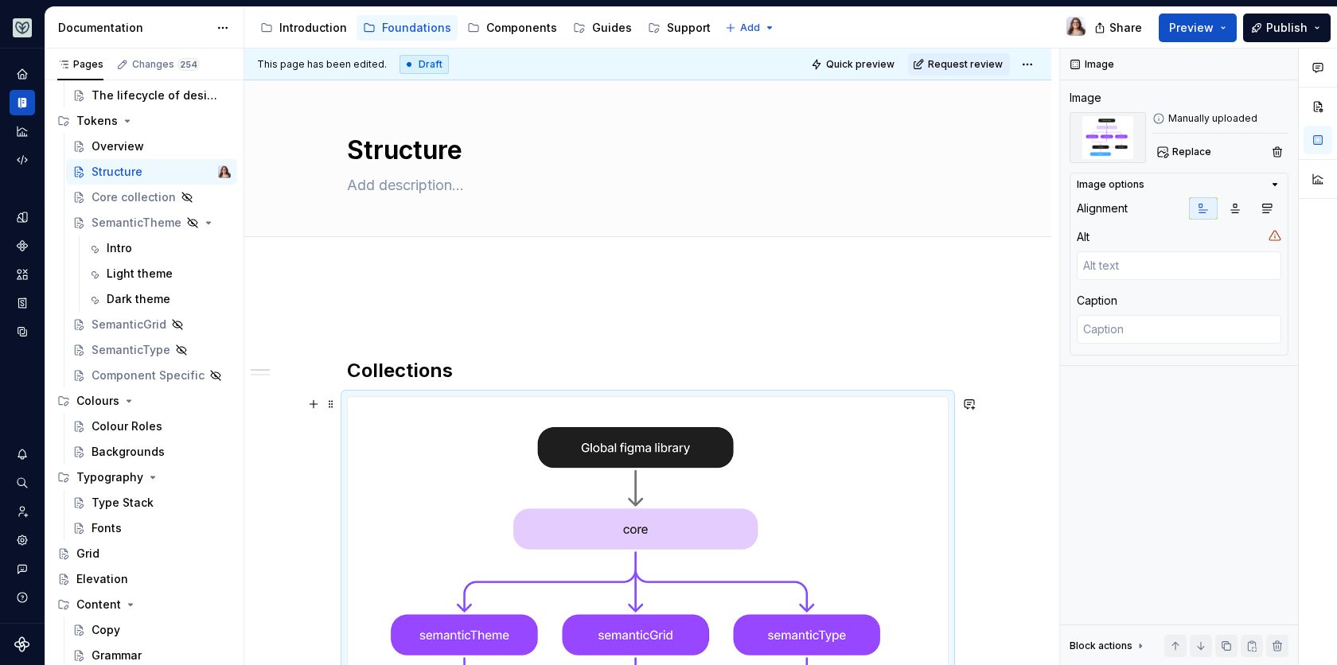
click at [556, 450] on img at bounding box center [648, 647] width 600 height 500
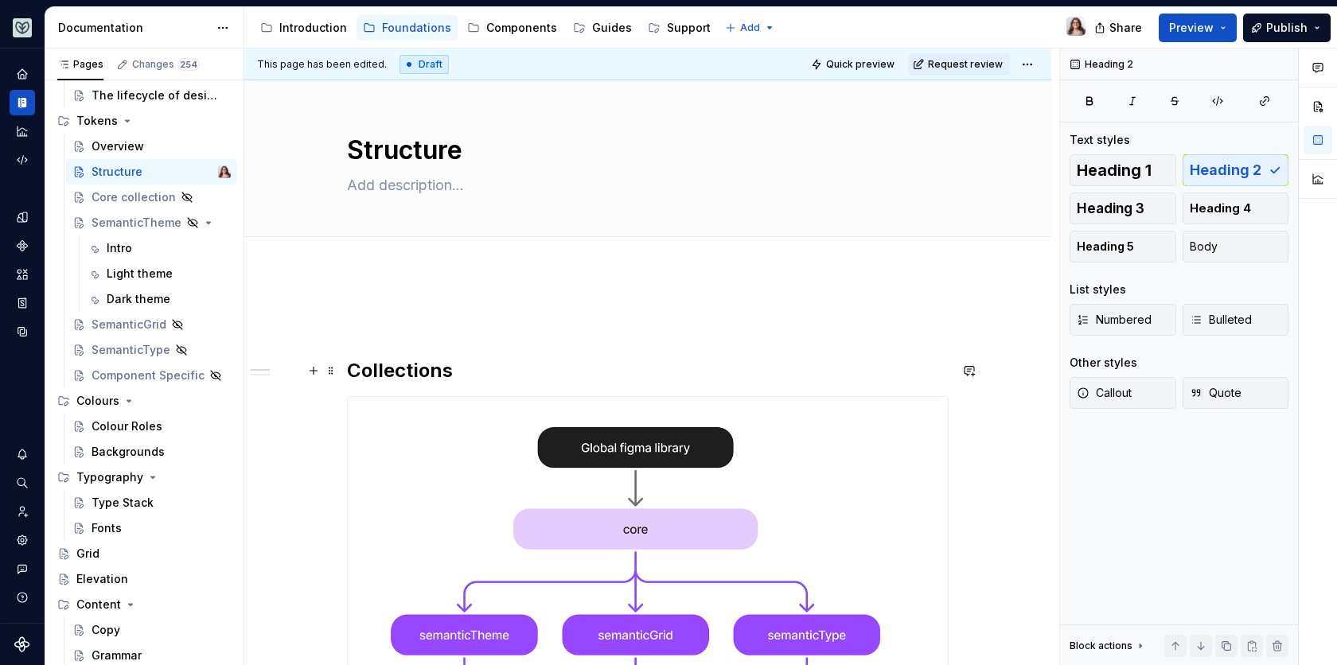
click at [461, 372] on h2 "Collections" at bounding box center [647, 370] width 601 height 25
click at [347, 370] on h2 "Collections" at bounding box center [647, 370] width 601 height 25
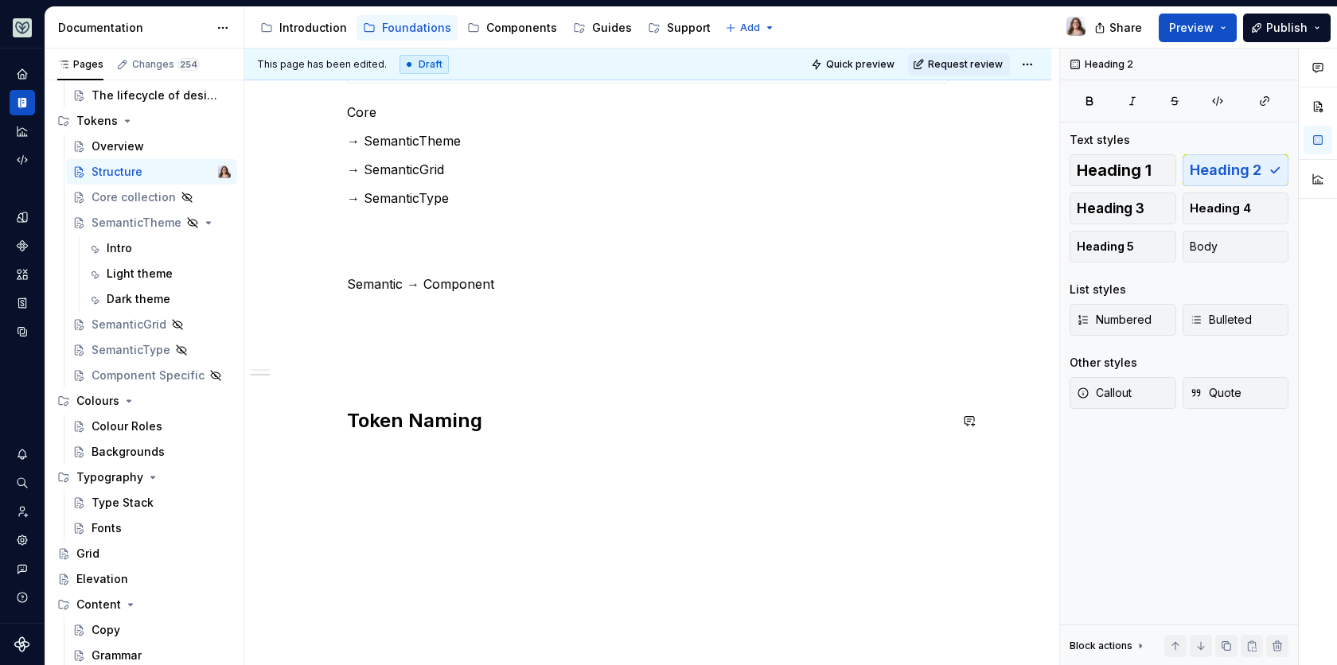
scroll to position [770, 0]
click at [378, 381] on div "Collections Core → SemanticTheme → SemanticGrid → SemanticType Semantic → Compo…" at bounding box center [647, 1] width 601 height 922
click at [363, 357] on p at bounding box center [647, 366] width 601 height 19
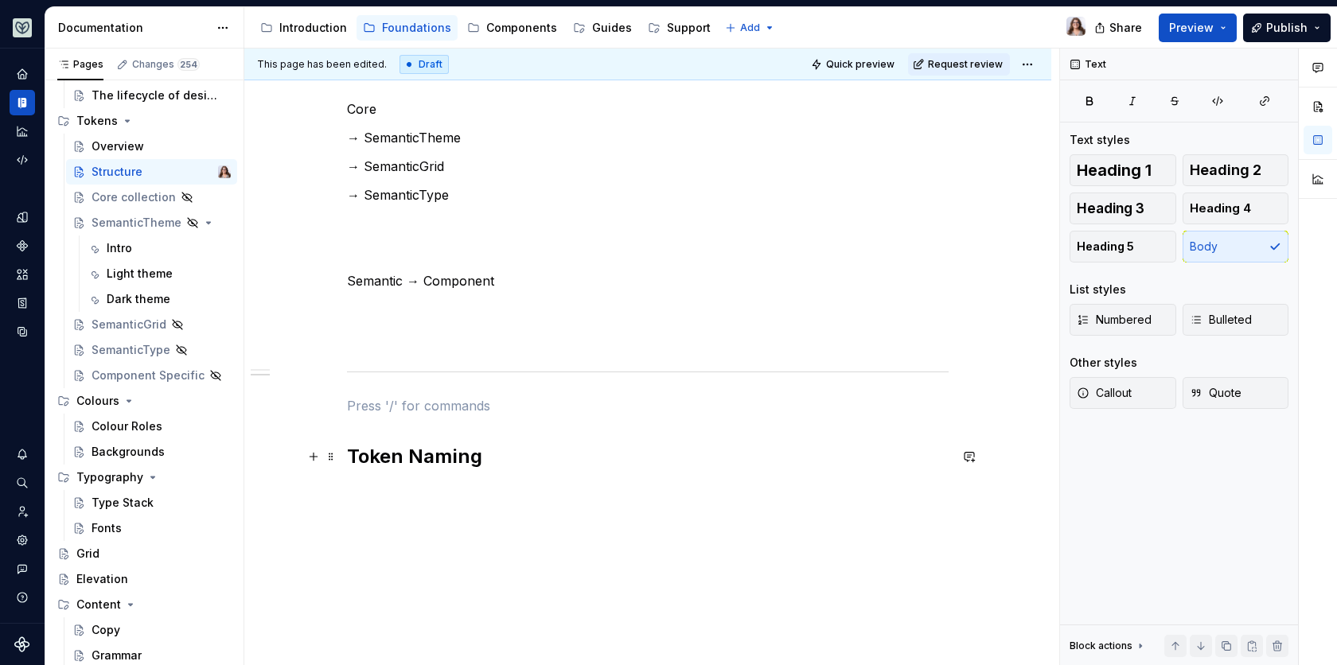
click at [349, 453] on h2 "Token Naming" at bounding box center [647, 456] width 601 height 25
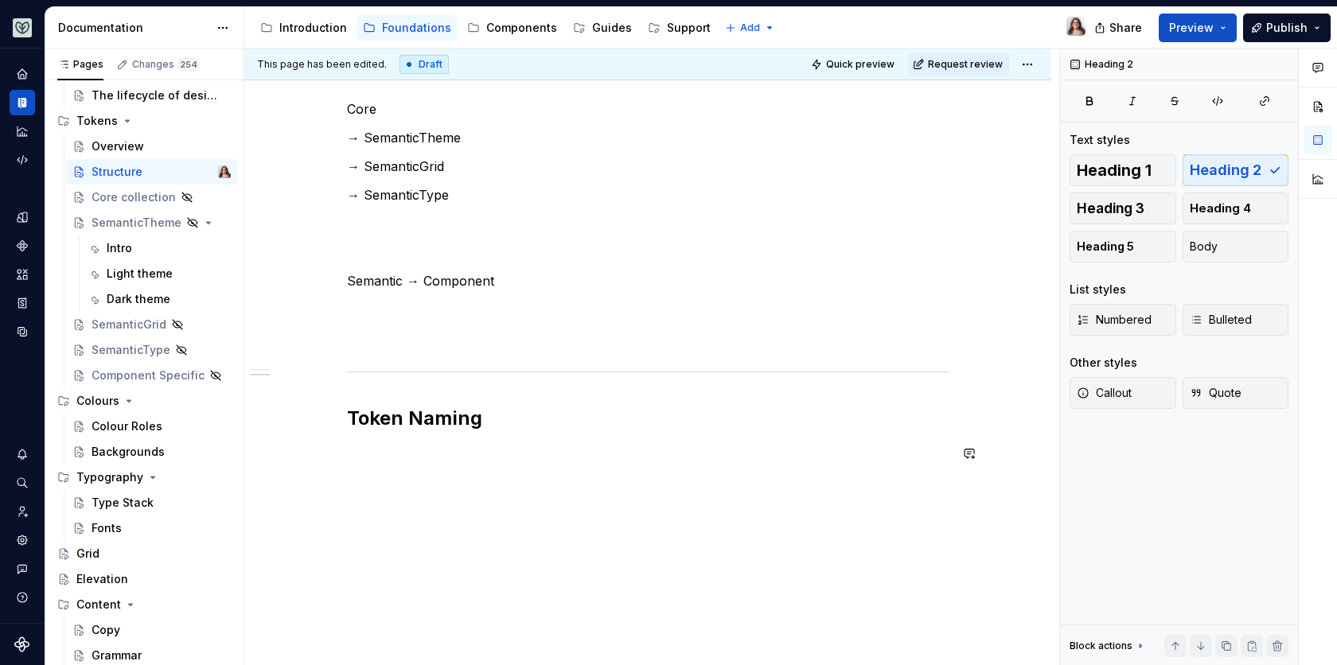
click at [371, 475] on div "Collections Core → SemanticTheme → SemanticGrid → SemanticType Semantic → Compo…" at bounding box center [647, 11] width 601 height 942
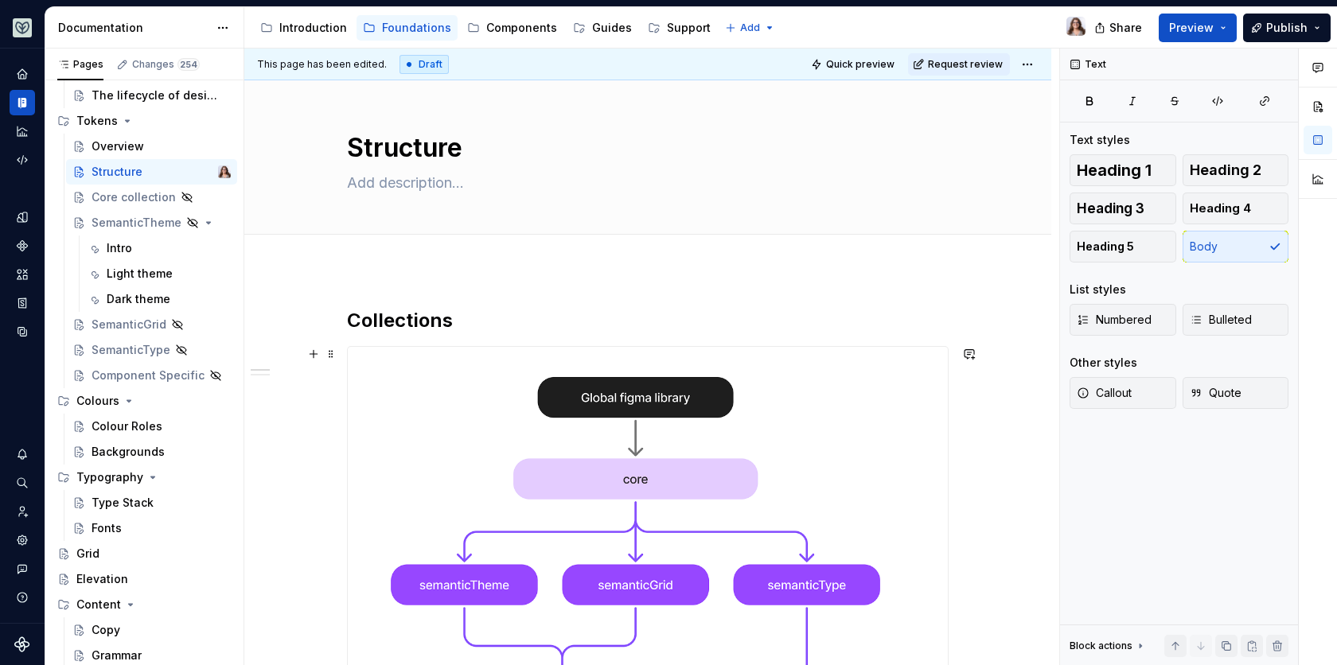
scroll to position [2, 0]
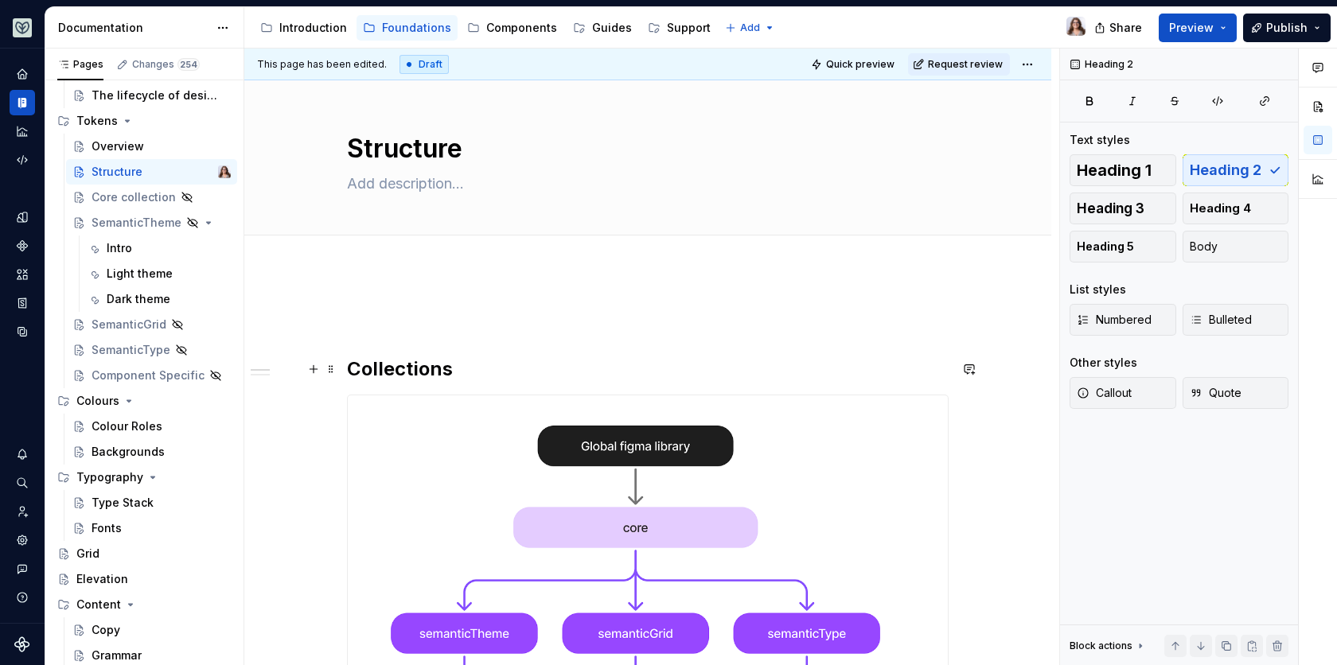
click at [349, 370] on h2 "Collections" at bounding box center [647, 368] width 601 height 25
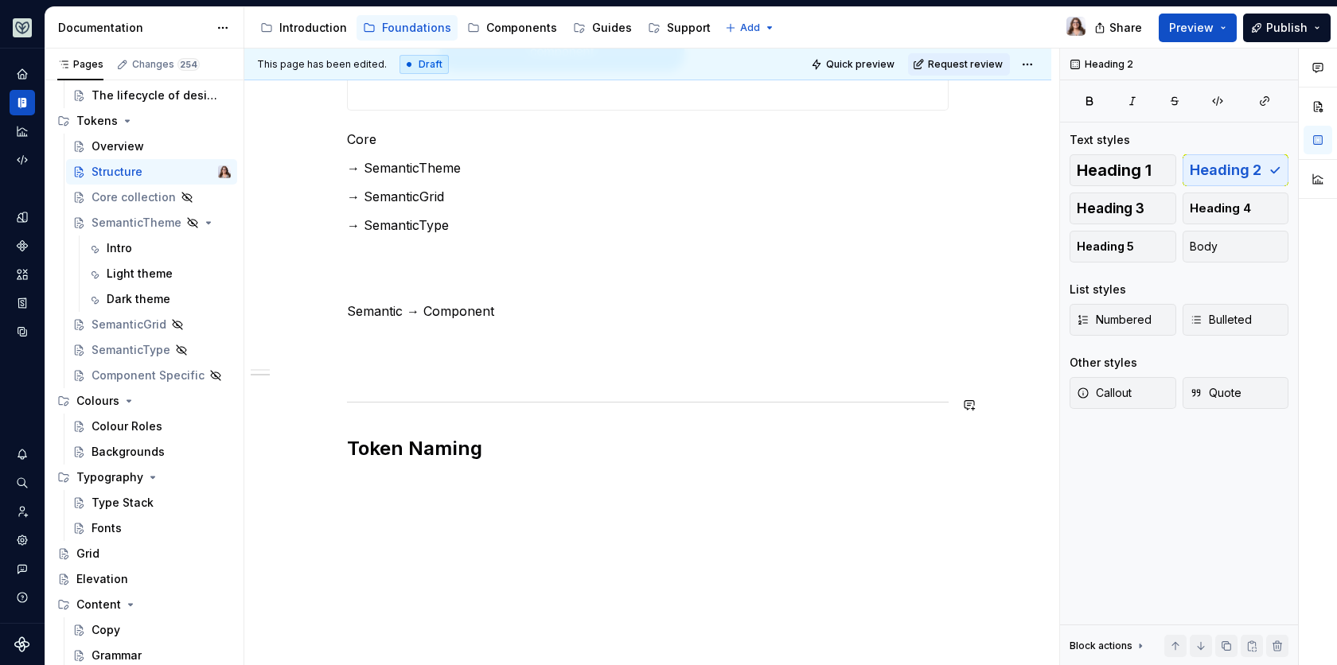
scroll to position [743, 0]
click at [481, 454] on h2 "Token Naming" at bounding box center [647, 445] width 601 height 25
type textarea "*"
